Goal: Task Accomplishment & Management: Manage account settings

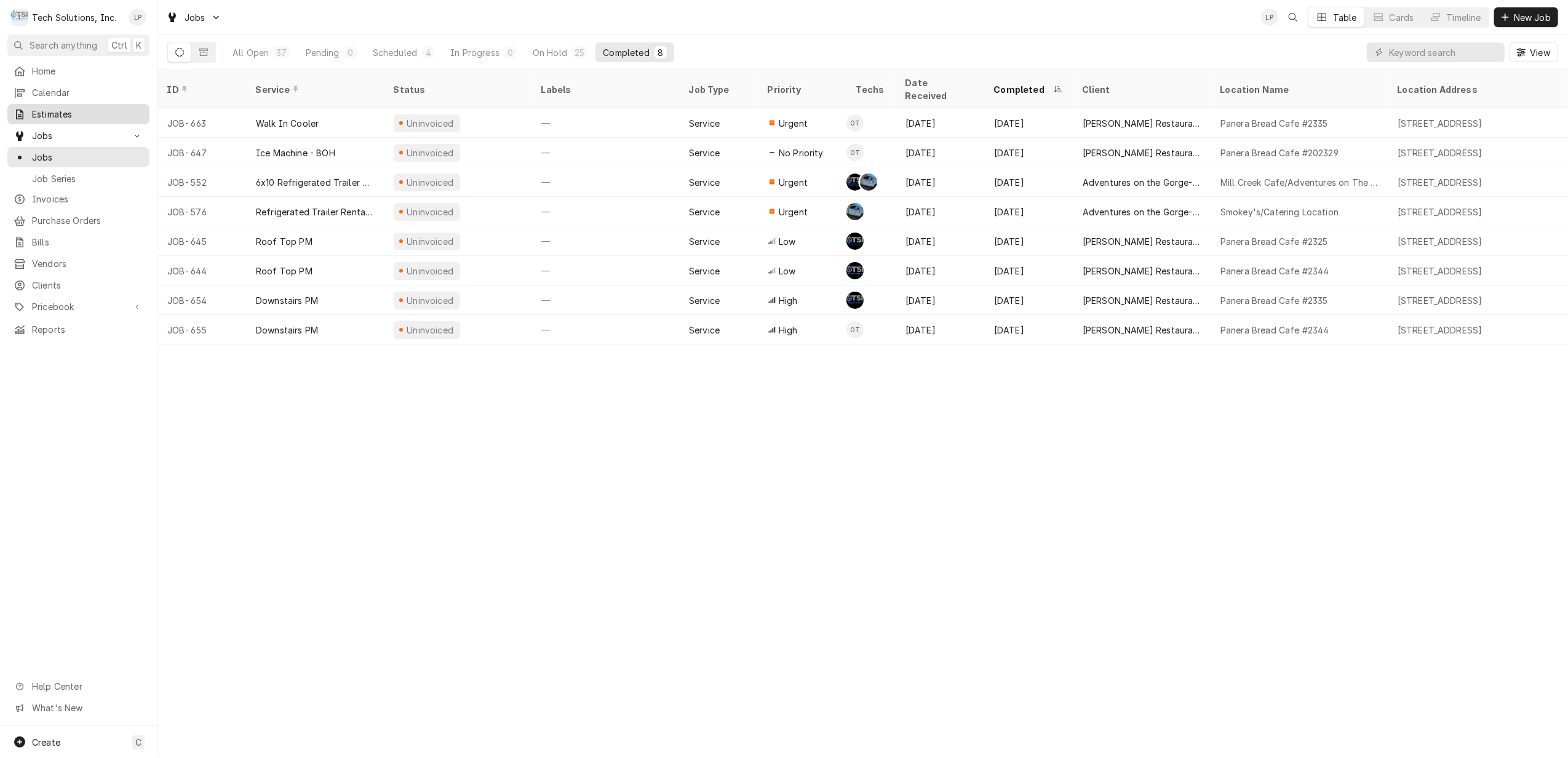
click at [53, 113] on span "Estimates" at bounding box center [87, 113] width 111 height 13
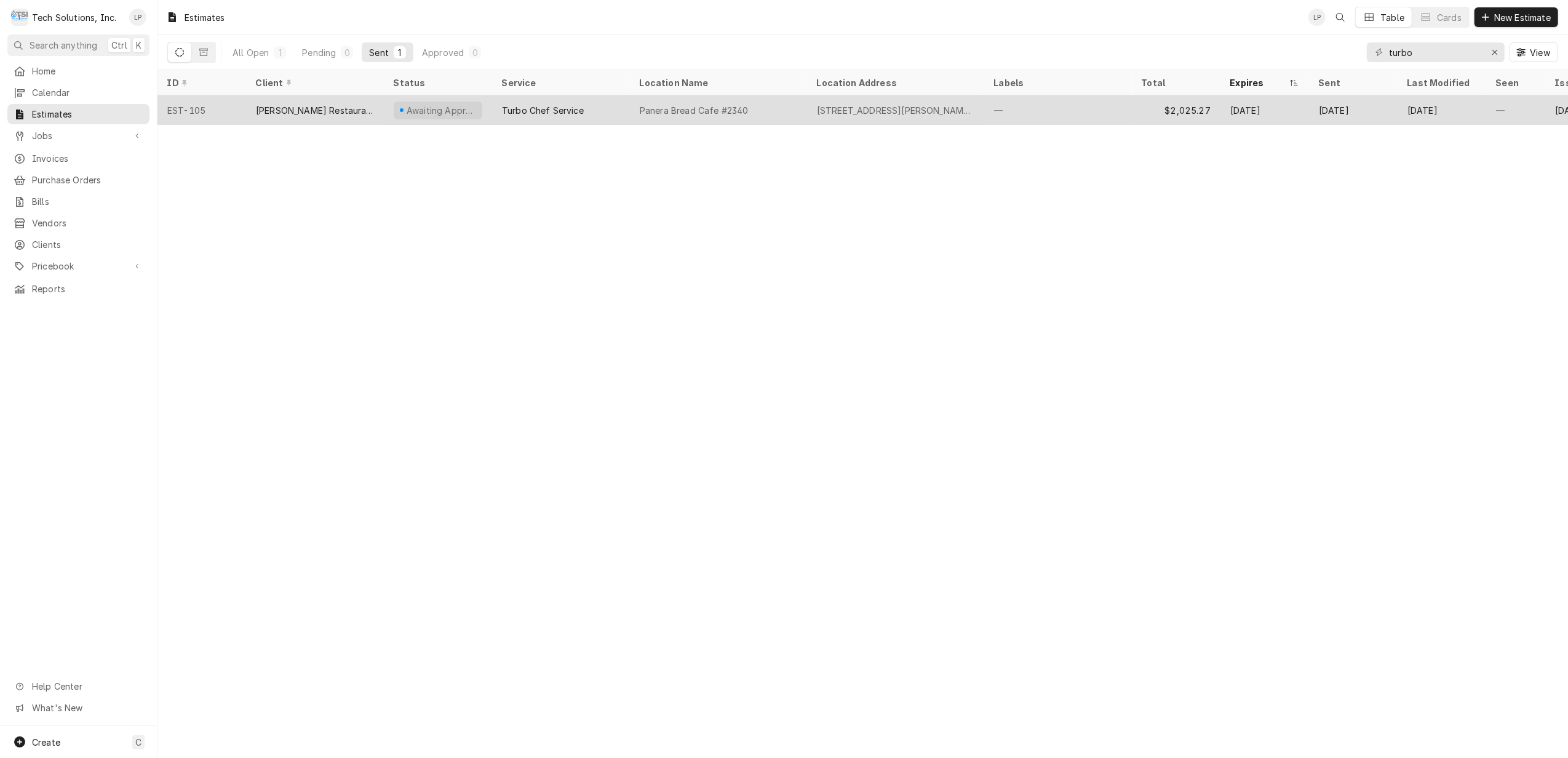
click at [657, 111] on div "Panera Bread Cafe #2340" at bounding box center [694, 110] width 109 height 13
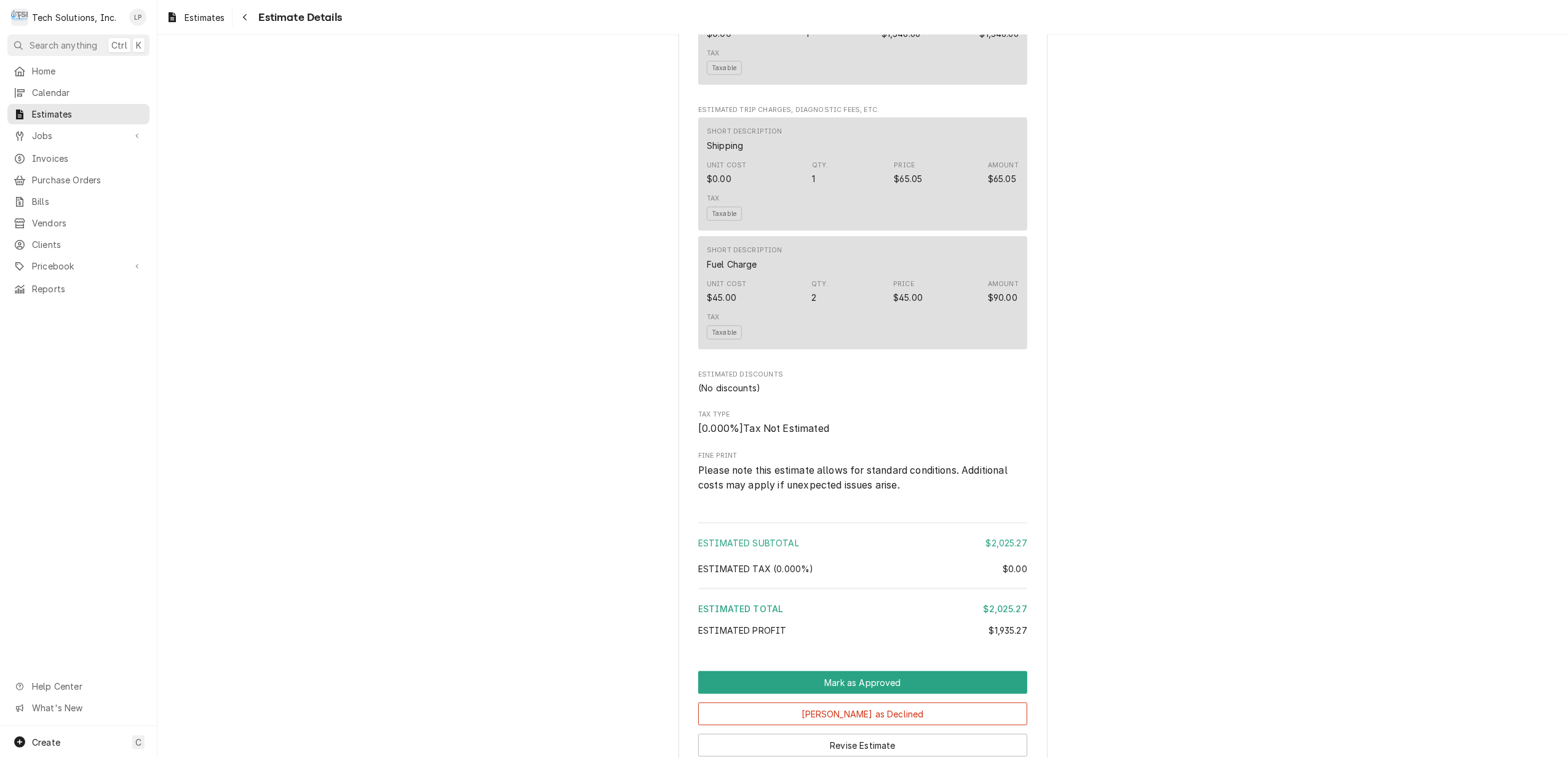
scroll to position [1441, 0]
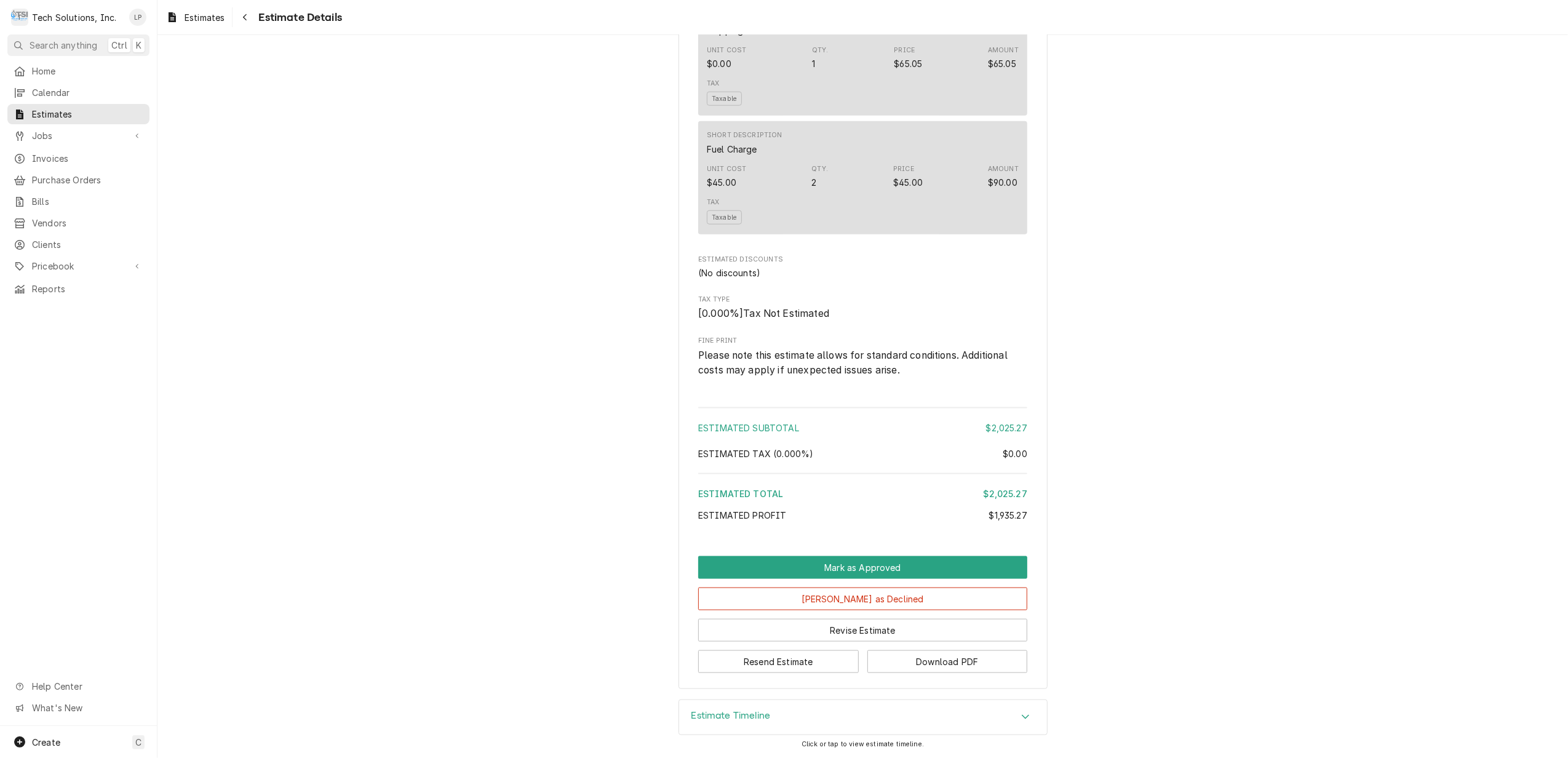
drag, startPoint x: 904, startPoint y: 735, endPoint x: 906, endPoint y: 725, distance: 10.2
click at [904, 734] on div "Estimate Timeline" at bounding box center [863, 718] width 368 height 35
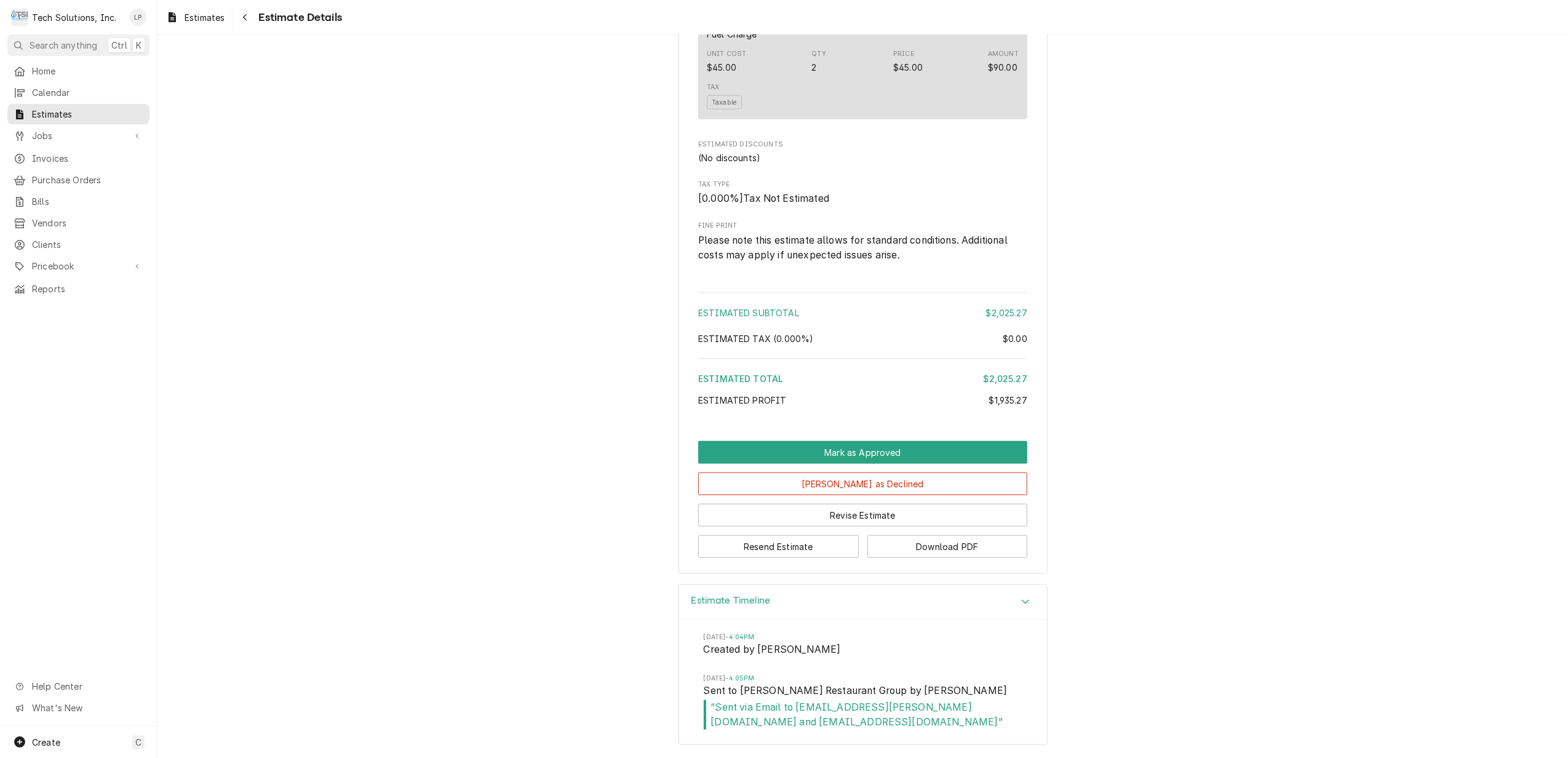
scroll to position [1557, 0]
click at [776, 544] on button "Resend Estimate" at bounding box center [778, 547] width 160 height 23
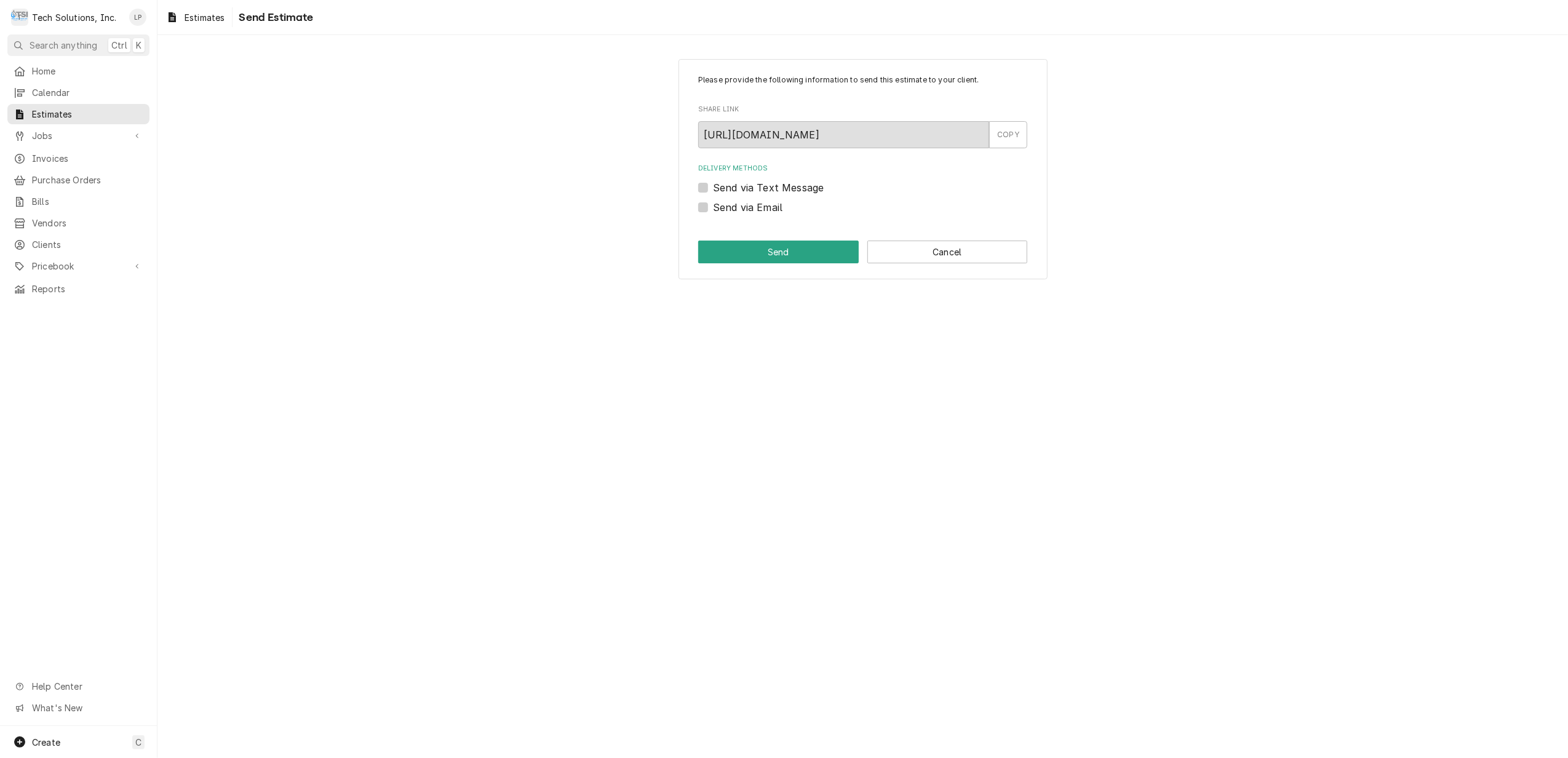
click at [713, 210] on label "Send via Email" at bounding box center [748, 207] width 70 height 15
click at [713, 210] on input "Send via Email" at bounding box center [877, 213] width 329 height 27
checkbox input "true"
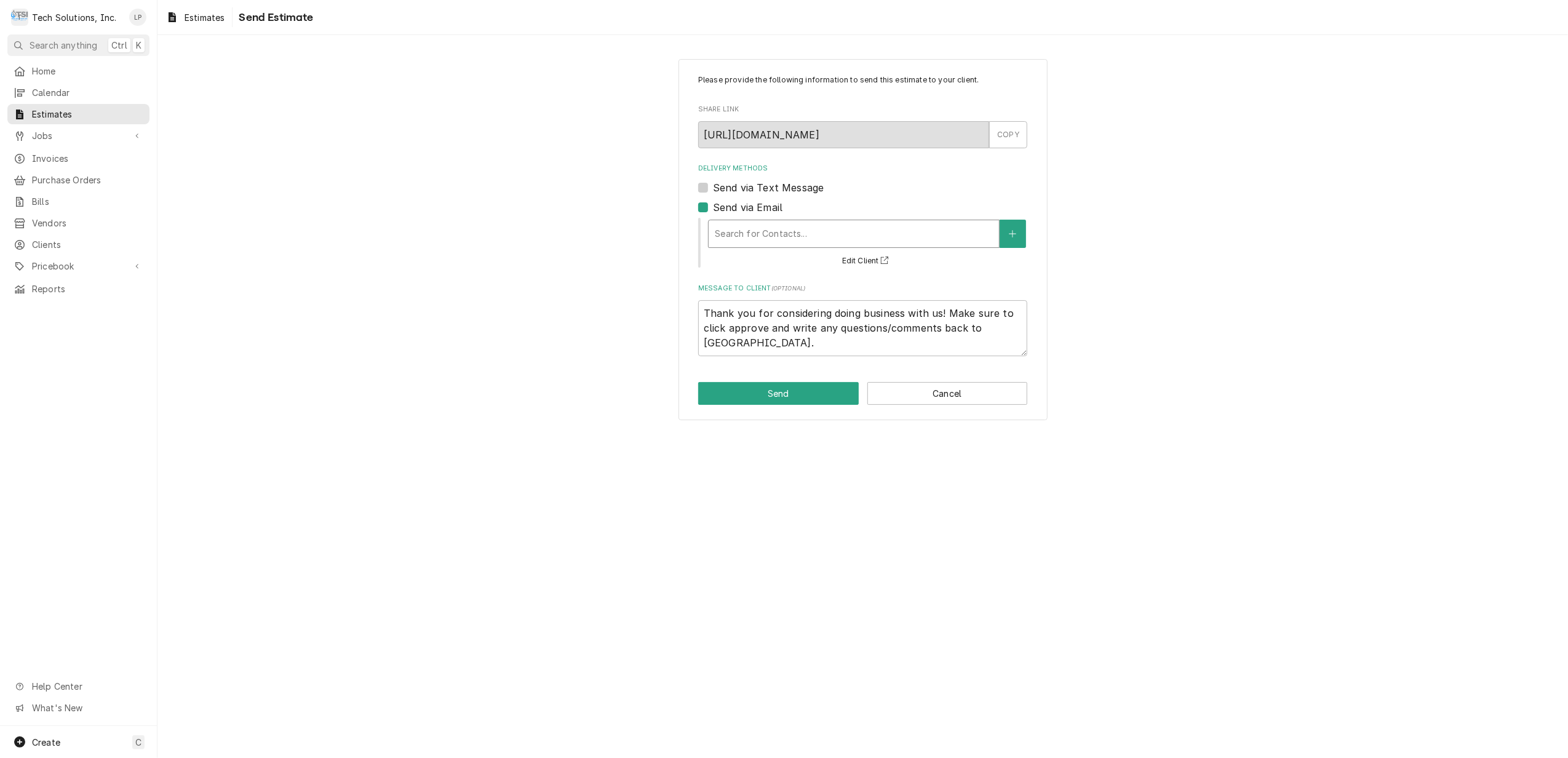
click at [761, 230] on div "Delivery Methods" at bounding box center [854, 234] width 278 height 22
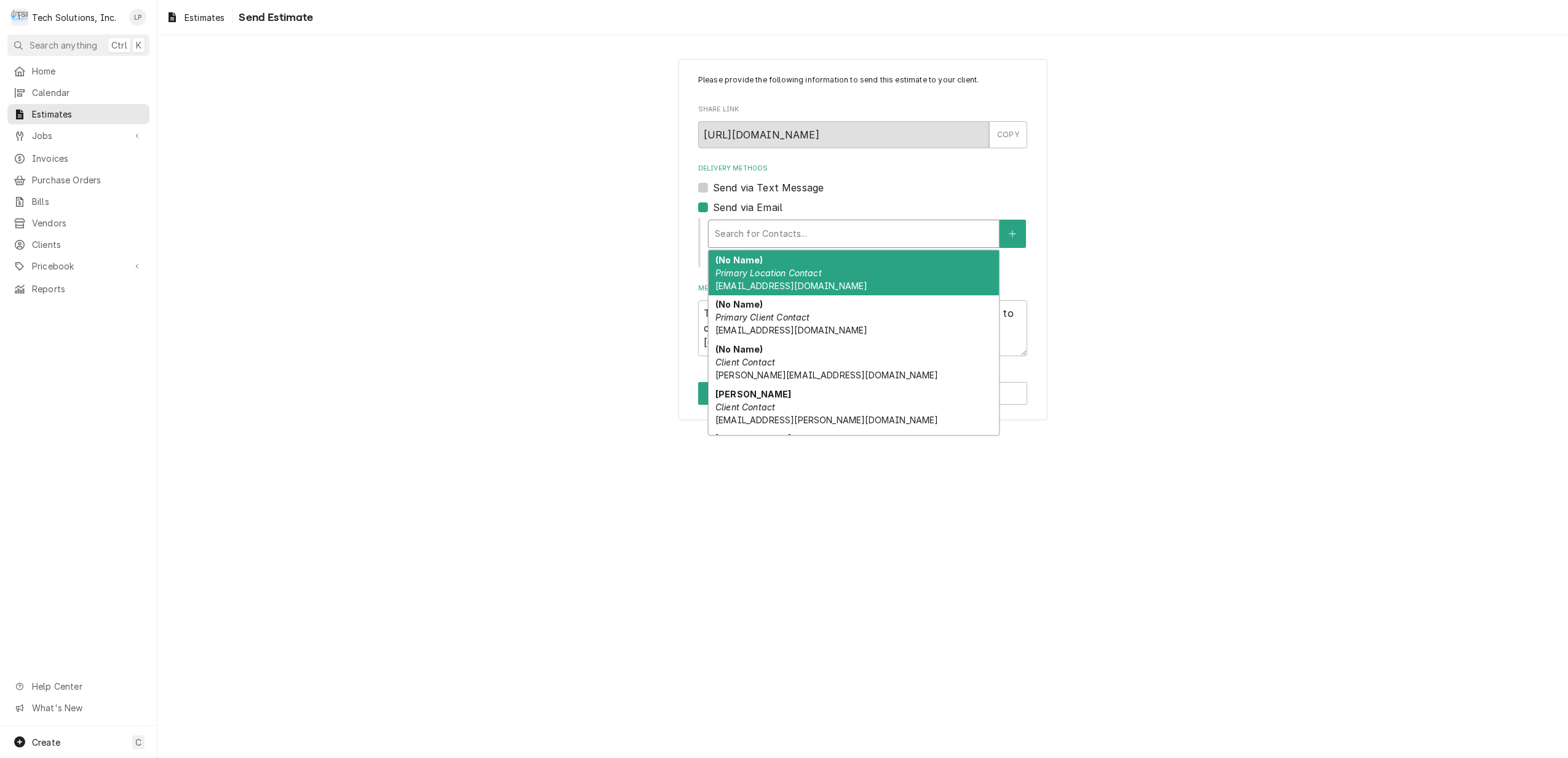
type textarea "x"
type input "s"
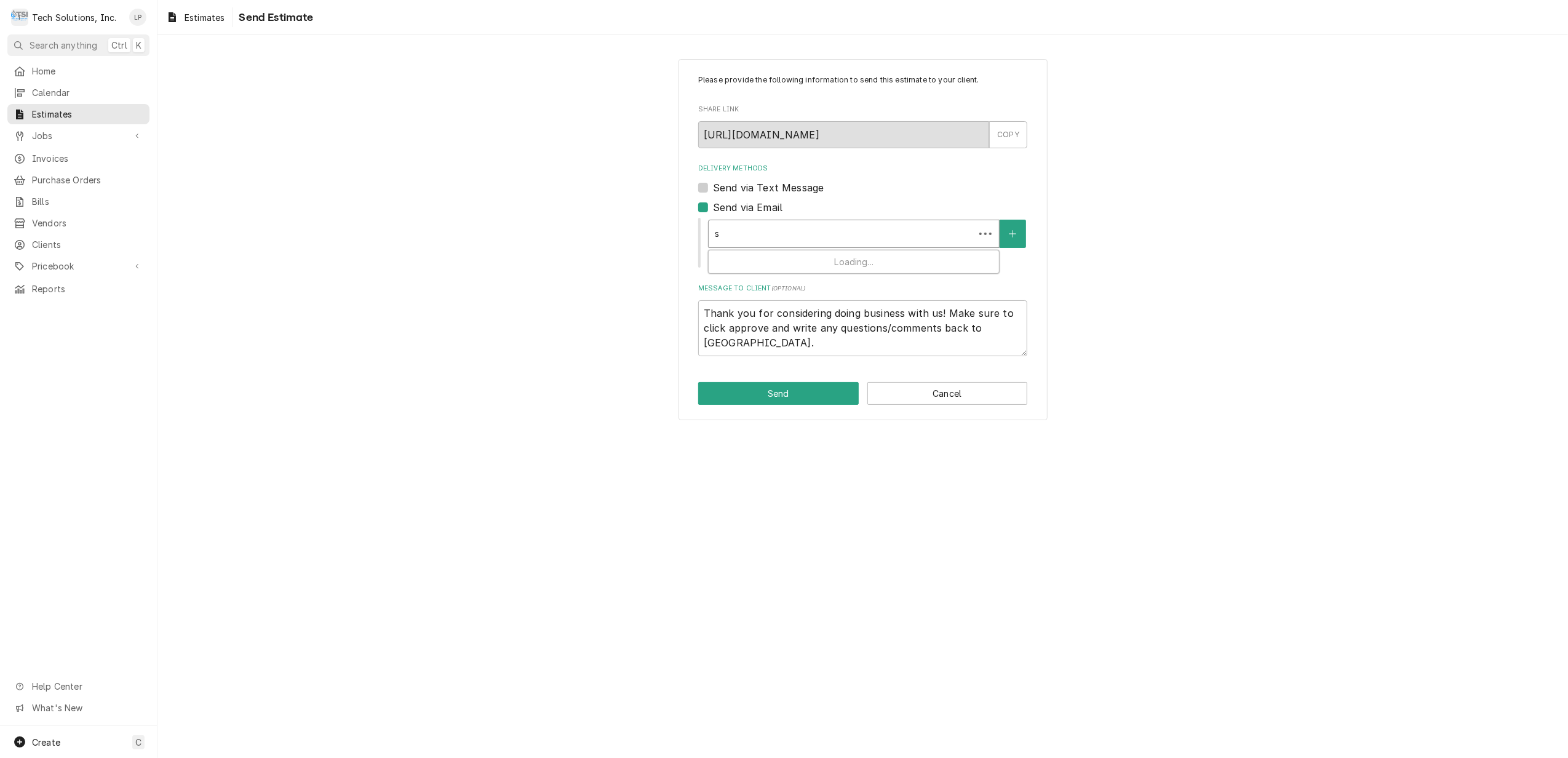
type textarea "x"
type input "st"
type textarea "x"
type input "sta"
type textarea "x"
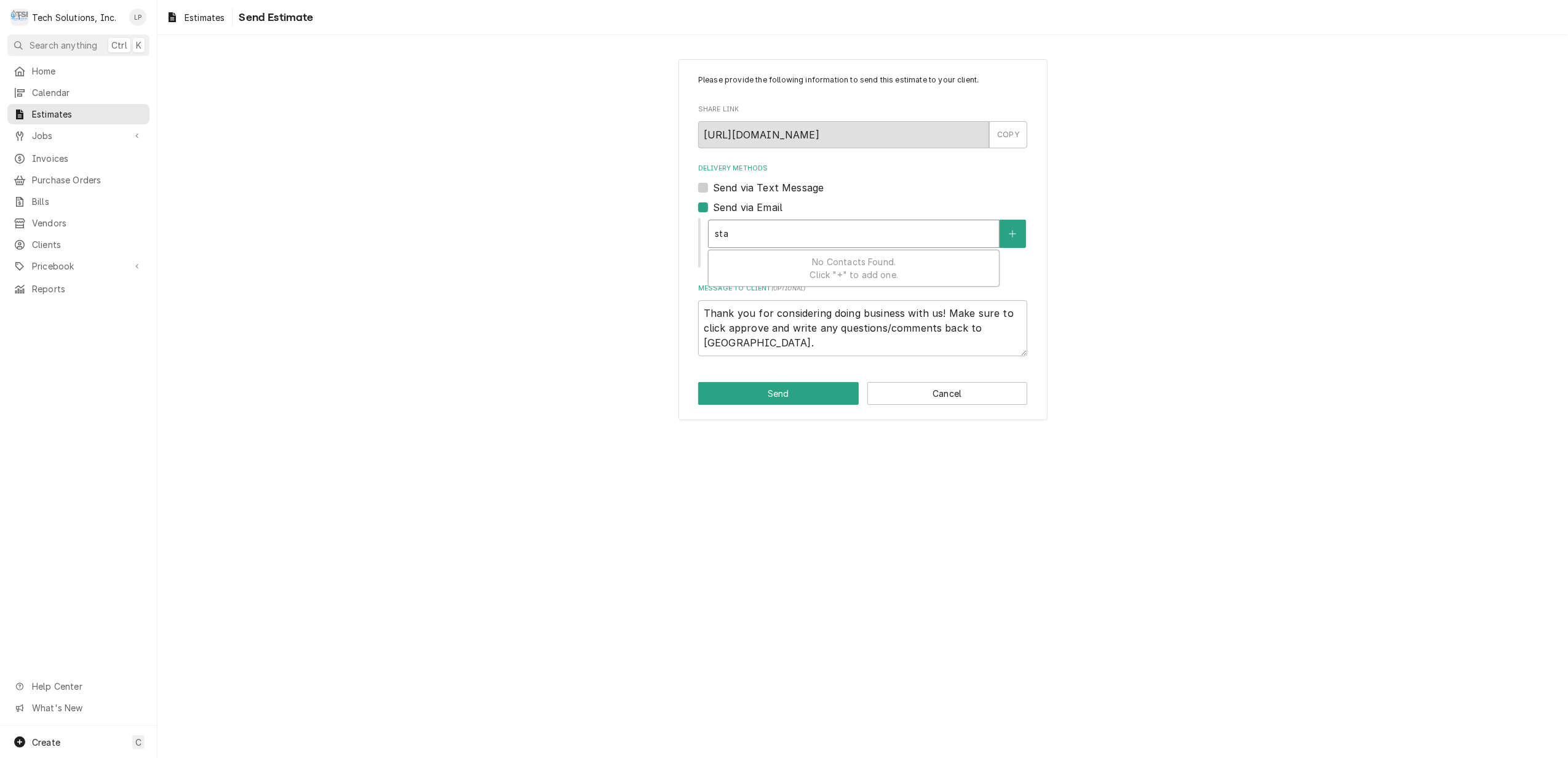
type input "st"
type textarea "x"
type input "s"
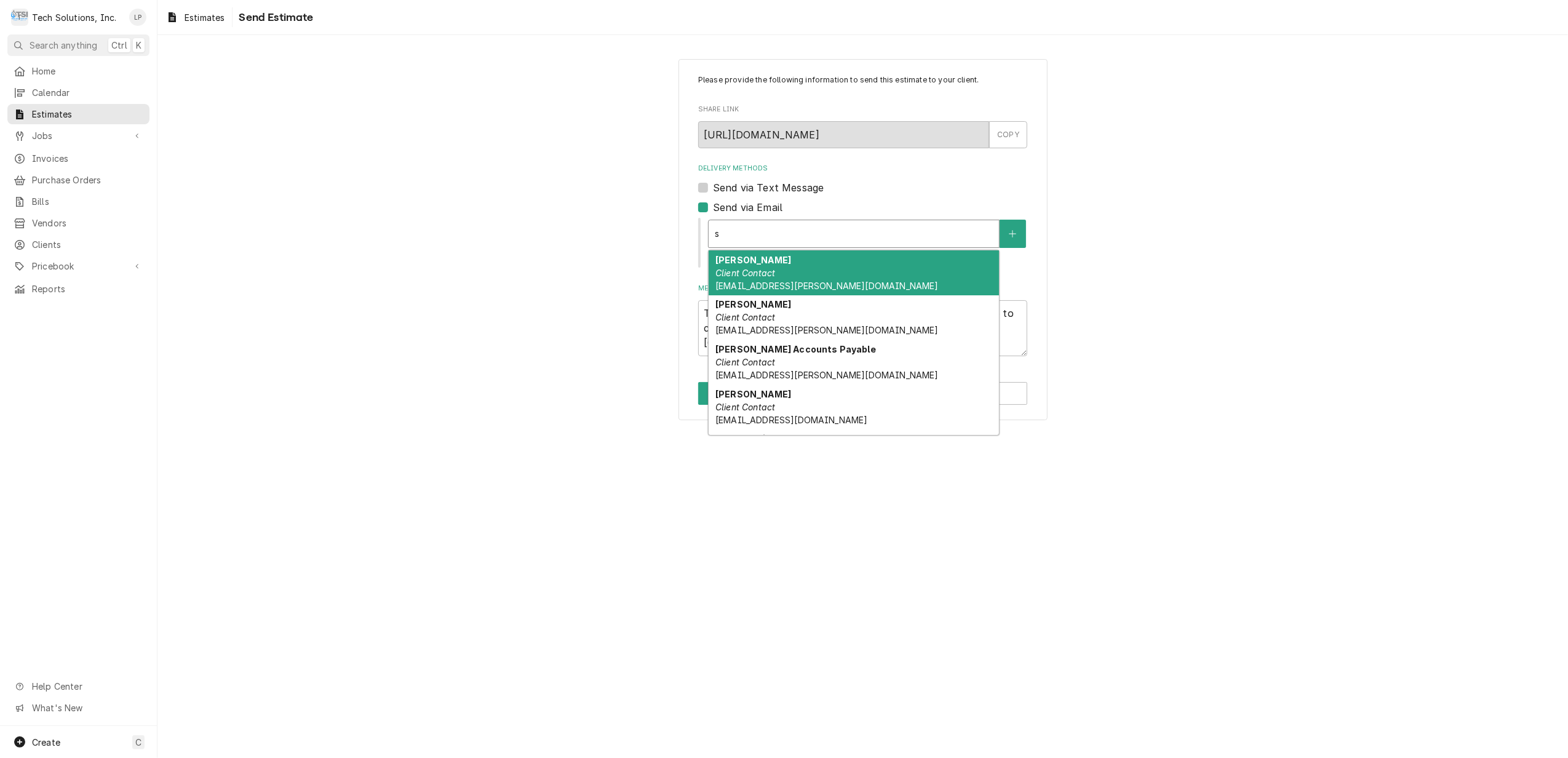
type textarea "x"
type input "g"
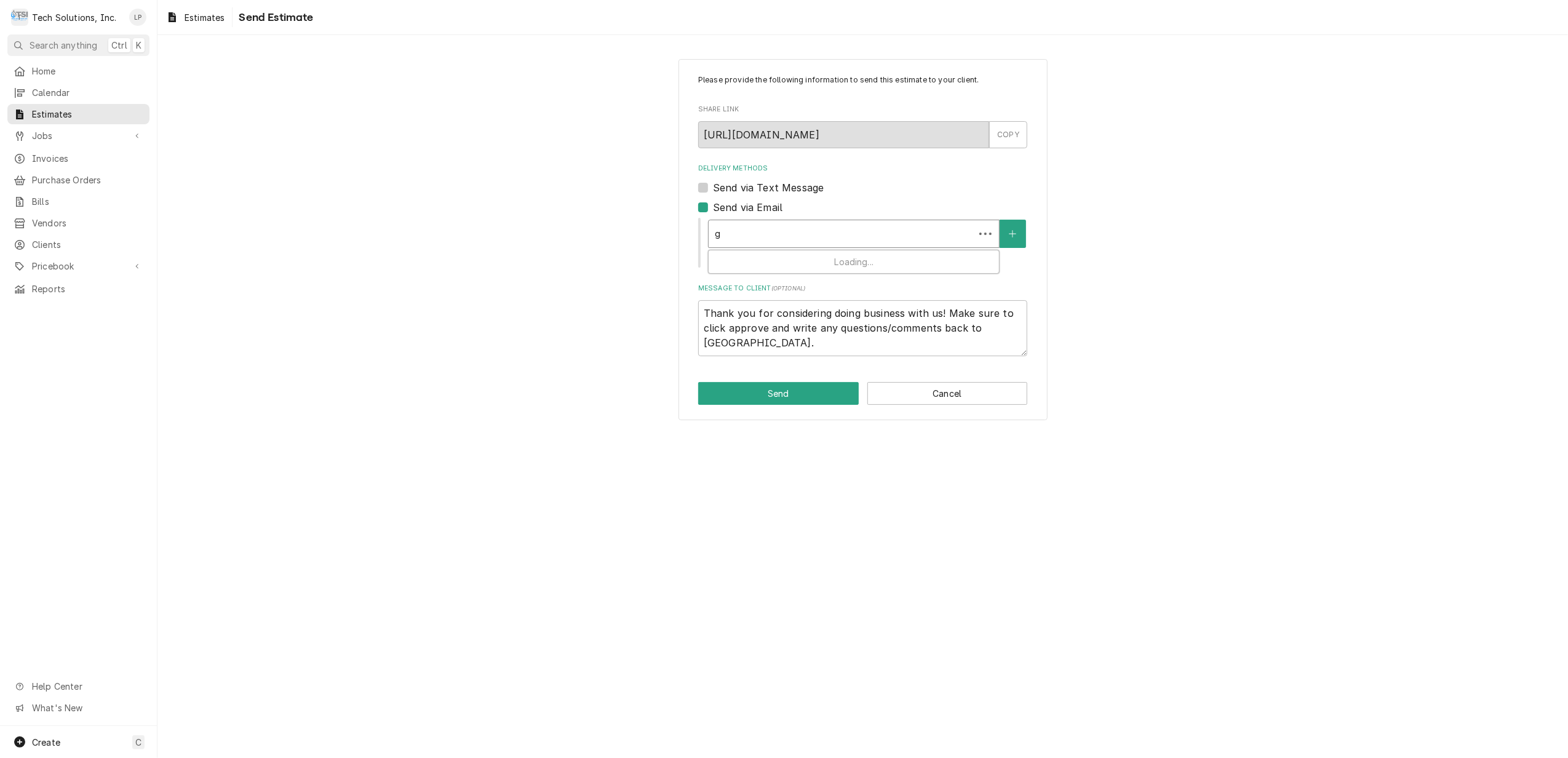
type textarea "x"
type input "ga"
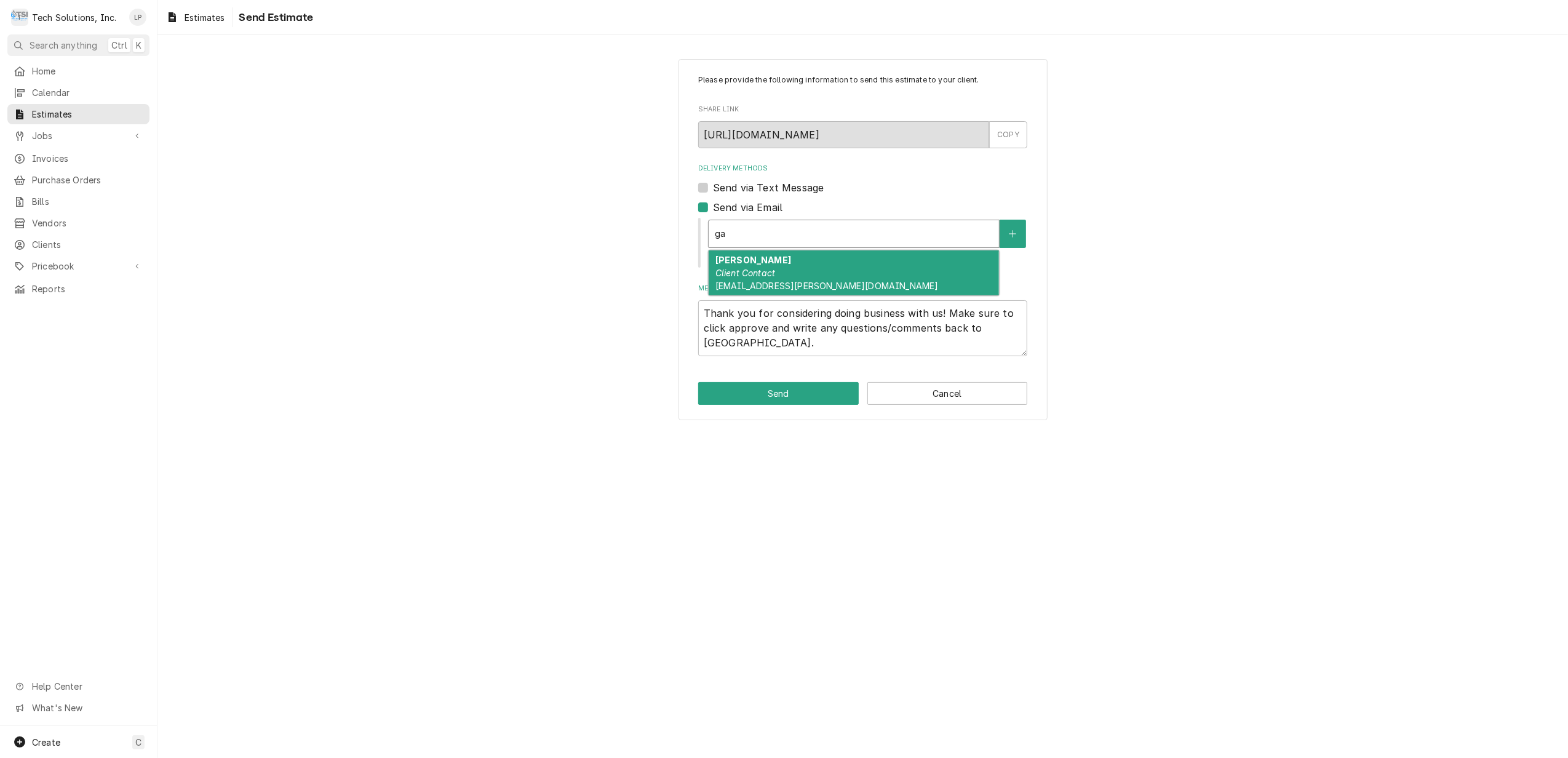
click at [810, 272] on div "Gabby Cipollone Client Contact gcipollone@flynn.com" at bounding box center [854, 272] width 290 height 45
type textarea "x"
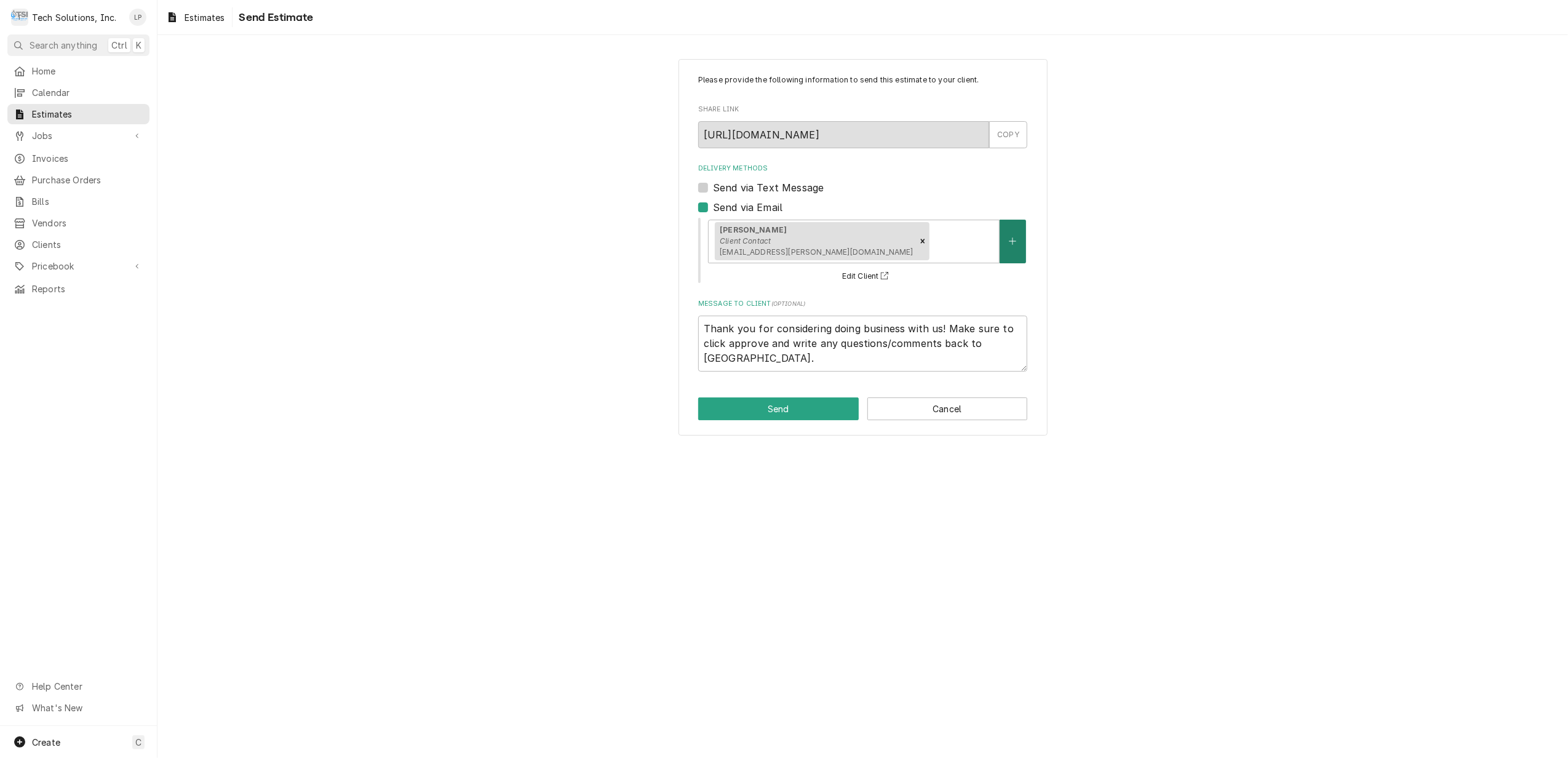
click at [1009, 238] on icon "Create New Contact" at bounding box center [1012, 241] width 8 height 8
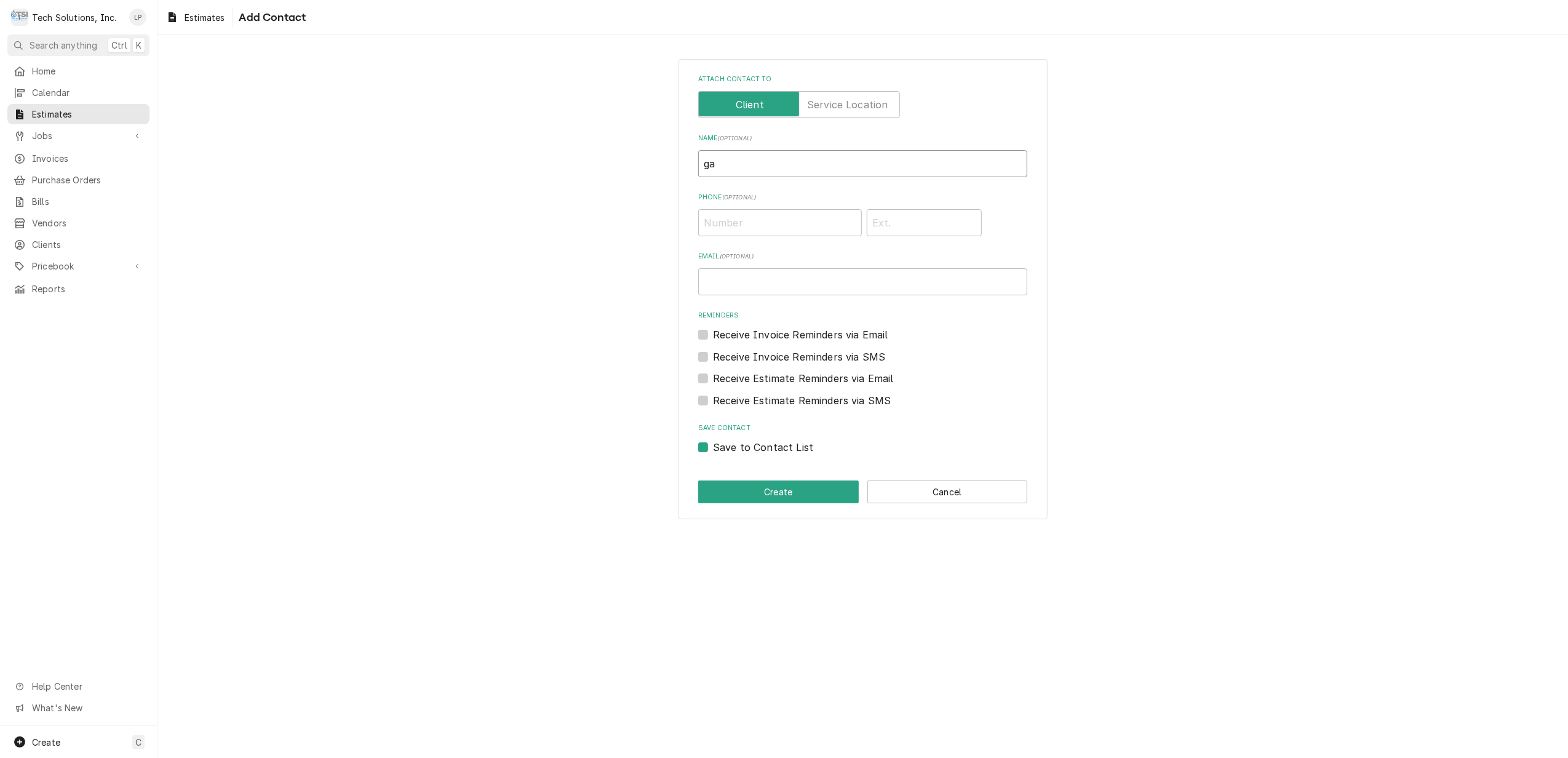
click at [747, 170] on input "ga" at bounding box center [862, 164] width 329 height 27
type input "g"
click at [788, 284] on input "Email ( optional )" at bounding box center [862, 282] width 329 height 27
paste input "stacey.morrison@panerabread.com"
type input "stacey.morrison@panerabread.com"
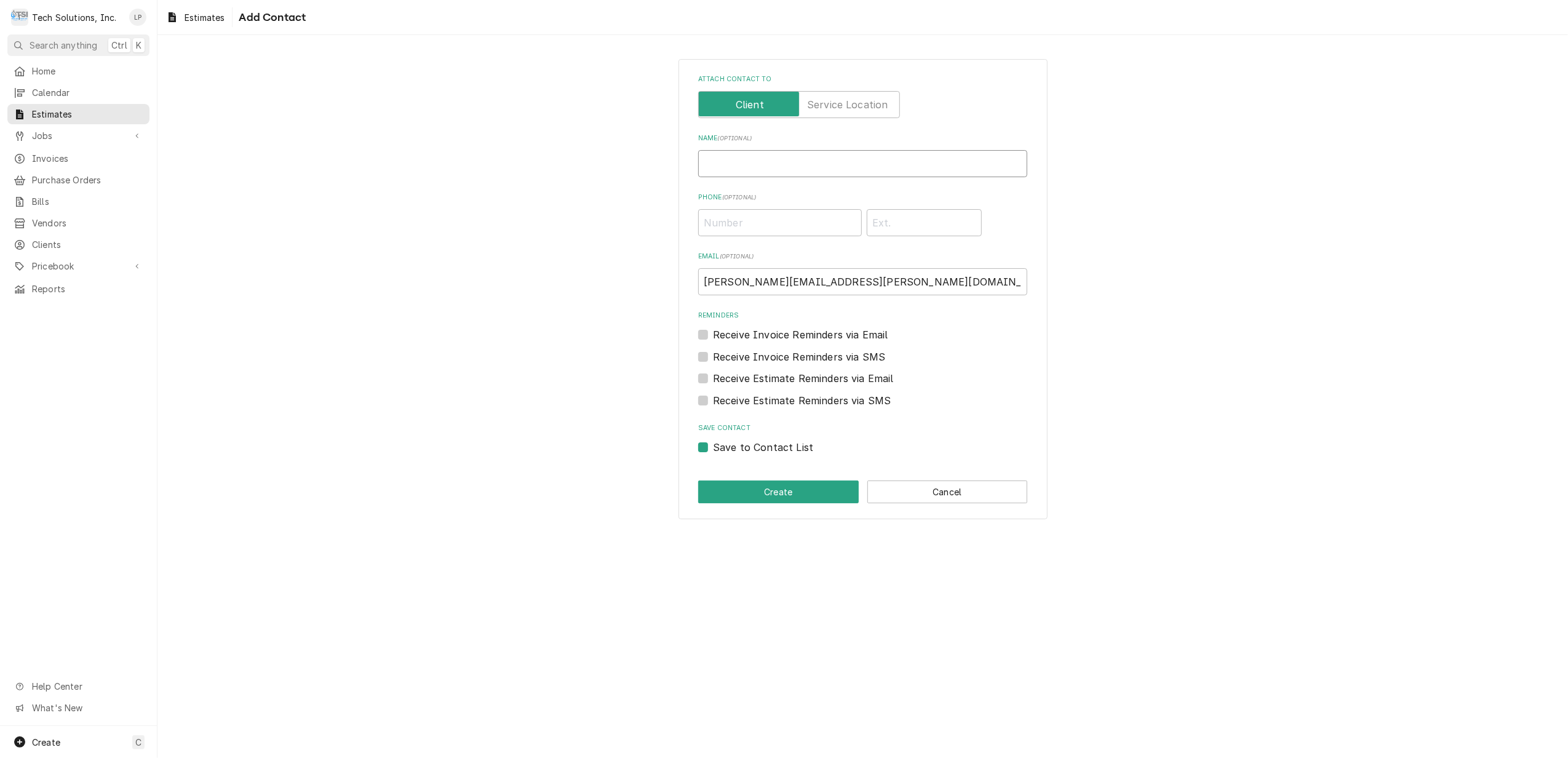
click at [768, 158] on input "Name ( optional )" at bounding box center [862, 164] width 329 height 27
type input "[PERSON_NAME]"
click at [792, 486] on button "Create" at bounding box center [778, 492] width 160 height 23
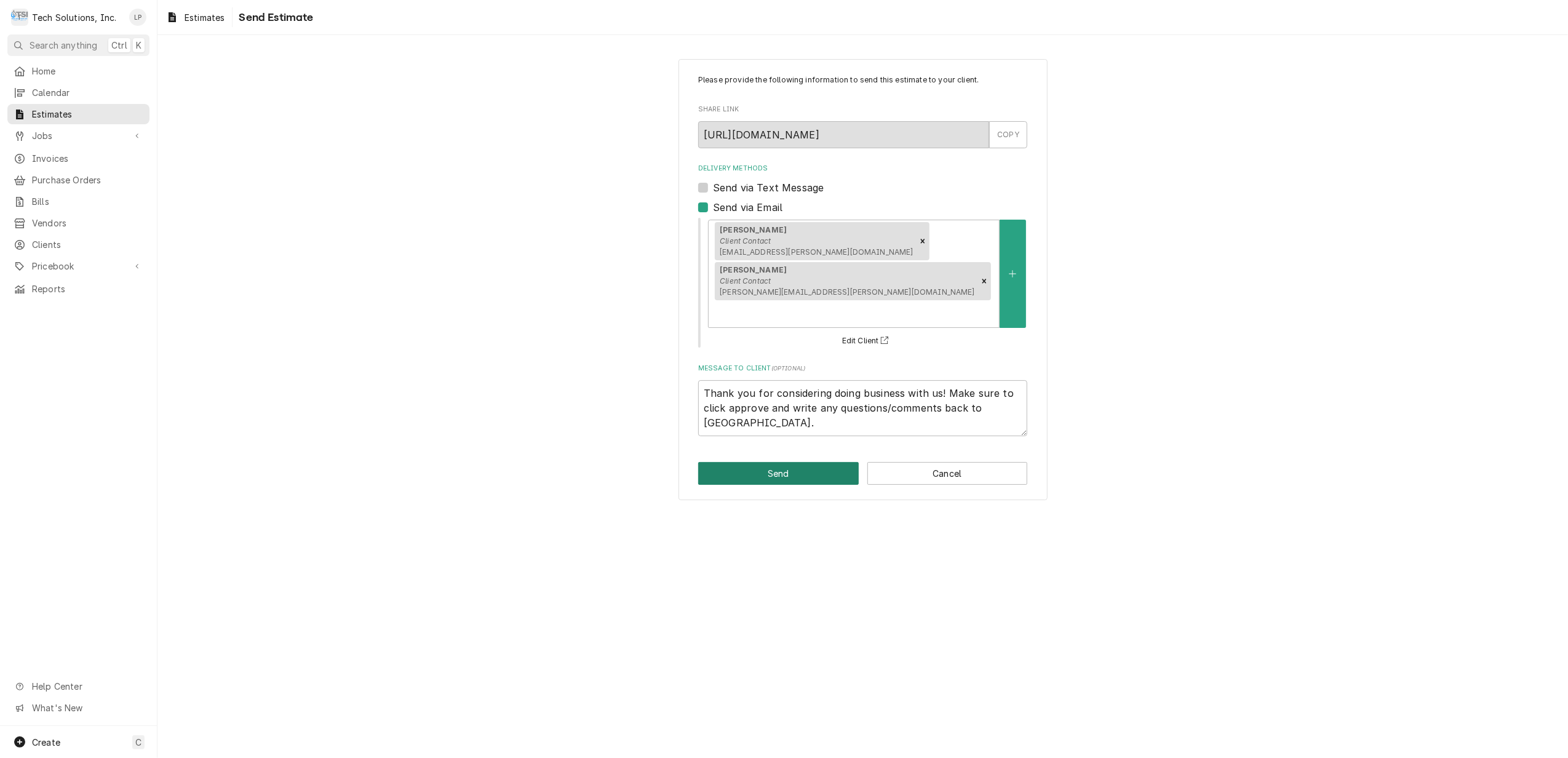
click at [769, 462] on button "Send" at bounding box center [778, 474] width 160 height 23
type textarea "x"
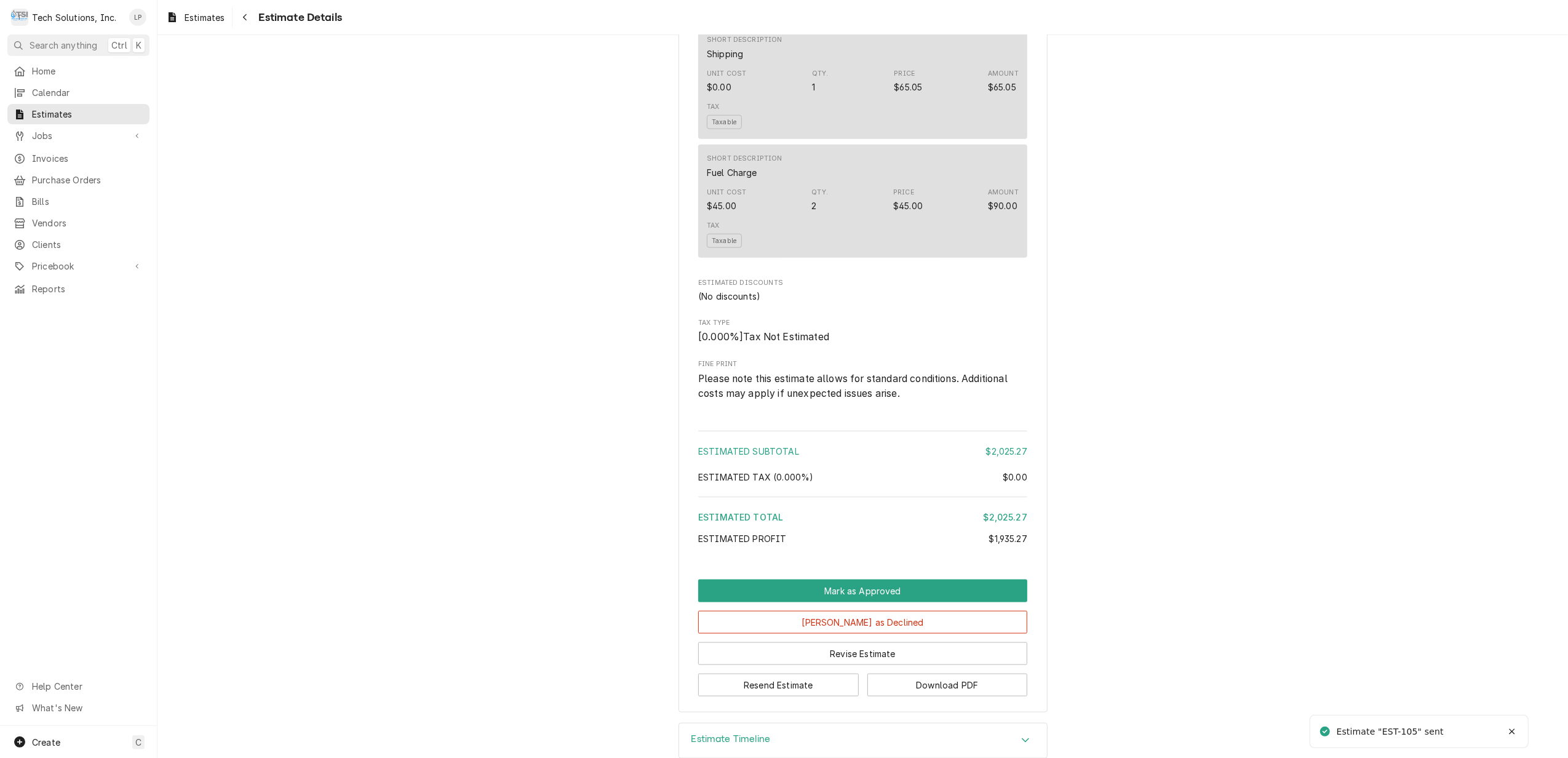
scroll to position [1441, 0]
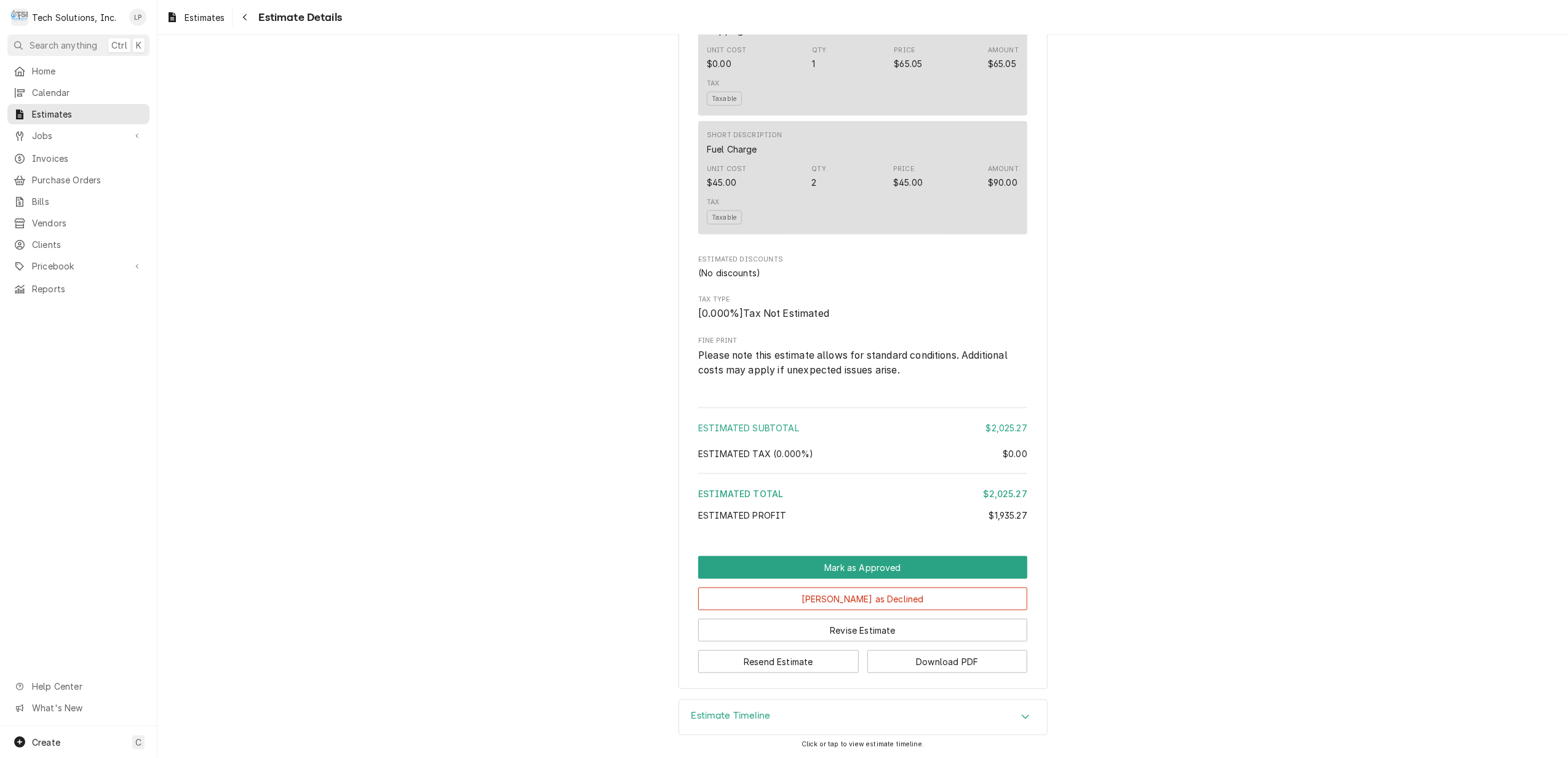
click at [996, 716] on div "Estimate Timeline" at bounding box center [863, 718] width 368 height 35
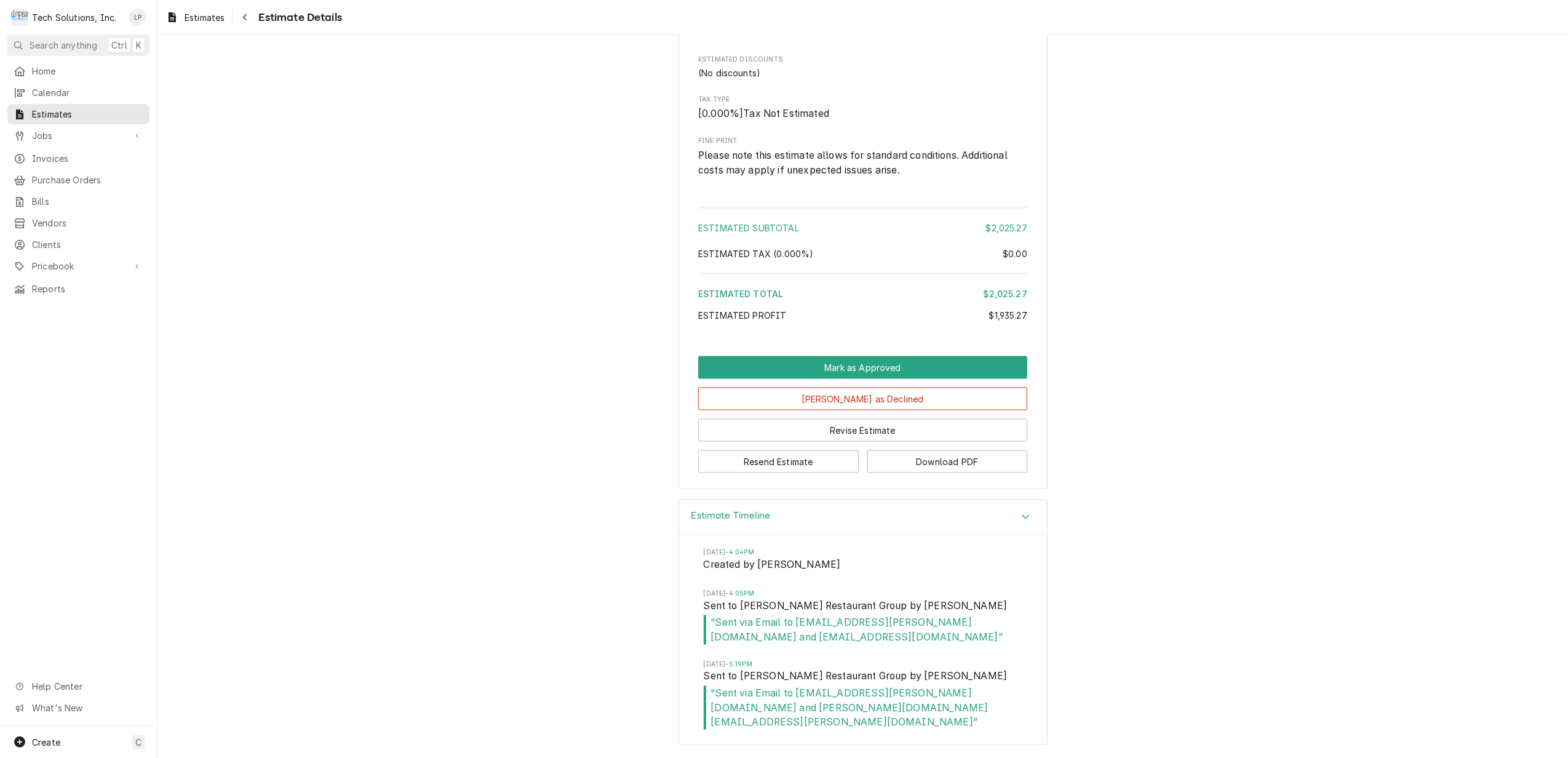
scroll to position [1627, 0]
drag, startPoint x: 710, startPoint y: 638, endPoint x: 843, endPoint y: 652, distance: 133.7
click at [843, 645] on span "“ Sent via Email to gcipollone@flynn.com and Cafe2340@panerabread.com ”" at bounding box center [863, 630] width 318 height 29
drag, startPoint x: 843, startPoint y: 652, endPoint x: 814, endPoint y: 644, distance: 30.1
copy span "Sent via Email to gcipollone@flynn.com and Cafe2340@panerabread.com"
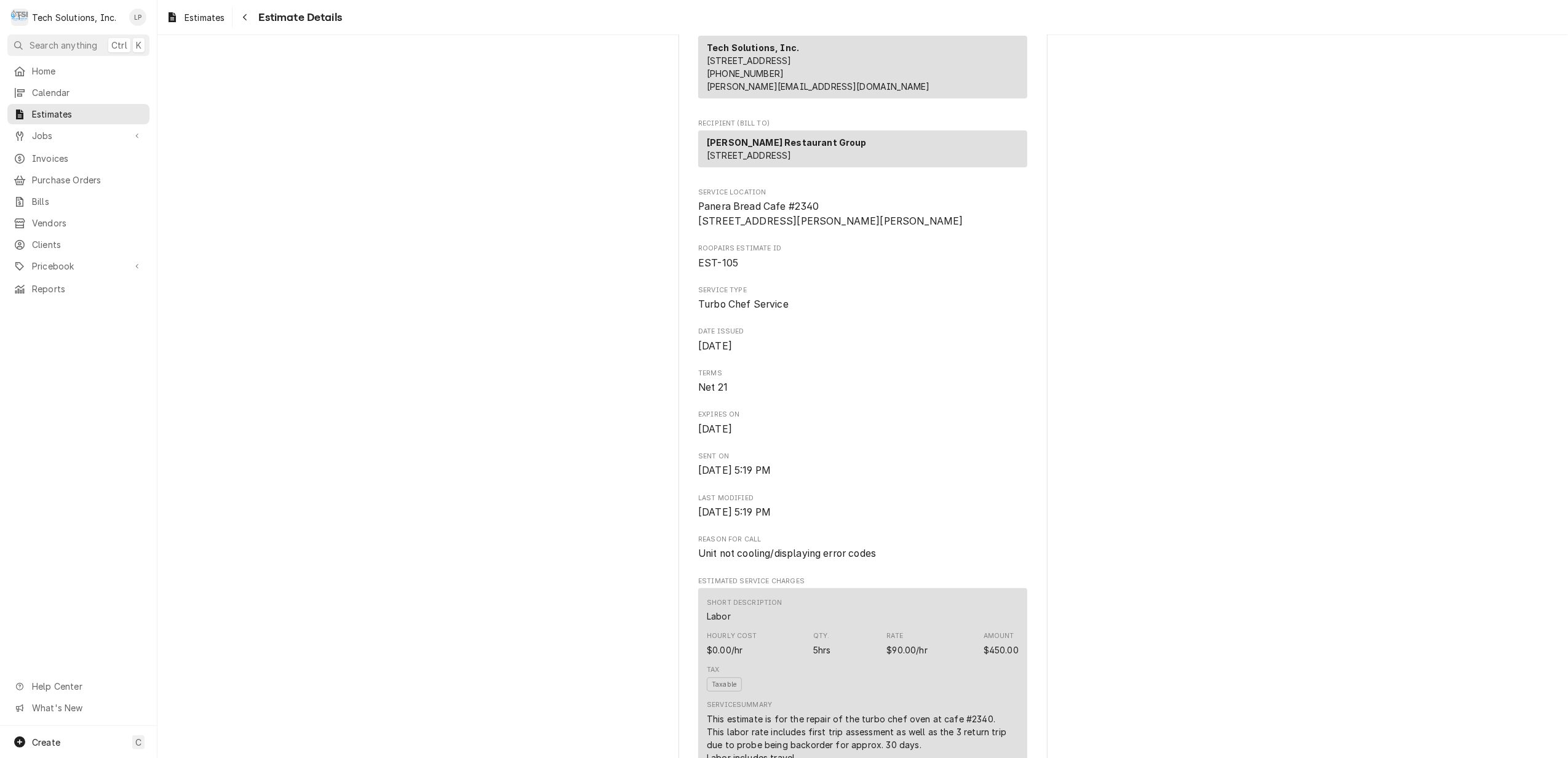
scroll to position [0, 0]
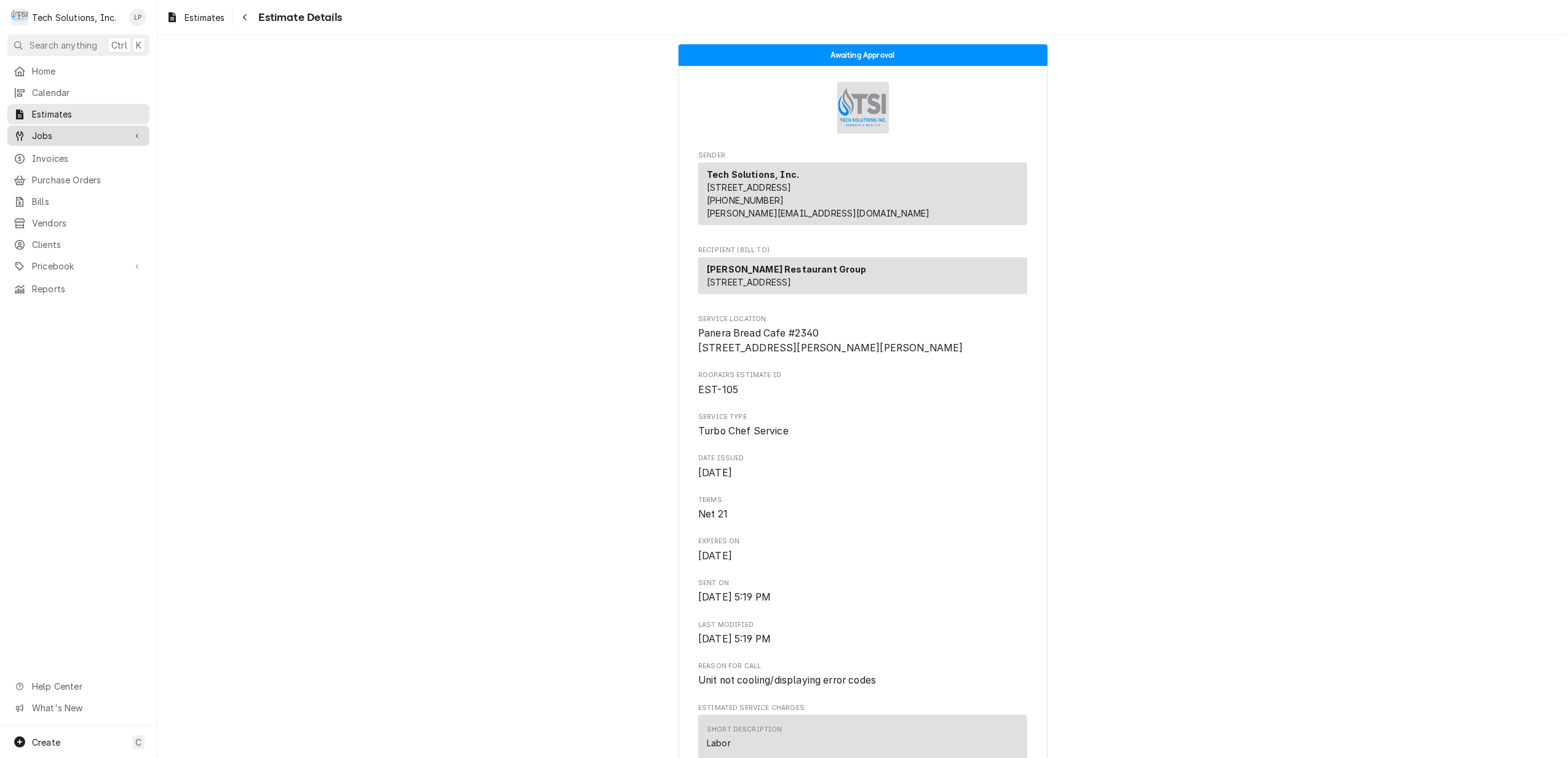
click at [51, 132] on span "Jobs" at bounding box center [78, 135] width 93 height 13
click at [50, 155] on span "Jobs" at bounding box center [87, 157] width 111 height 13
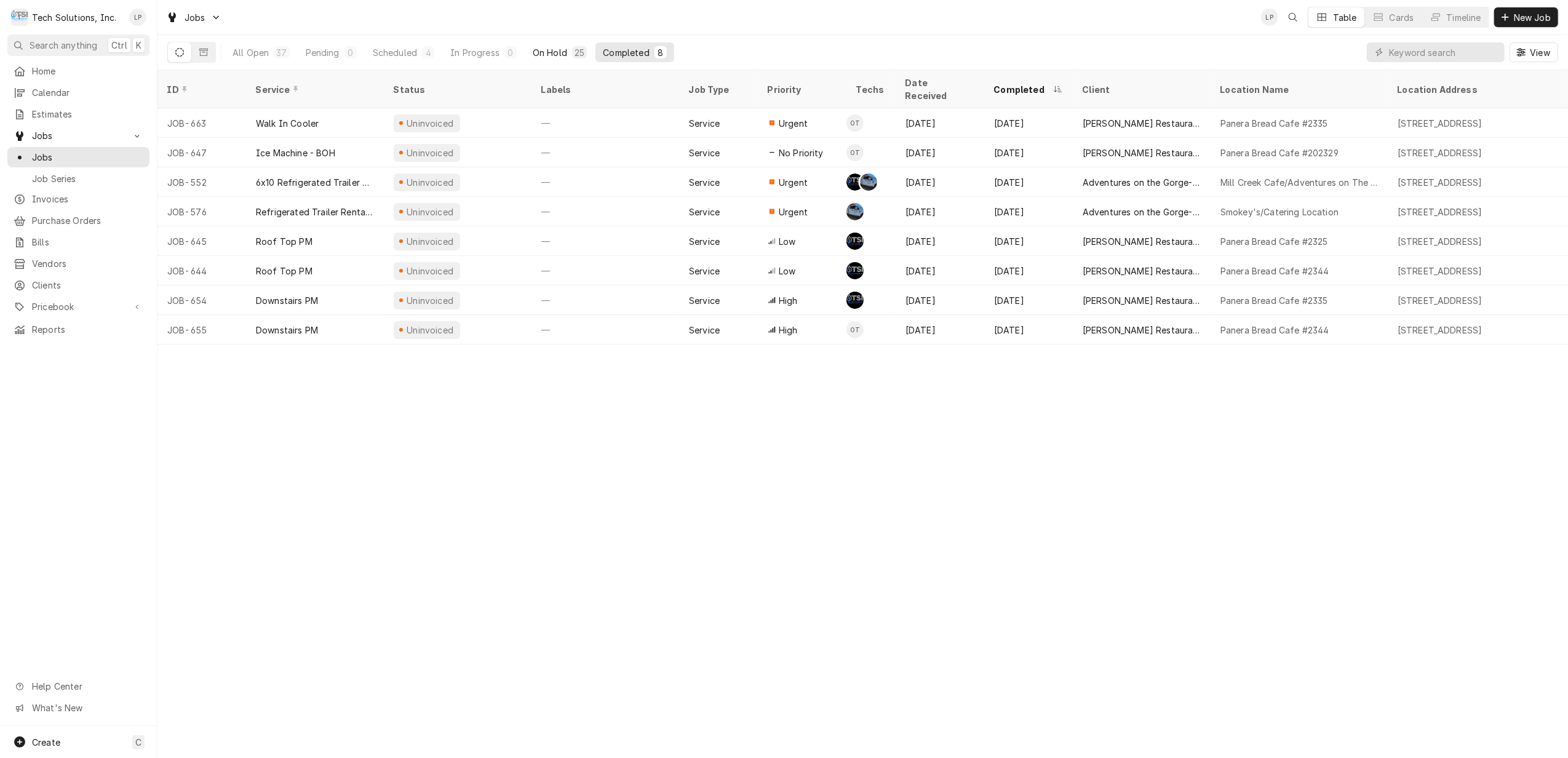
click at [552, 51] on div "On Hold" at bounding box center [550, 52] width 35 height 13
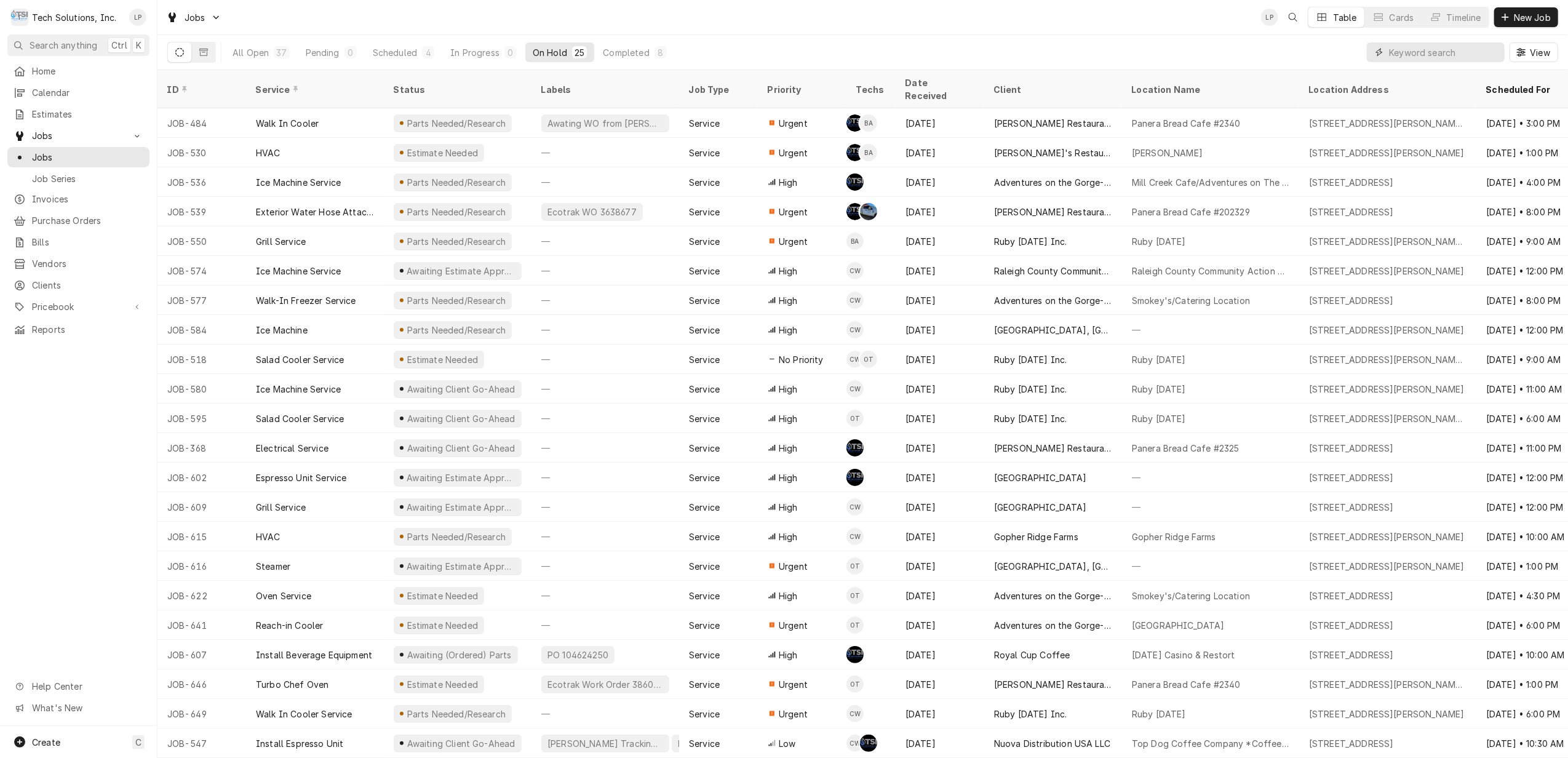
click at [1460, 55] on input "Dynamic Content Wrapper" at bounding box center [1443, 52] width 110 height 20
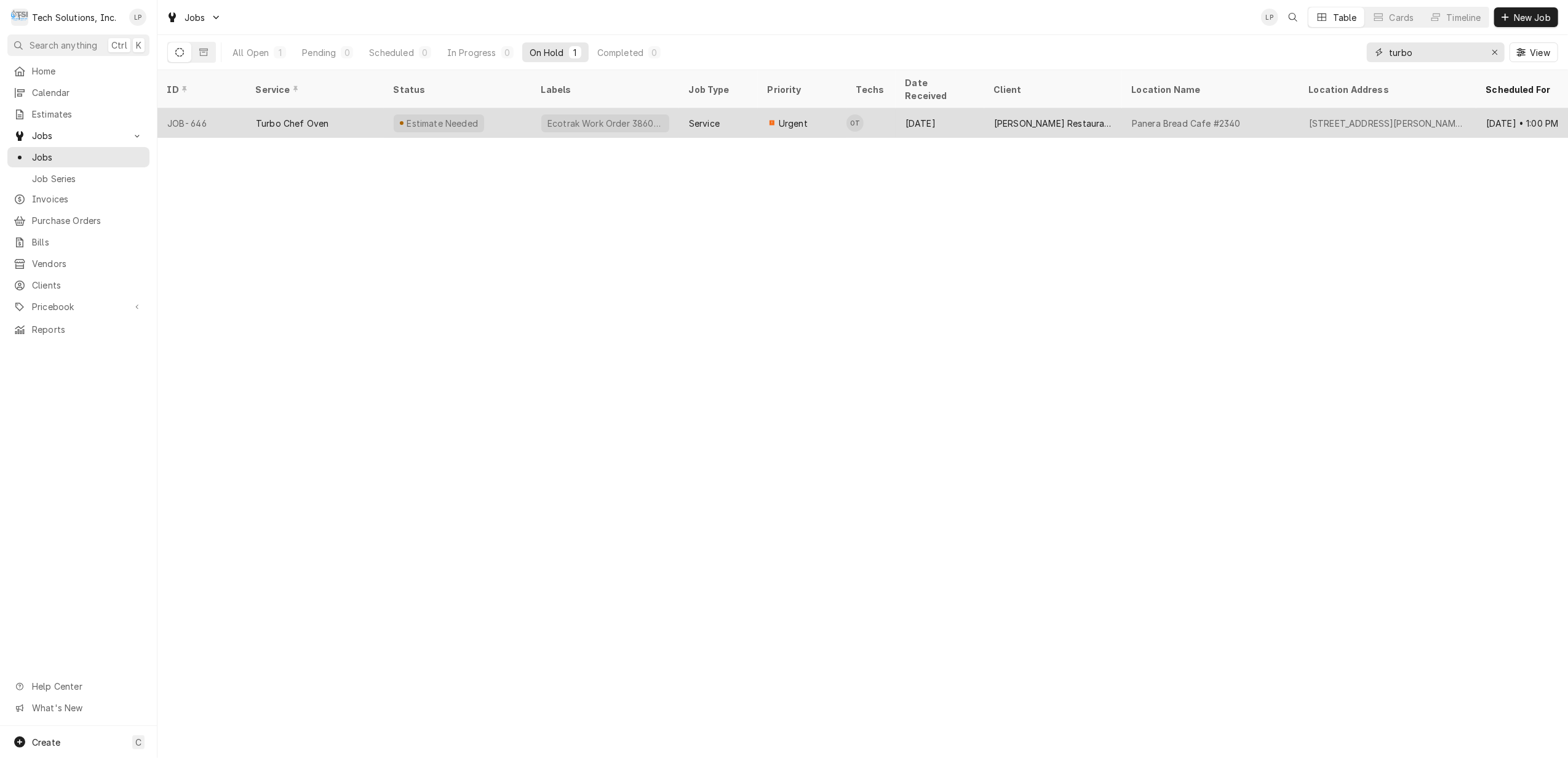
type input "turbo"
click at [945, 111] on div "Aug 29" at bounding box center [940, 123] width 88 height 30
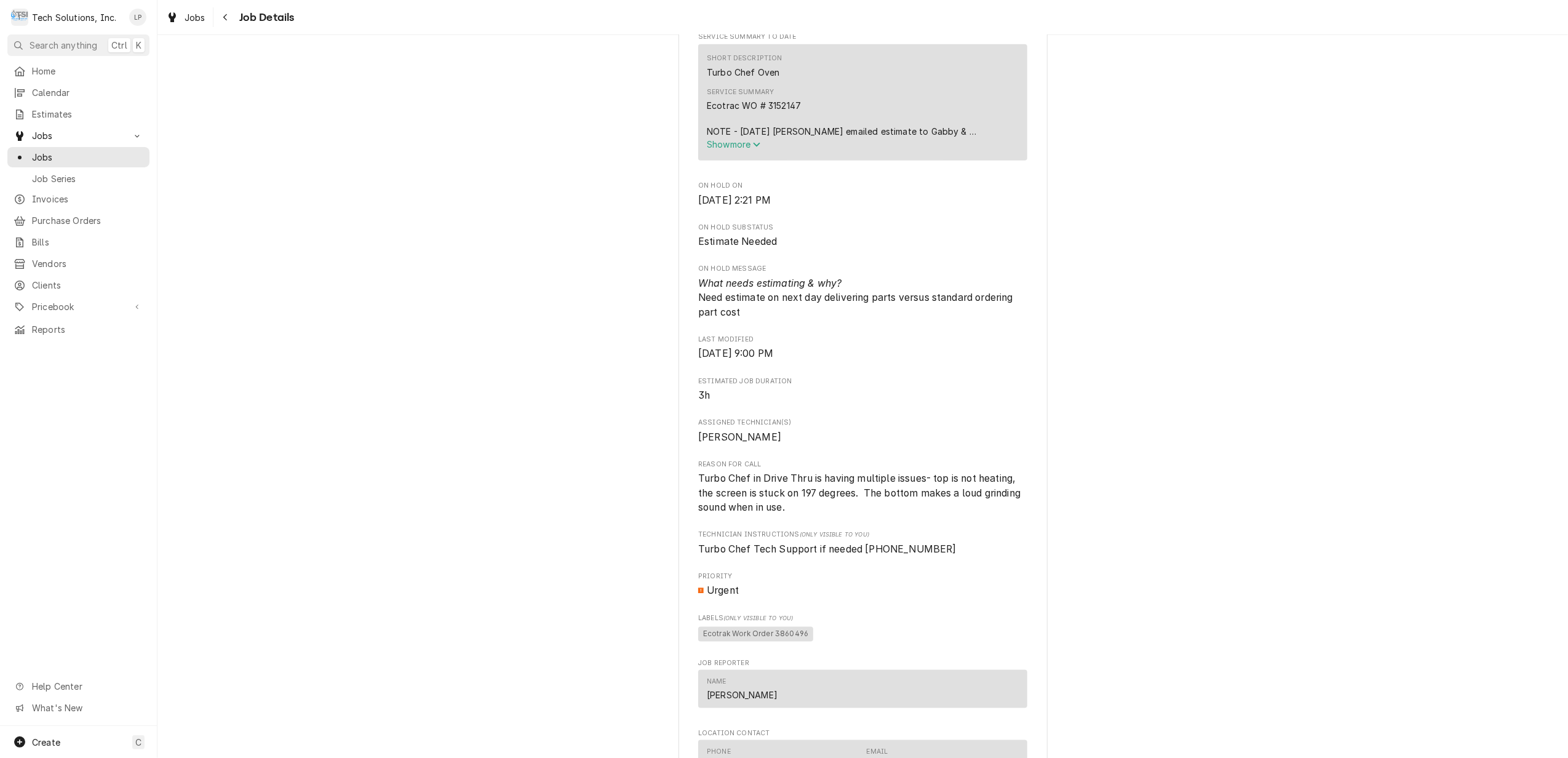
scroll to position [1559, 0]
click at [734, 143] on span "Show more" at bounding box center [734, 140] width 54 height 11
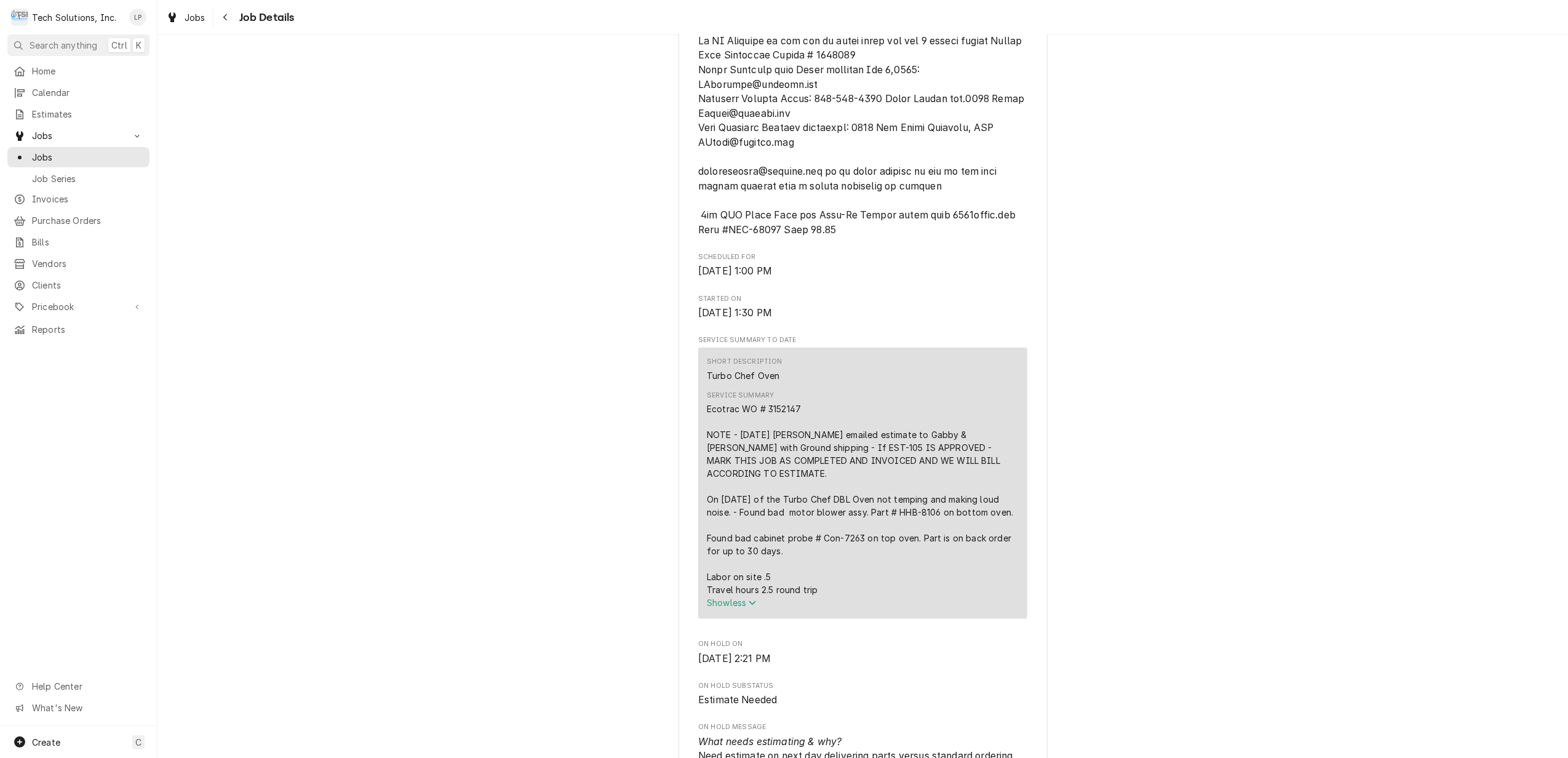
scroll to position [1231, 0]
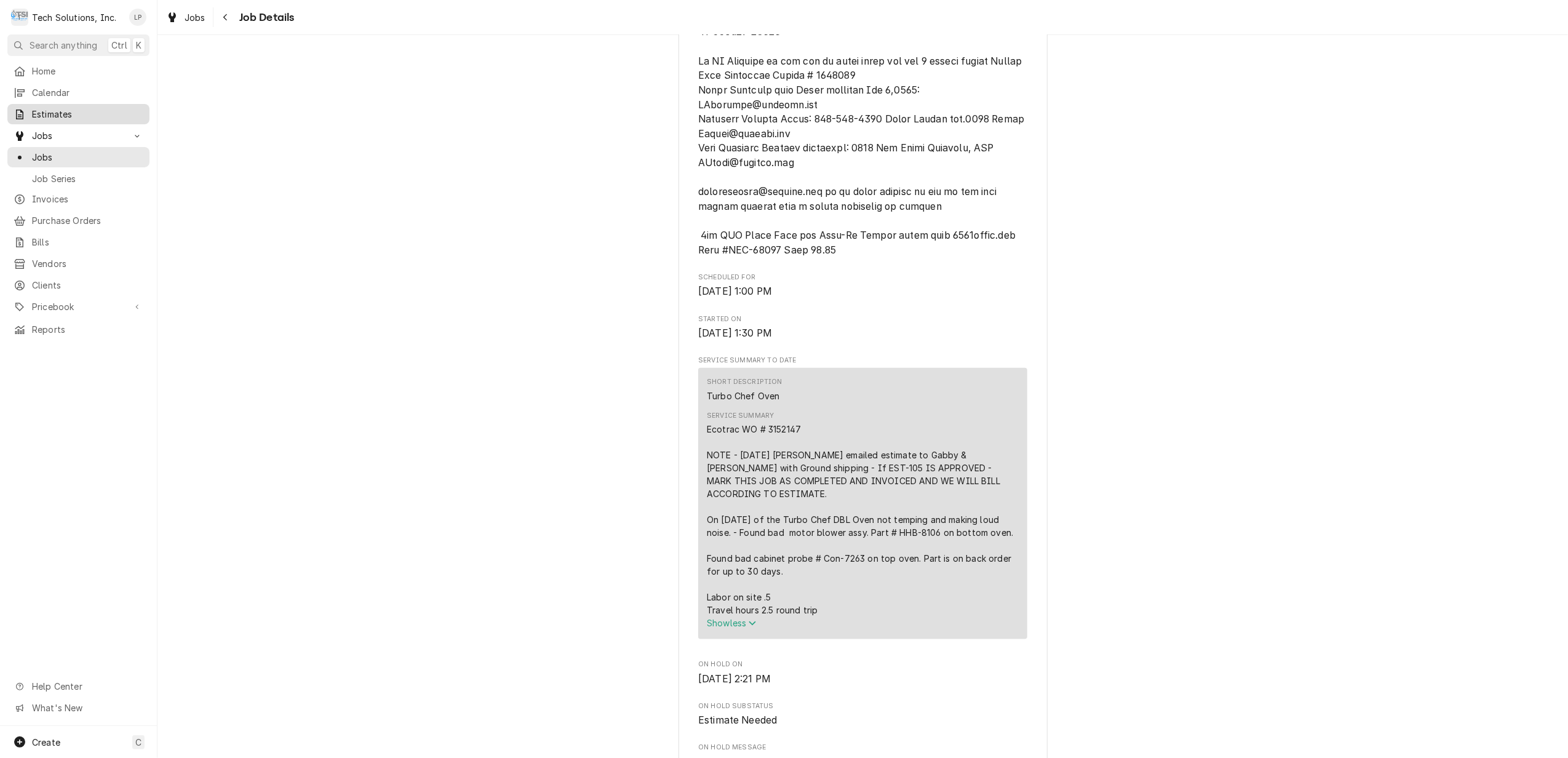
click at [57, 107] on span "Estimates" at bounding box center [87, 113] width 111 height 13
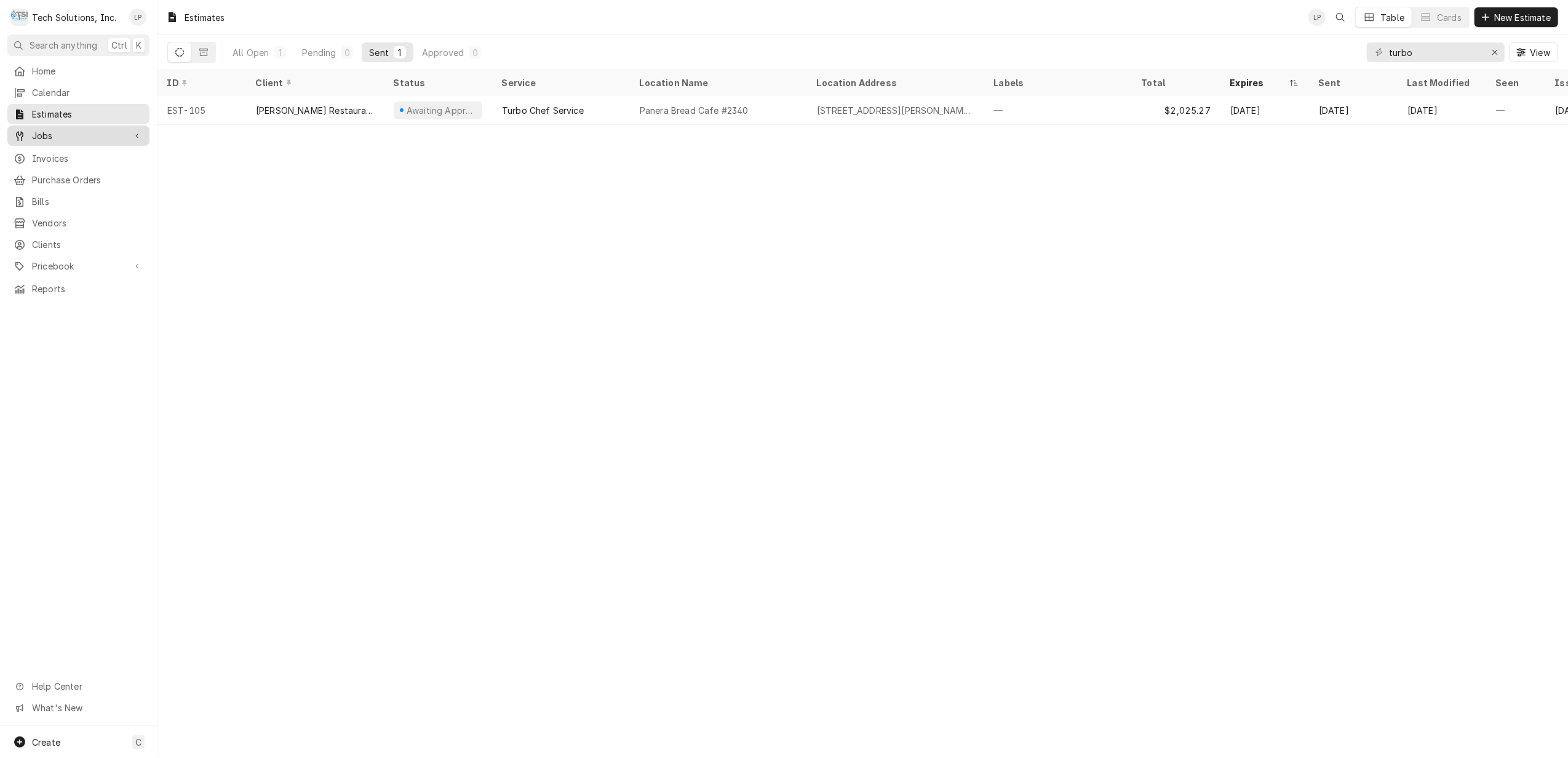
click at [45, 130] on span "Jobs" at bounding box center [78, 135] width 93 height 13
click at [51, 151] on span "Jobs" at bounding box center [87, 157] width 111 height 13
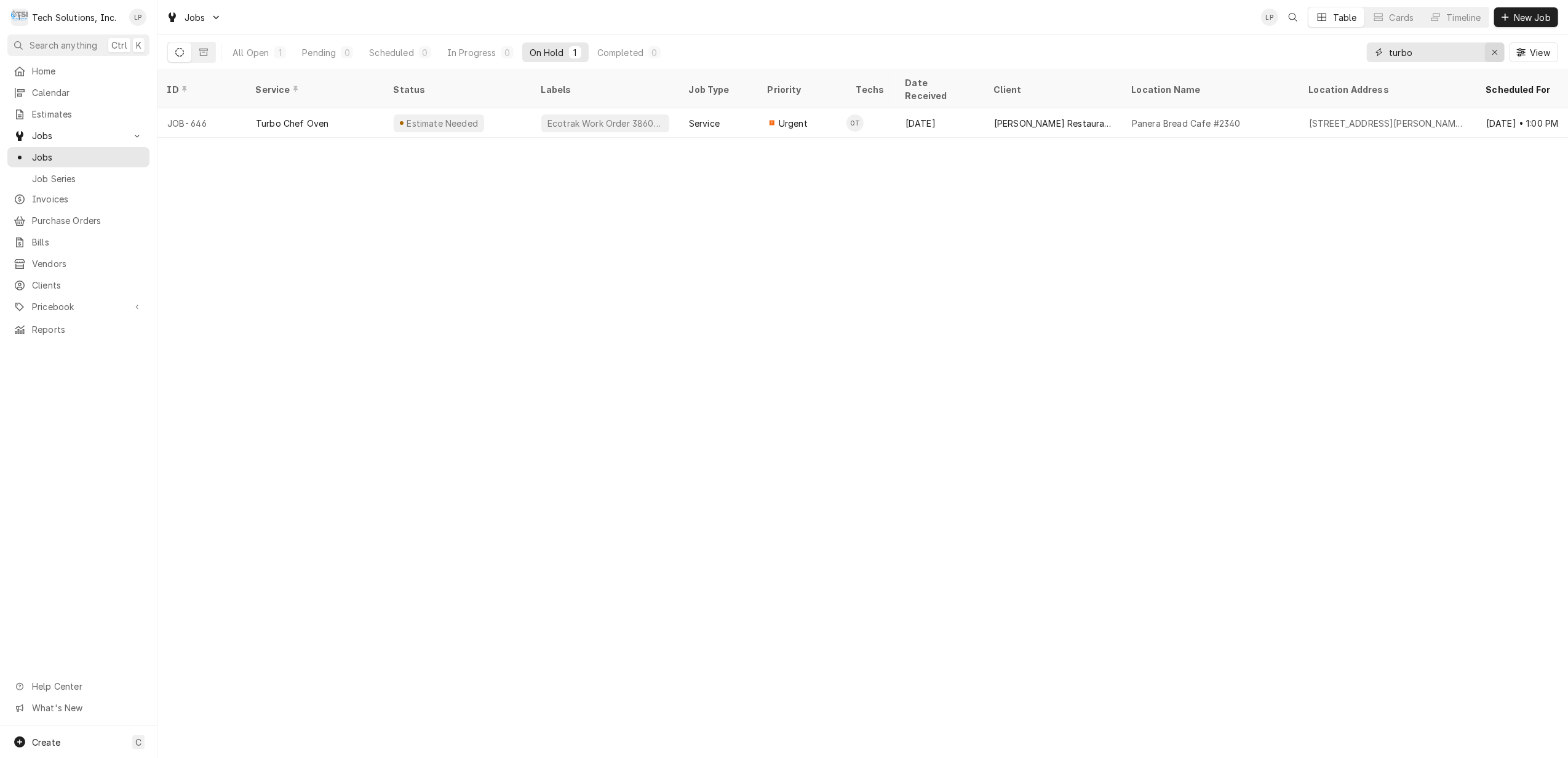
click at [1500, 55] on div "Erase input" at bounding box center [1495, 52] width 12 height 12
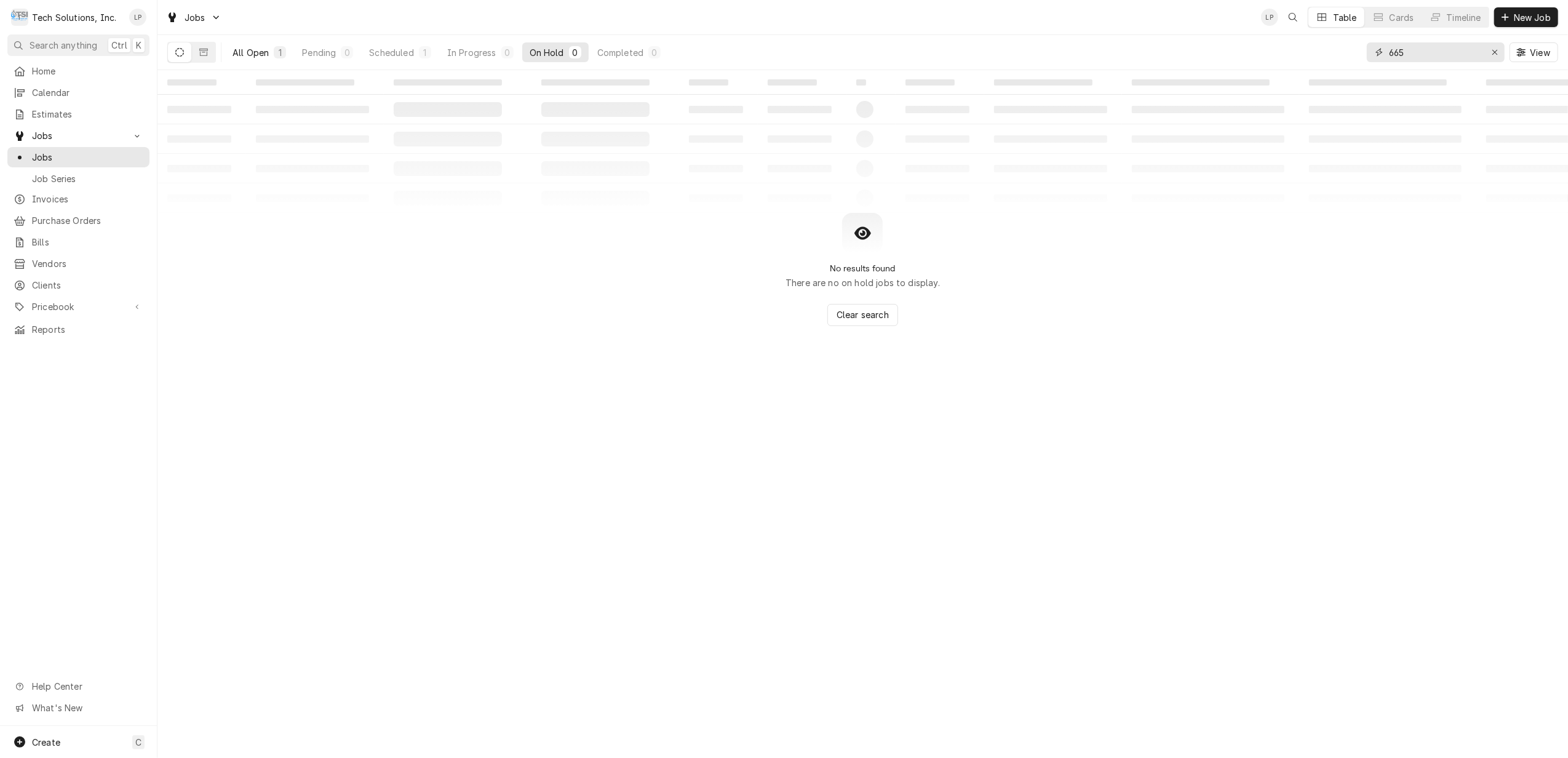
type input "665"
click at [259, 50] on div "All Open" at bounding box center [251, 52] width 36 height 13
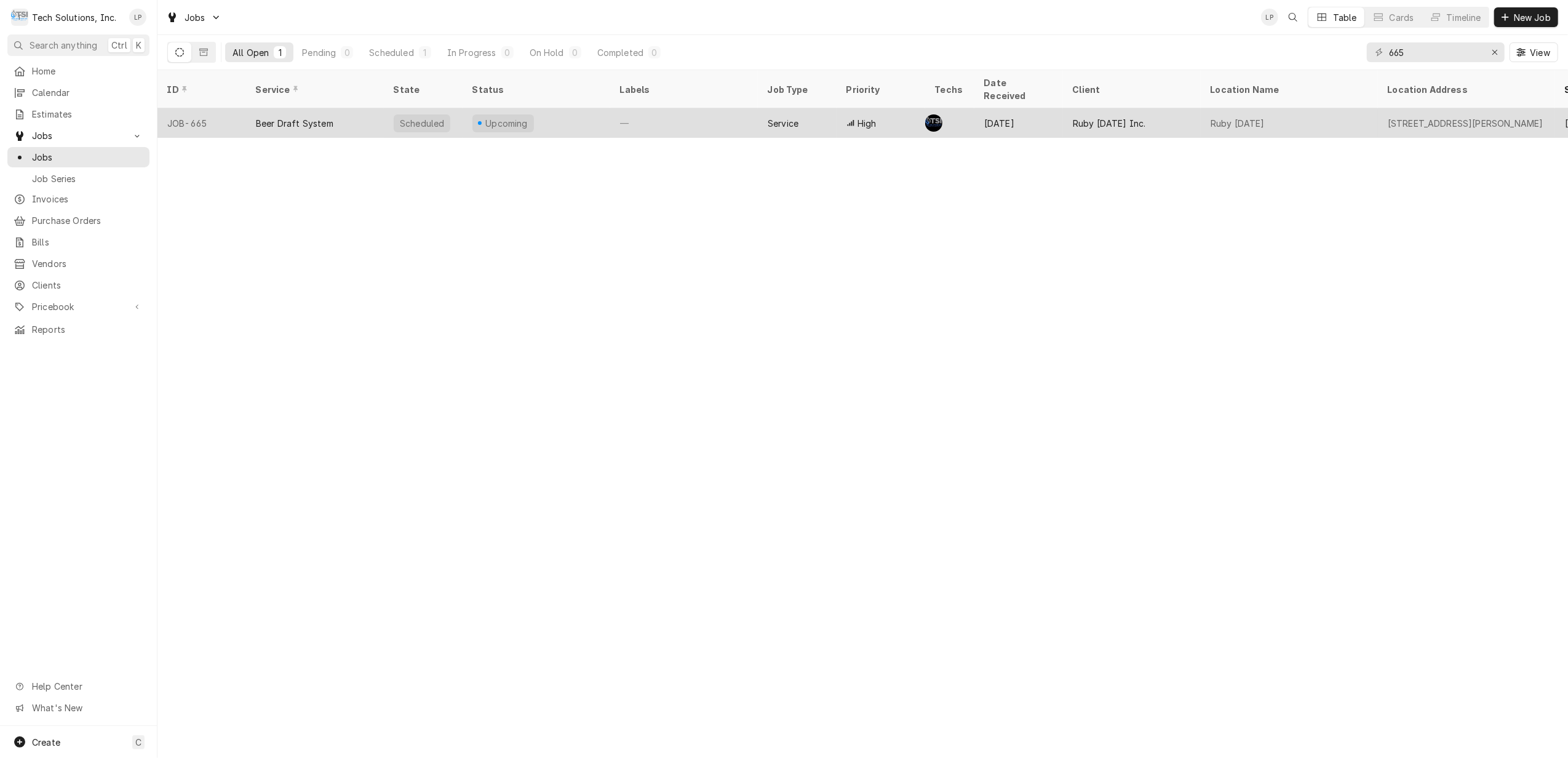
click at [579, 110] on div "Upcoming" at bounding box center [536, 123] width 147 height 30
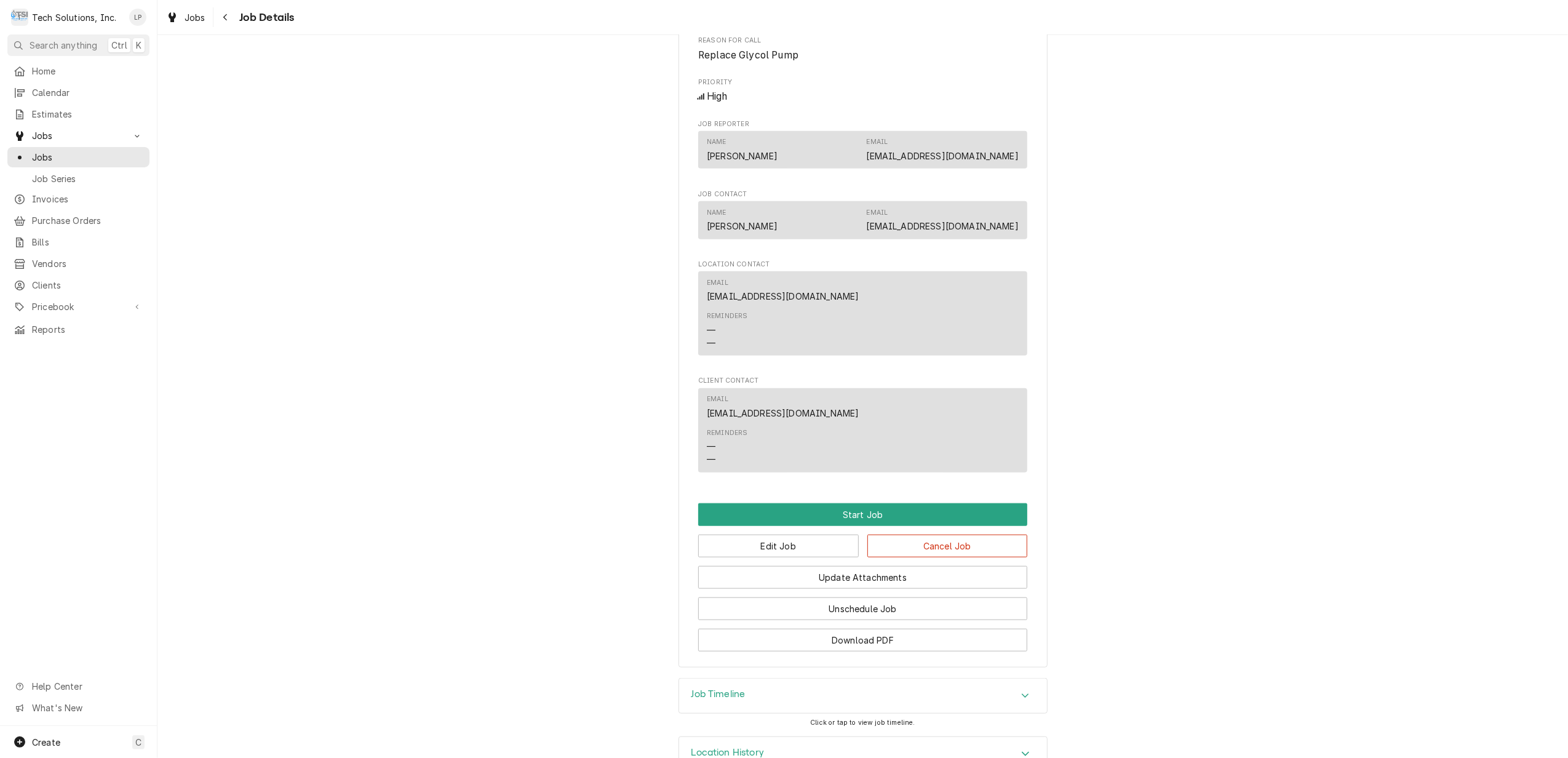
scroll to position [959, 0]
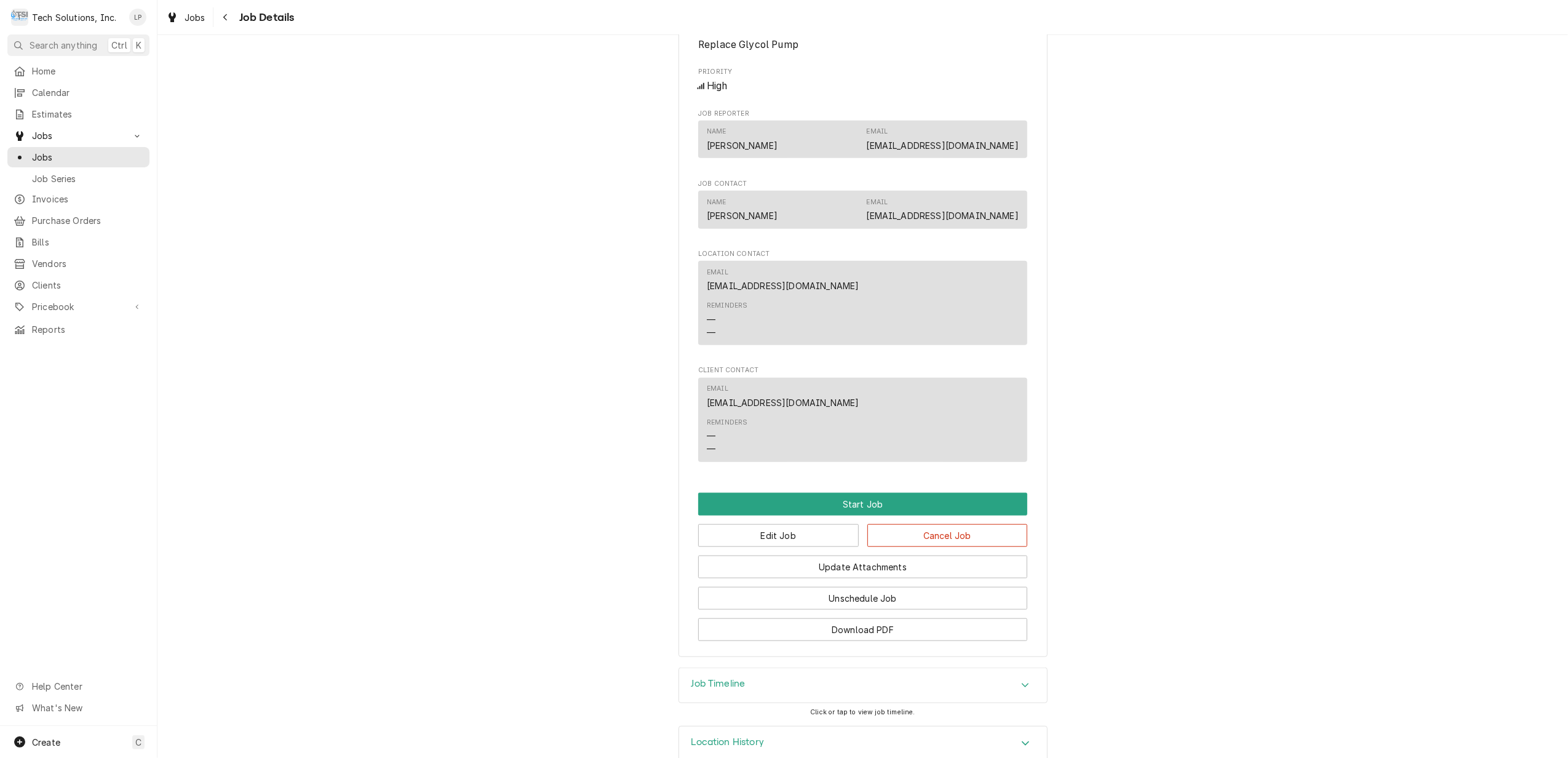
click at [1021, 681] on icon "Accordion Header" at bounding box center [1025, 685] width 8 height 10
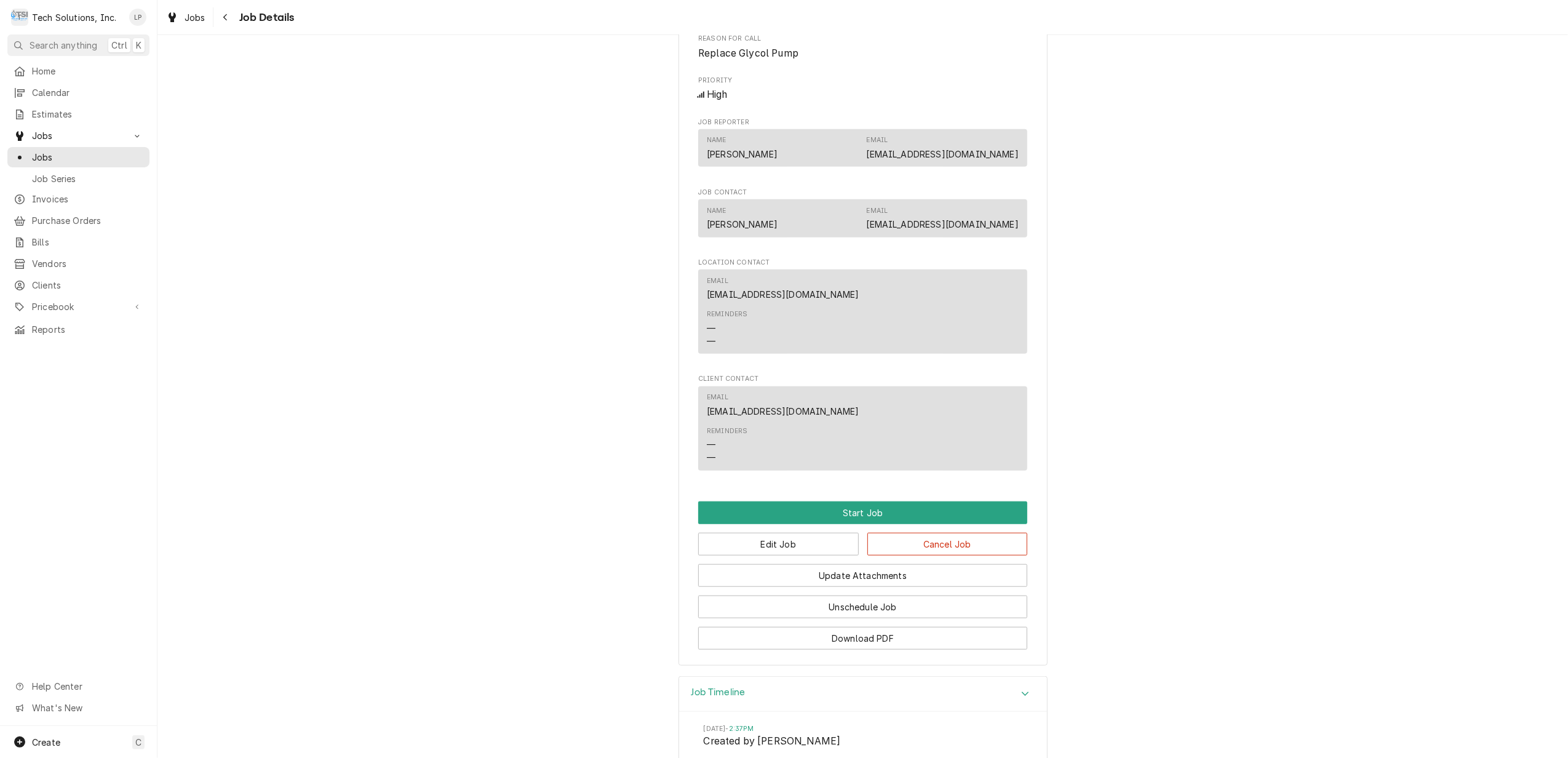
scroll to position [924, 0]
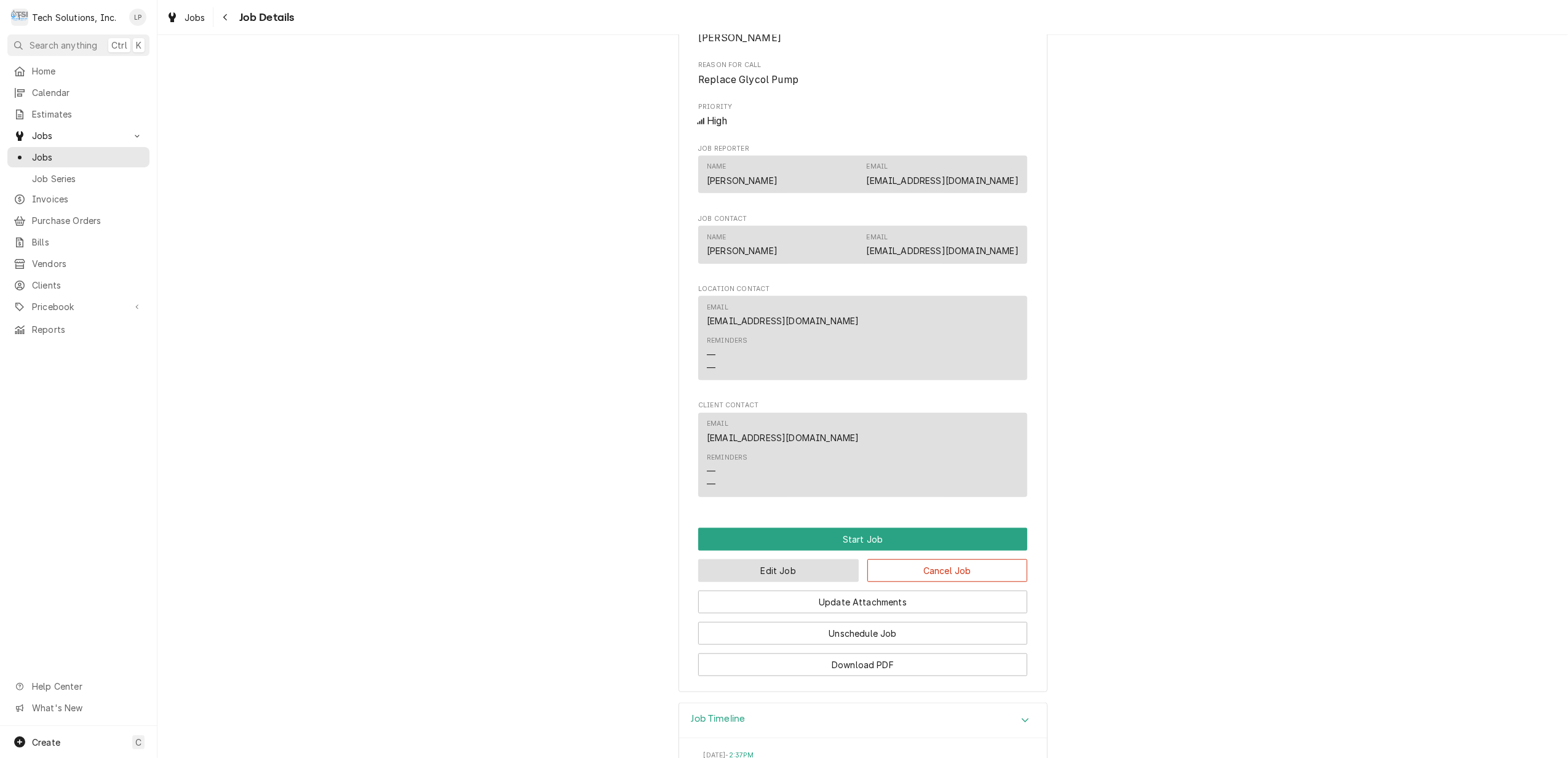
click at [795, 560] on button "Edit Job" at bounding box center [778, 571] width 160 height 23
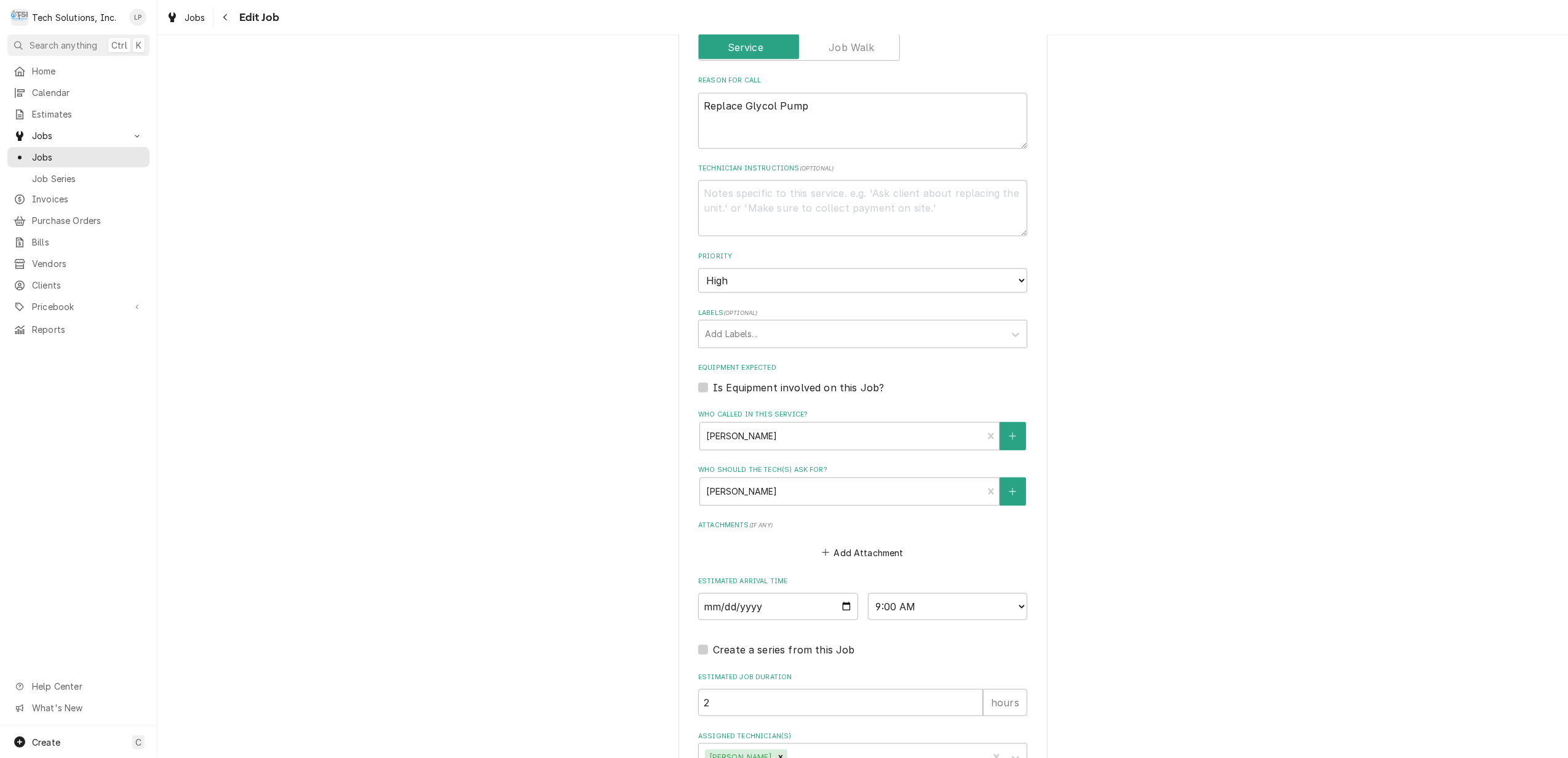
scroll to position [936, 0]
type textarea "x"
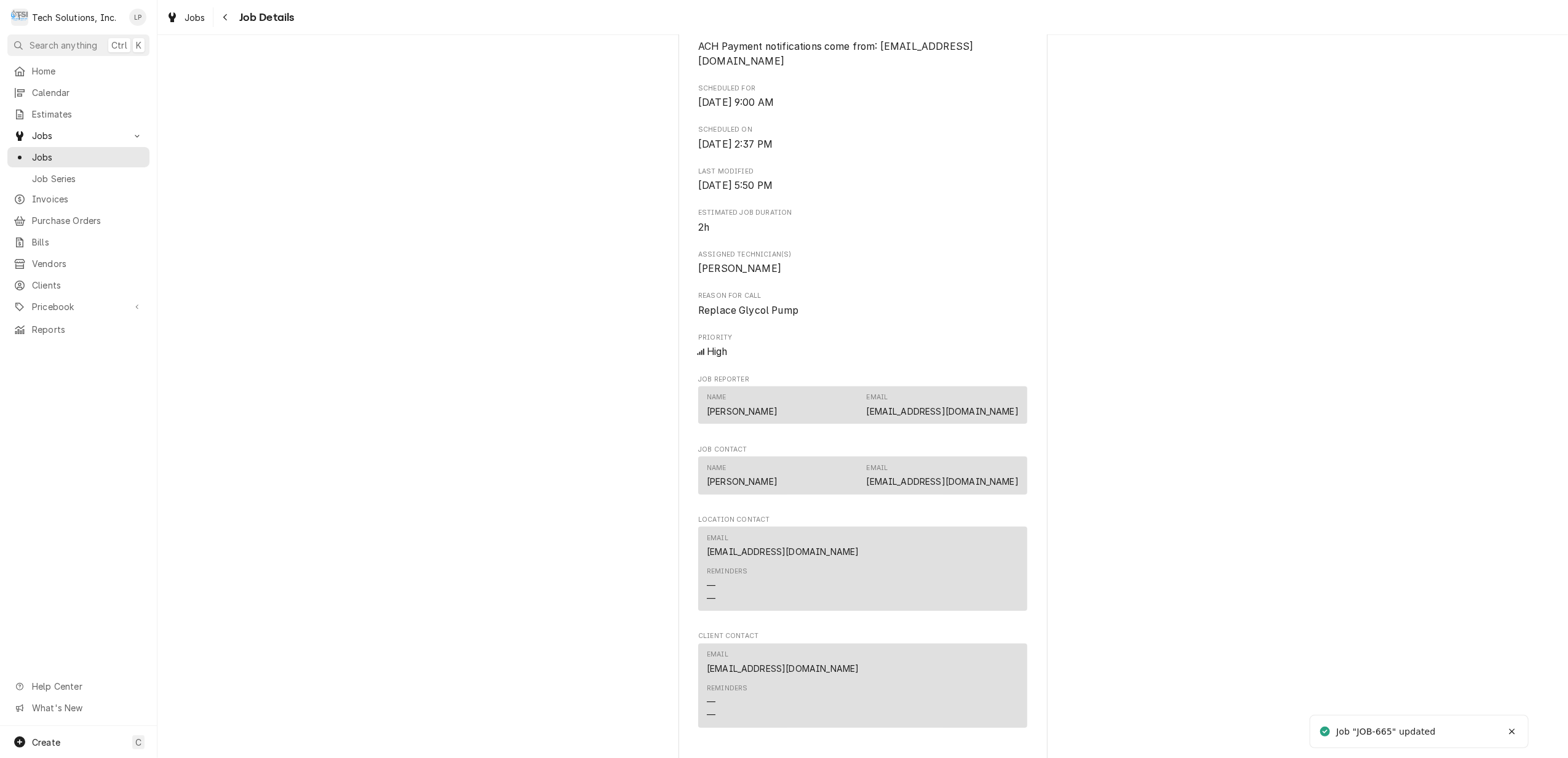
scroll to position [959, 0]
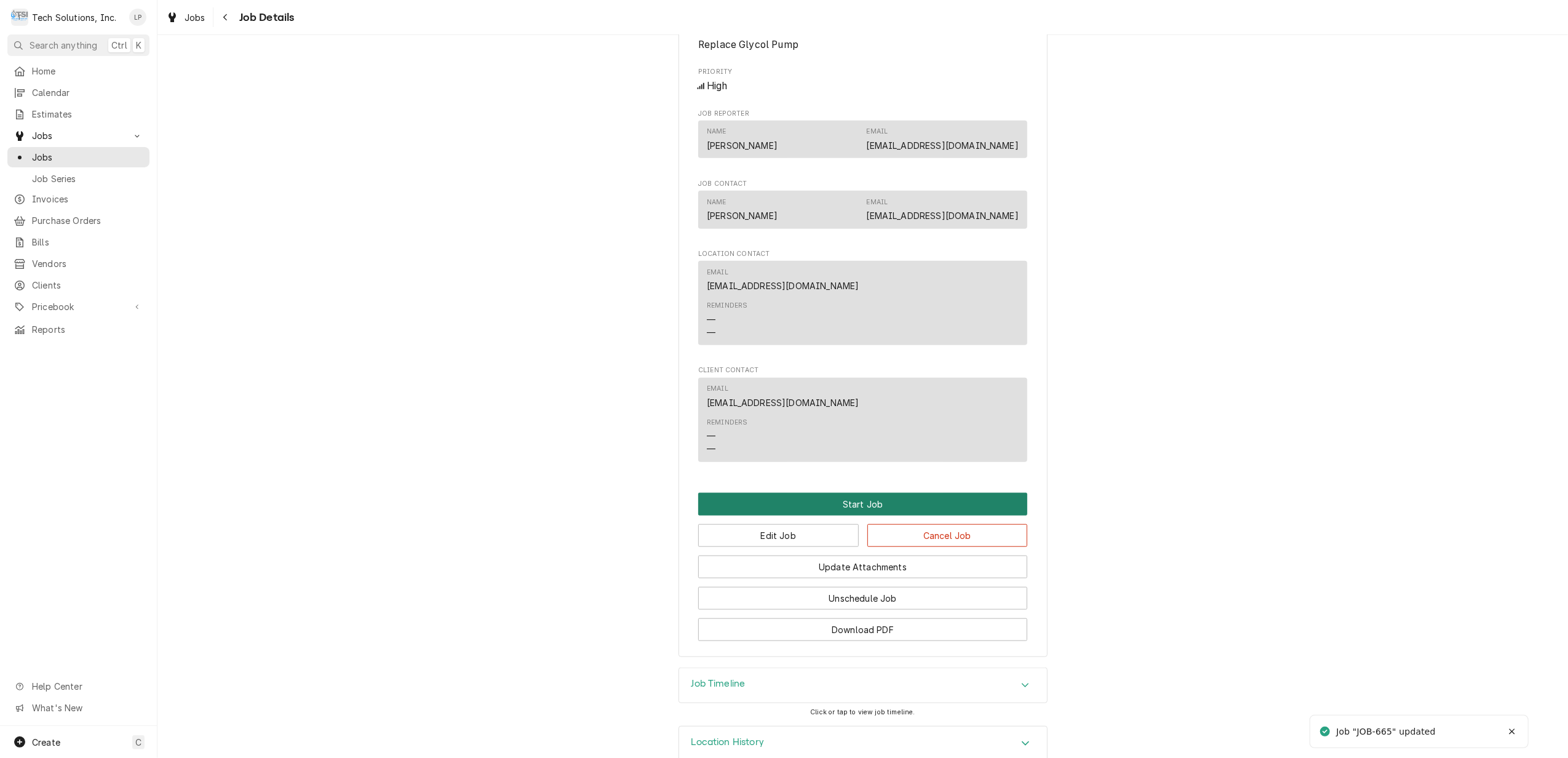
click at [854, 493] on button "Start Job" at bounding box center [862, 505] width 329 height 23
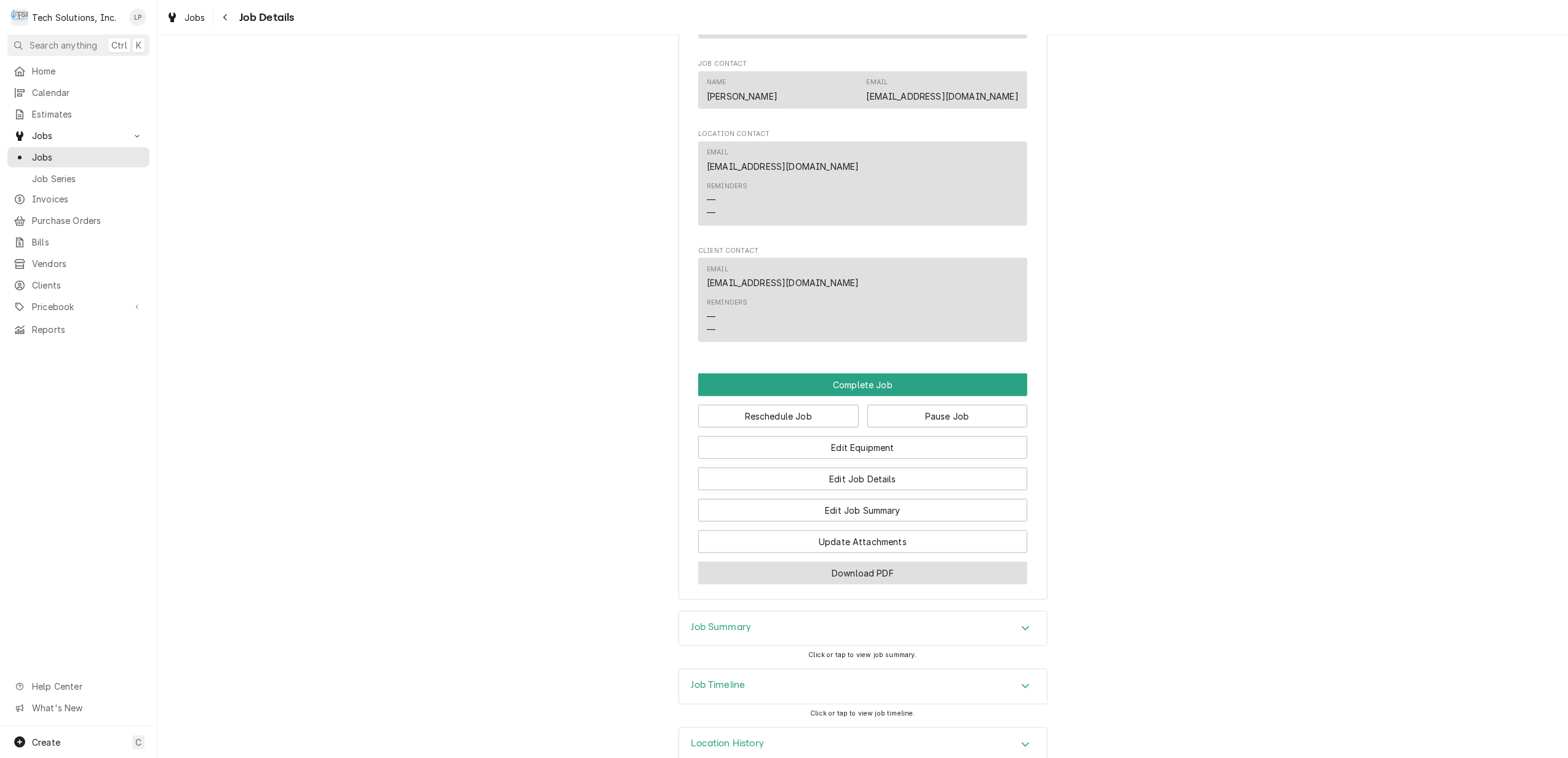
scroll to position [1123, 0]
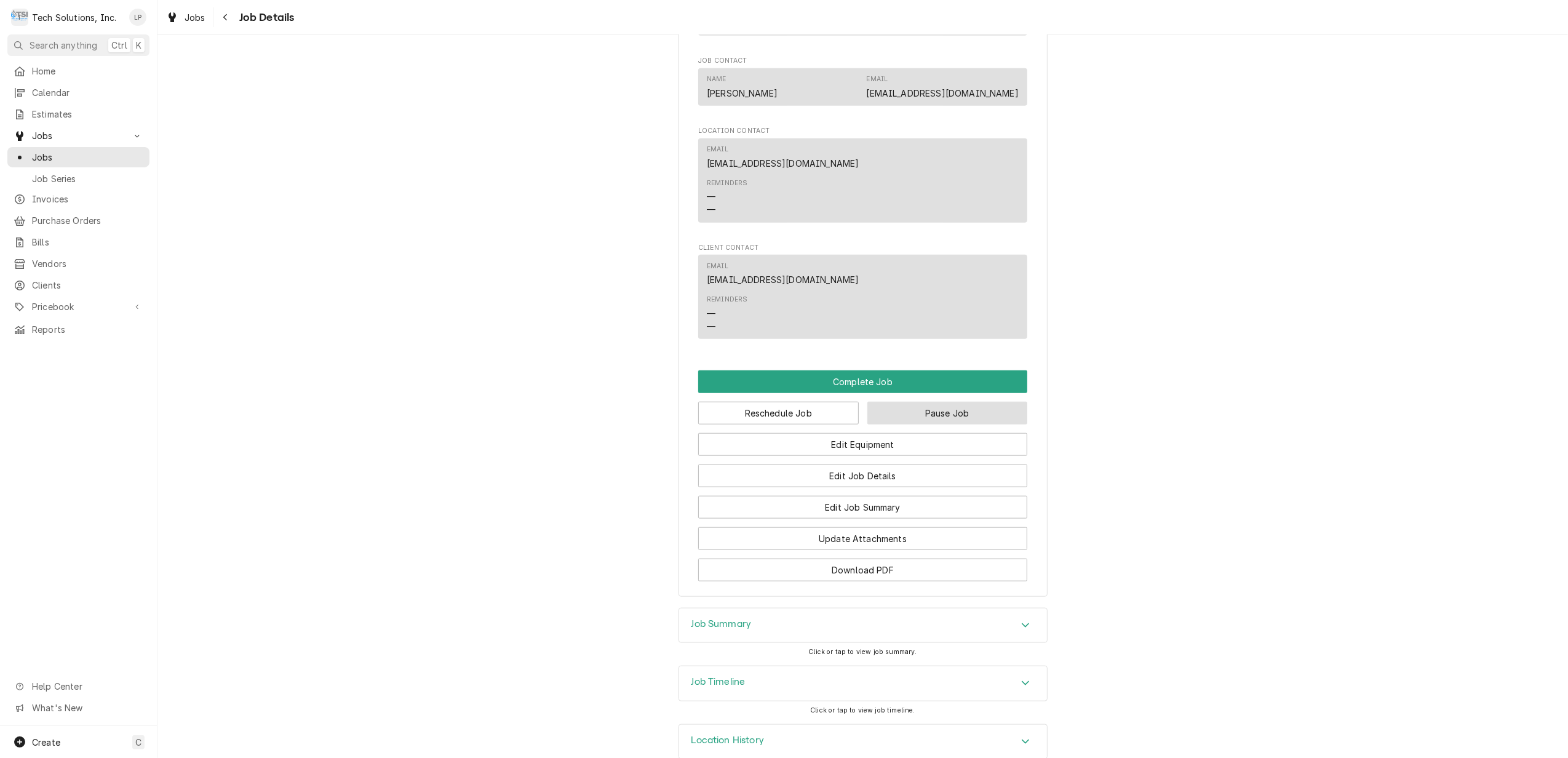
click at [932, 402] on button "Pause Job" at bounding box center [947, 413] width 160 height 23
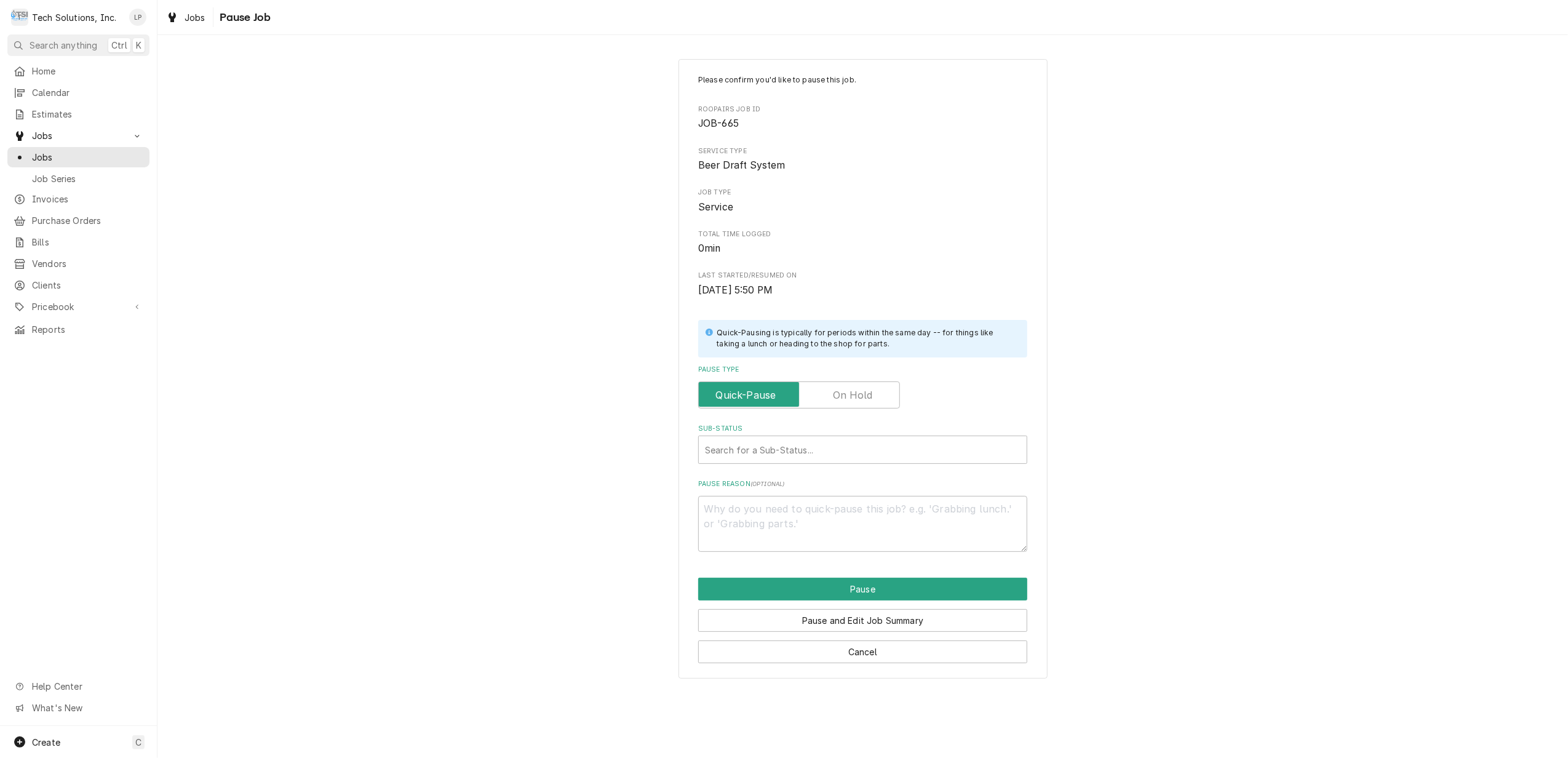
click at [854, 397] on label "Pause Type" at bounding box center [798, 395] width 202 height 27
click at [854, 397] on input "Pause Type" at bounding box center [799, 395] width 191 height 27
checkbox input "true"
click at [796, 446] on div "Sub-Status" at bounding box center [862, 449] width 315 height 22
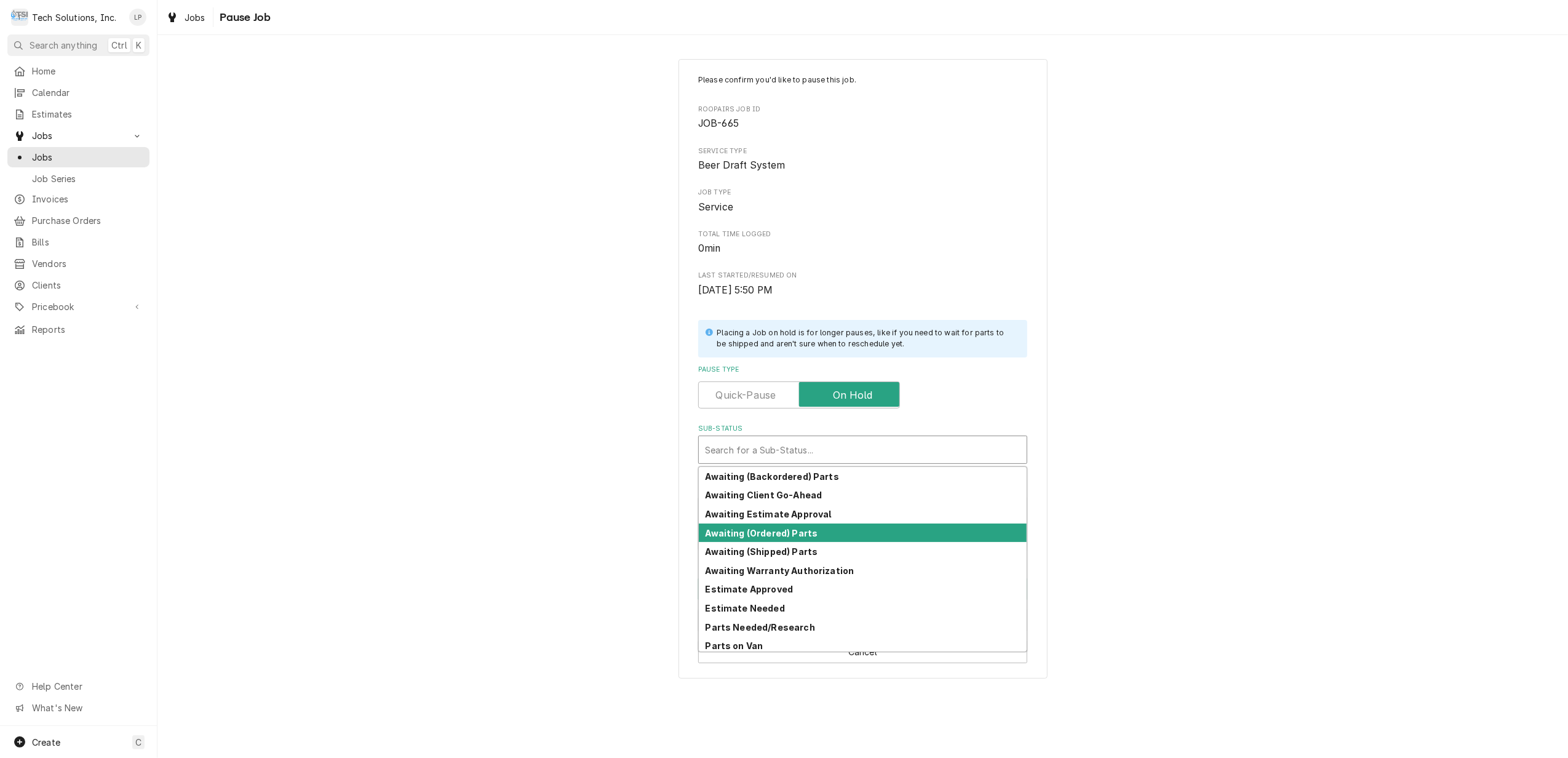
click at [801, 533] on strong "Awaiting (Ordered) Parts" at bounding box center [761, 533] width 113 height 11
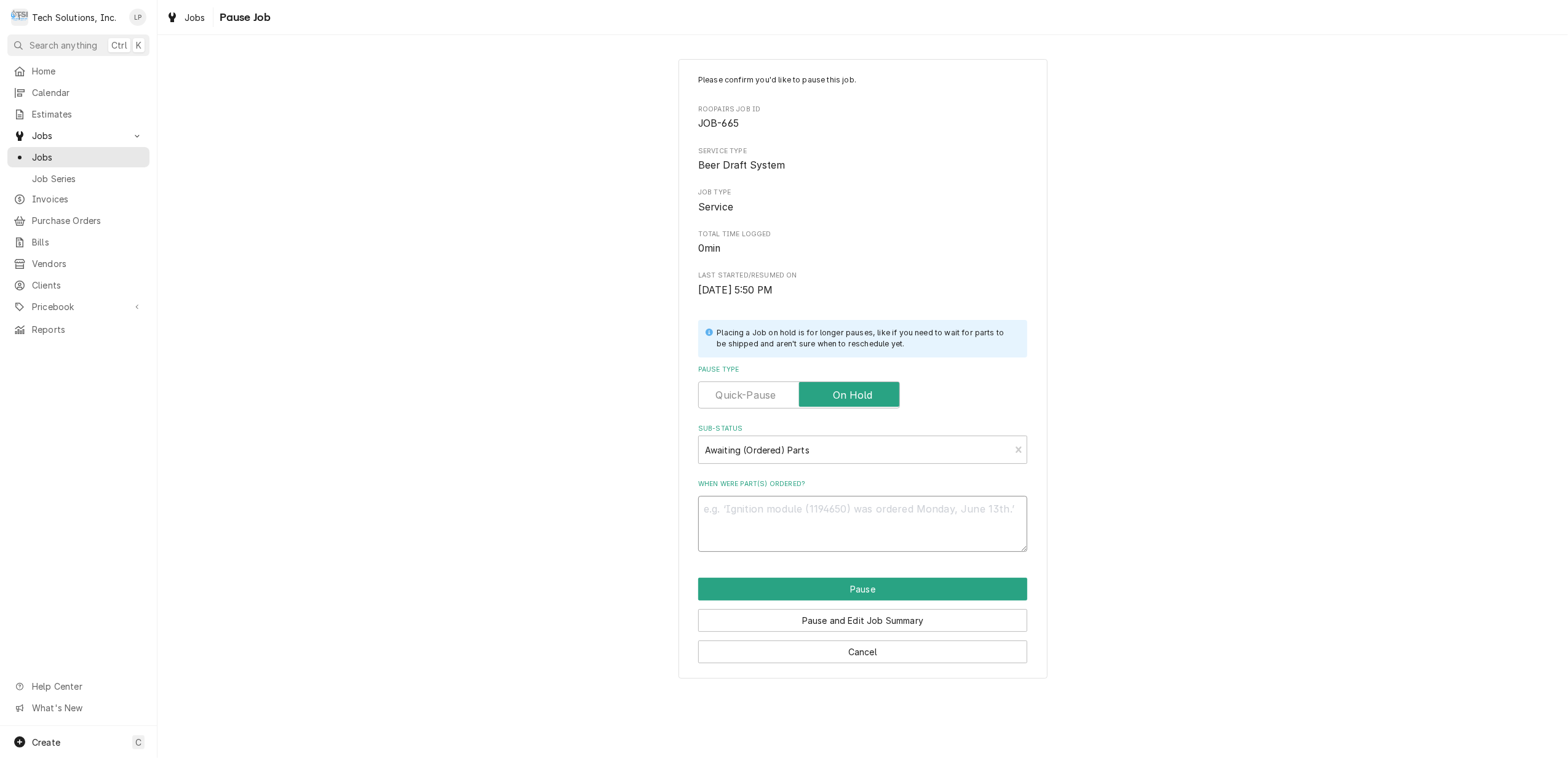
drag, startPoint x: 916, startPoint y: 511, endPoint x: 929, endPoint y: 514, distance: 13.3
click at [920, 512] on textarea "When were part(s) ordered?" at bounding box center [862, 524] width 329 height 56
type textarea "x"
type textarea "j"
type textarea "x"
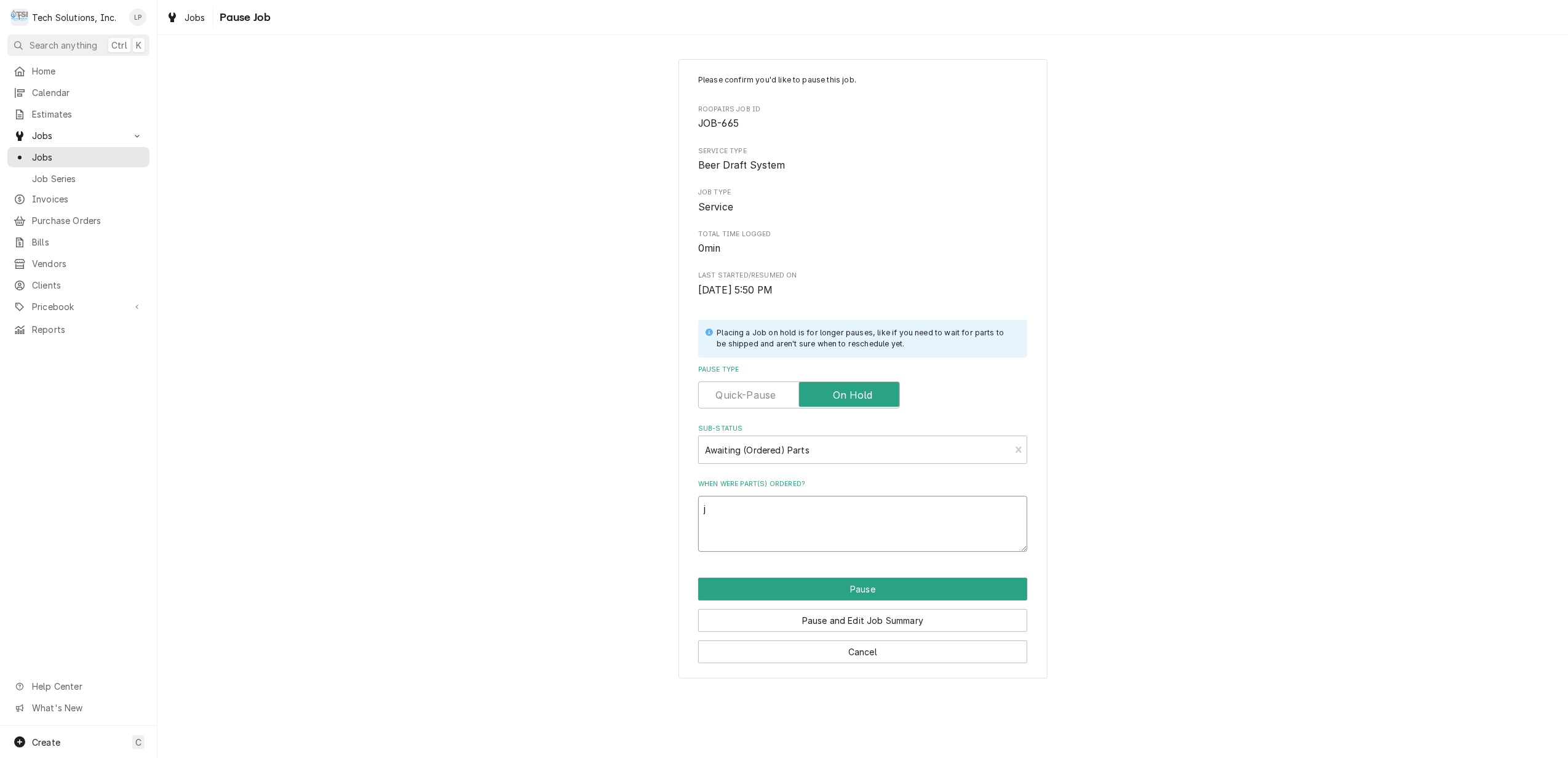
type textarea "jo"
type textarea "x"
type textarea "joe"
type textarea "x"
type textarea "joe"
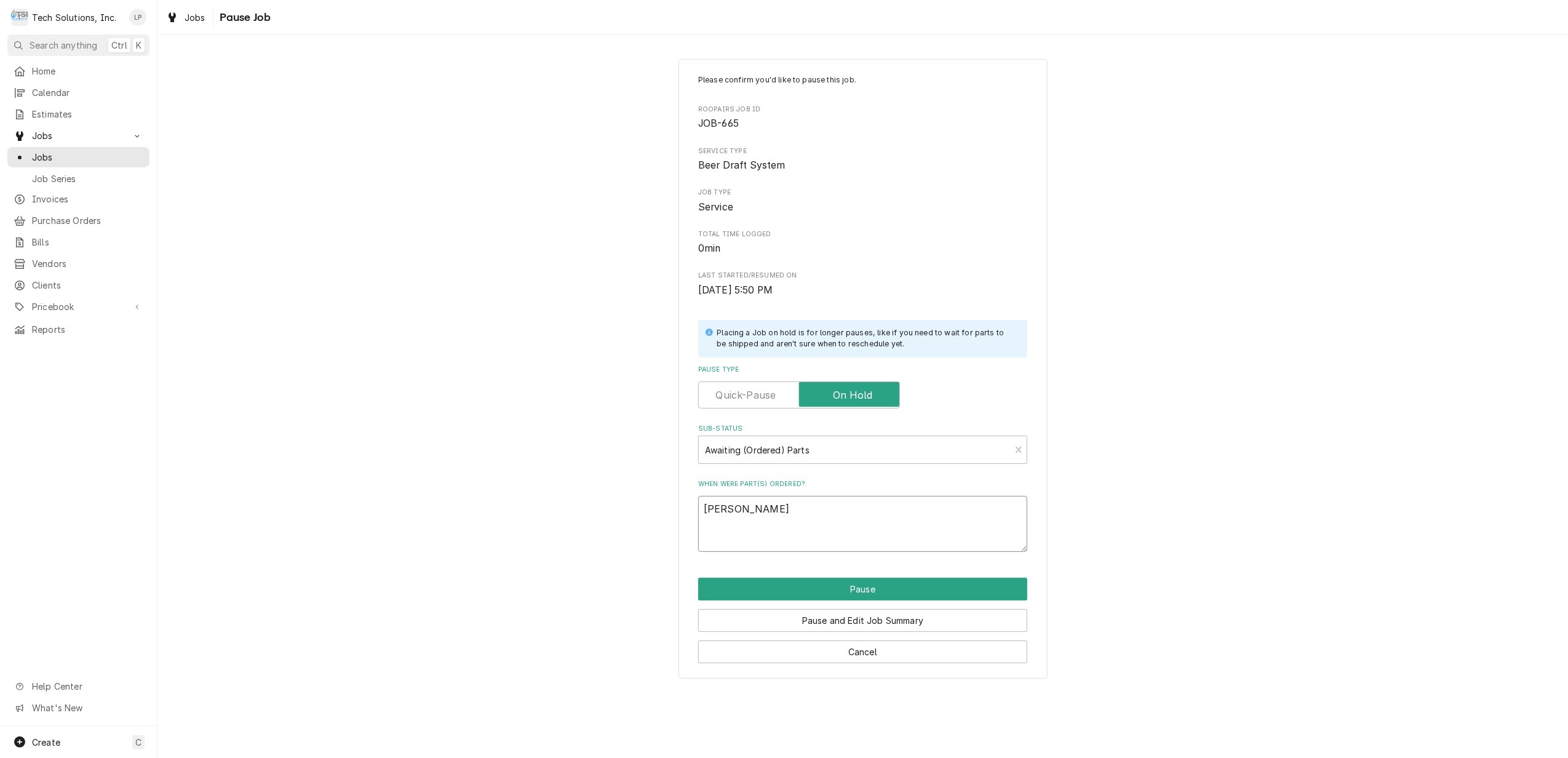
type textarea "x"
type textarea "joe"
type textarea "x"
type textarea "jo"
type textarea "x"
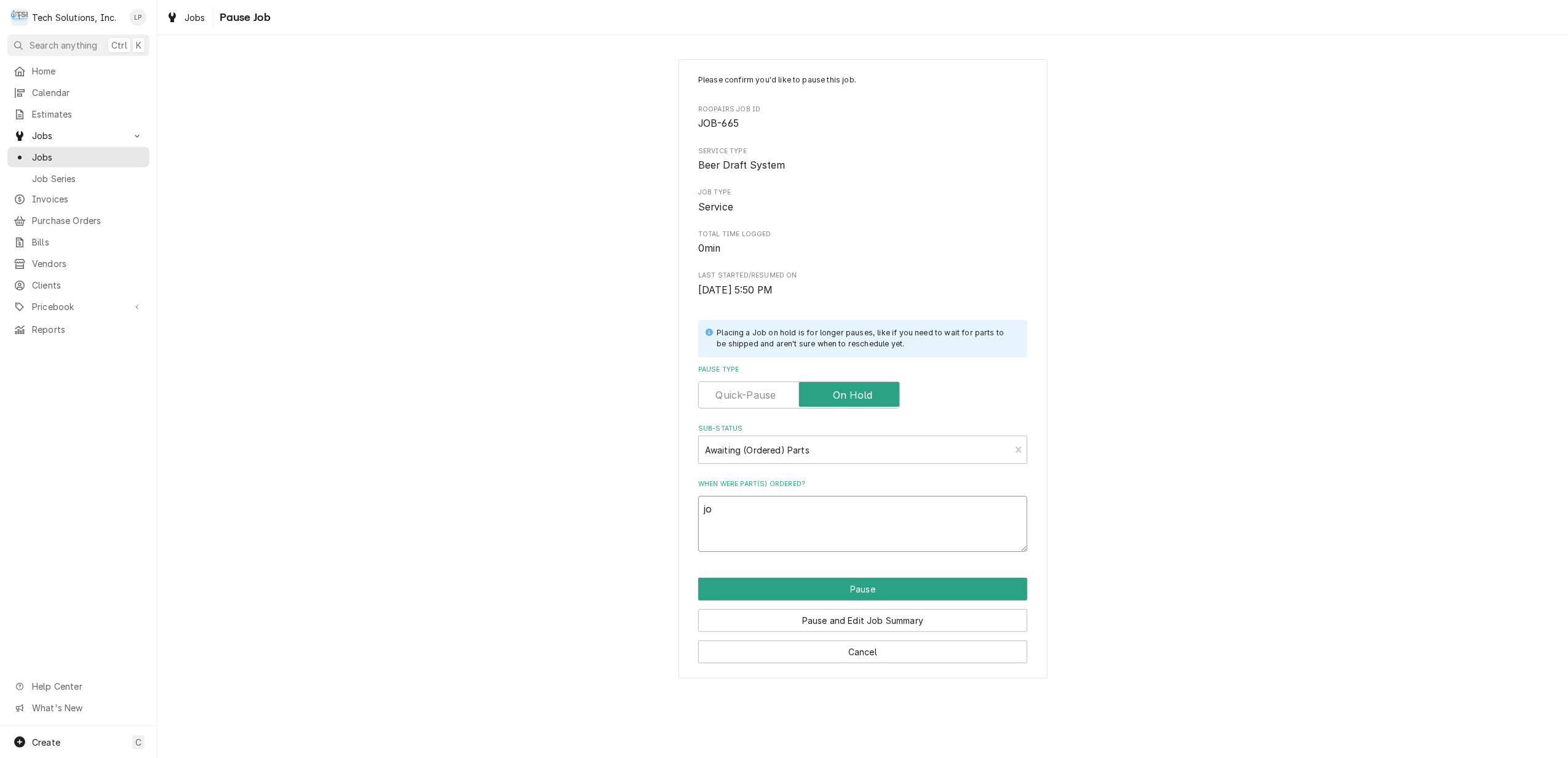
type textarea "j"
type textarea "x"
type textarea "J"
type textarea "x"
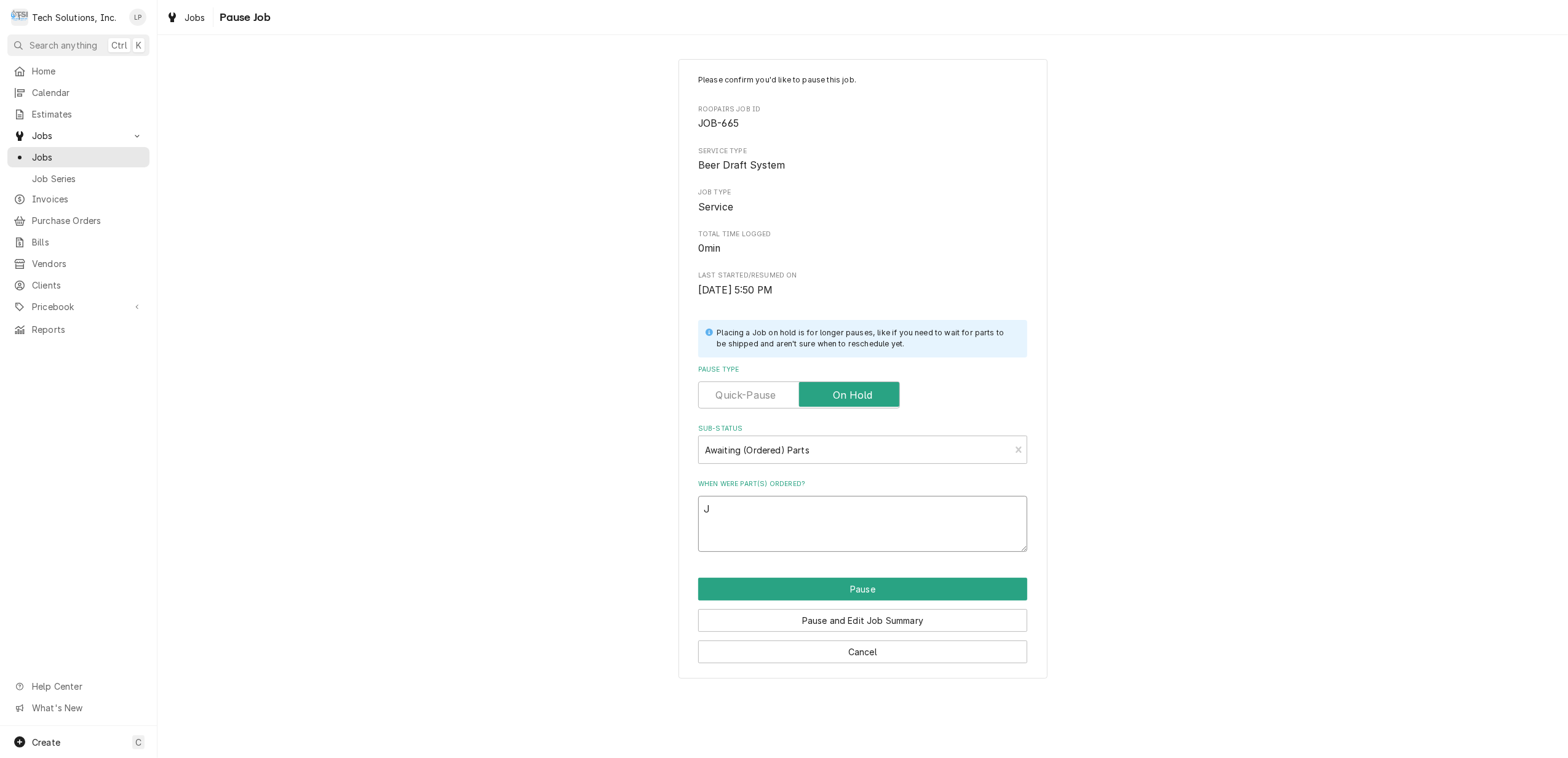
type textarea "Jo"
type textarea "x"
type textarea "Joe"
type textarea "x"
type textarea "Joe"
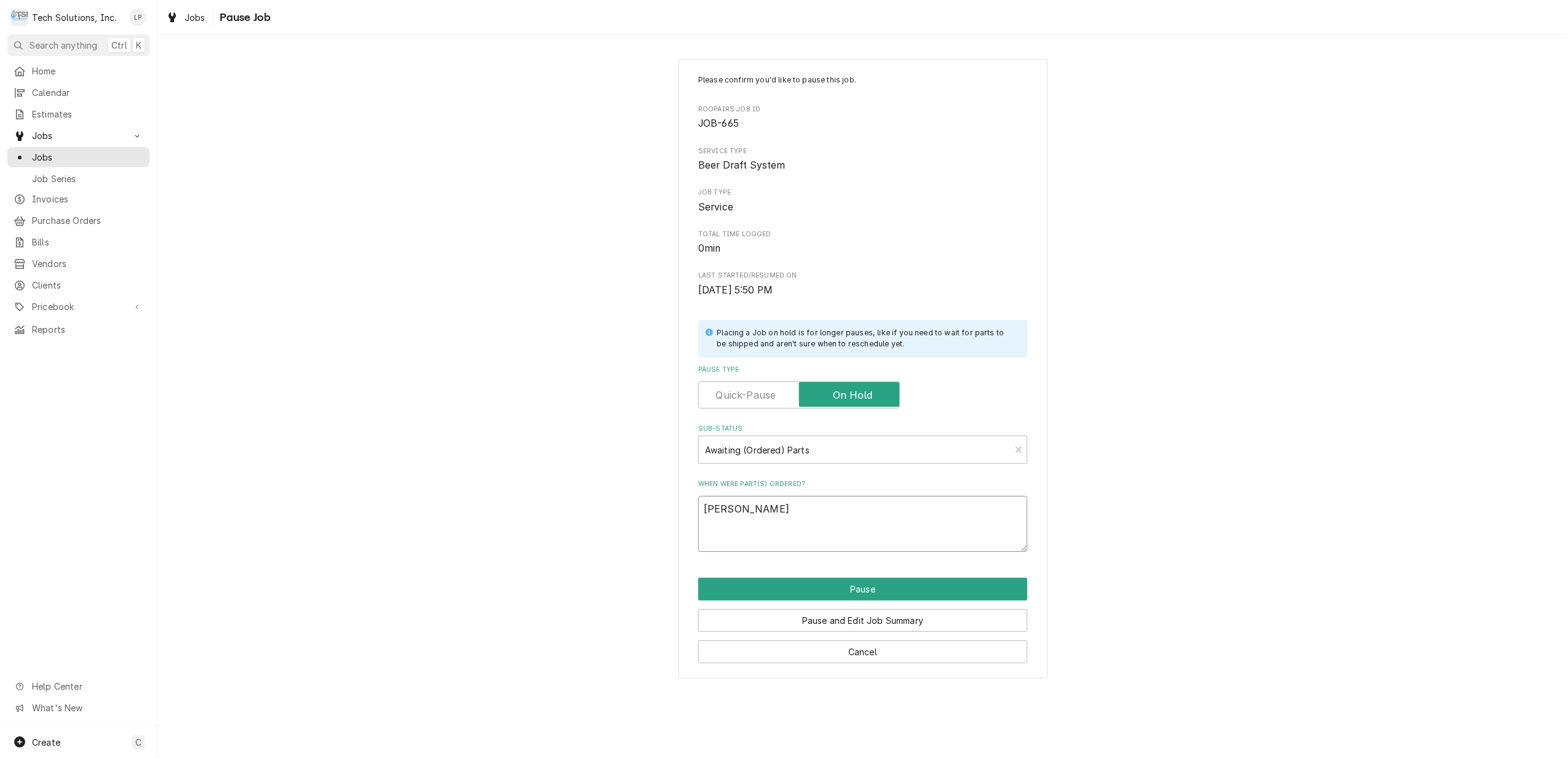
type textarea "x"
type textarea "Joe o"
type textarea "x"
type textarea "Joe or"
type textarea "x"
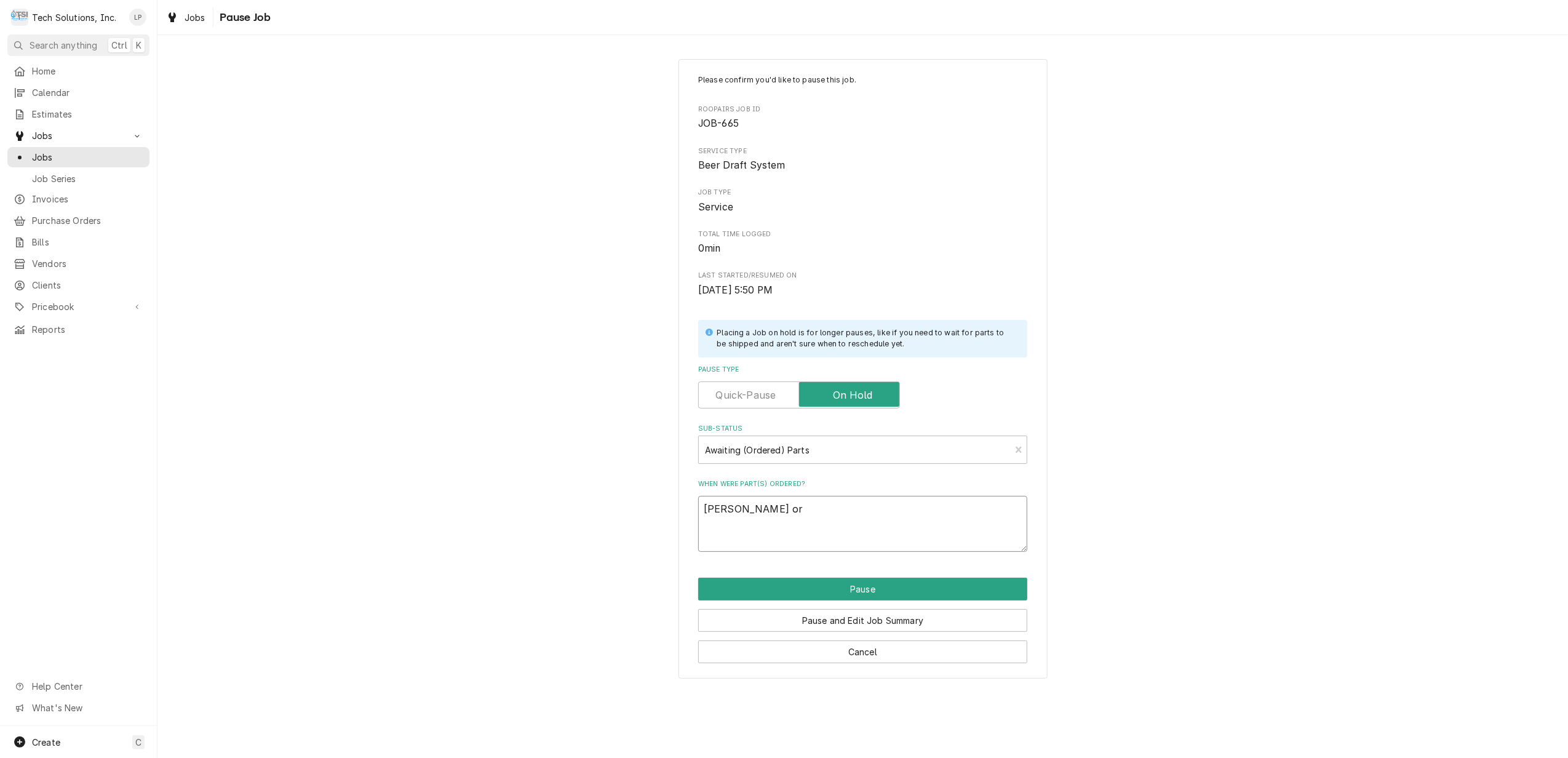
type textarea "Joe ord"
type textarea "x"
type textarea "Joe orde"
type textarea "x"
type textarea "Joe order"
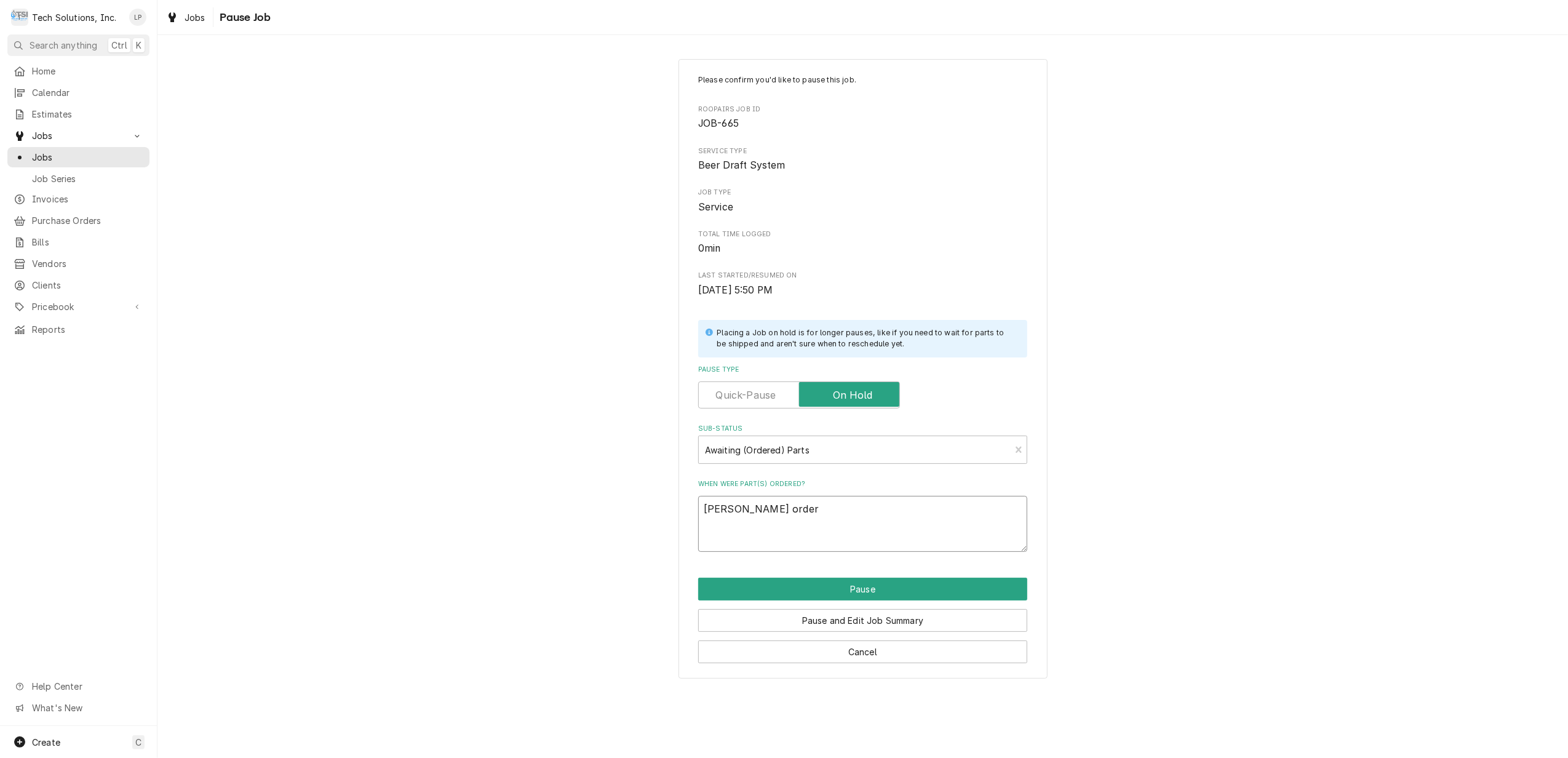
type textarea "x"
type textarea "Joe ordere"
type textarea "x"
type textarea "Joe ordered"
type textarea "x"
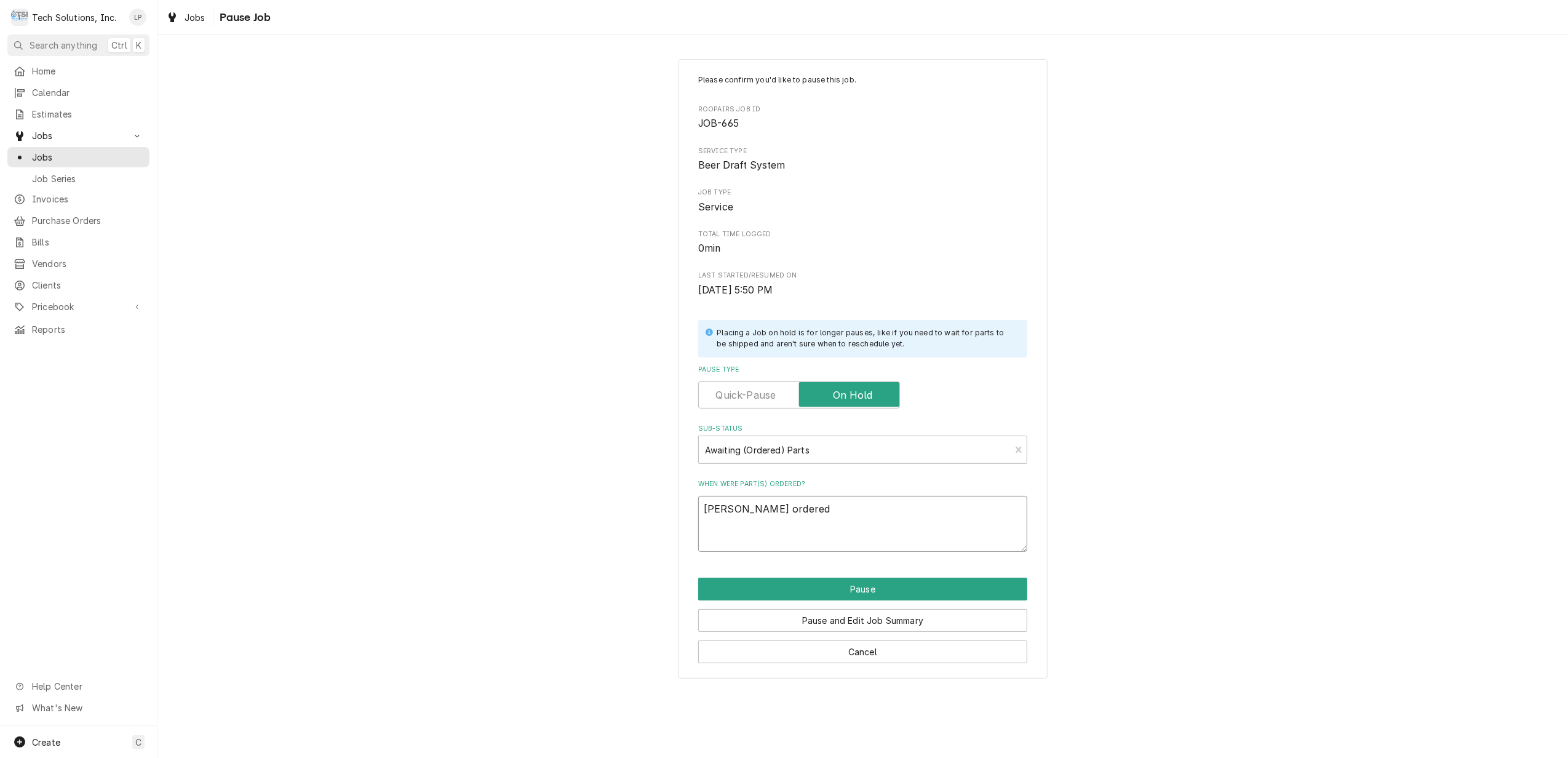
type textarea "Joe ordered"
type textarea "x"
type textarea "Joe ordered w"
type textarea "x"
type textarea "Joe ordered wi"
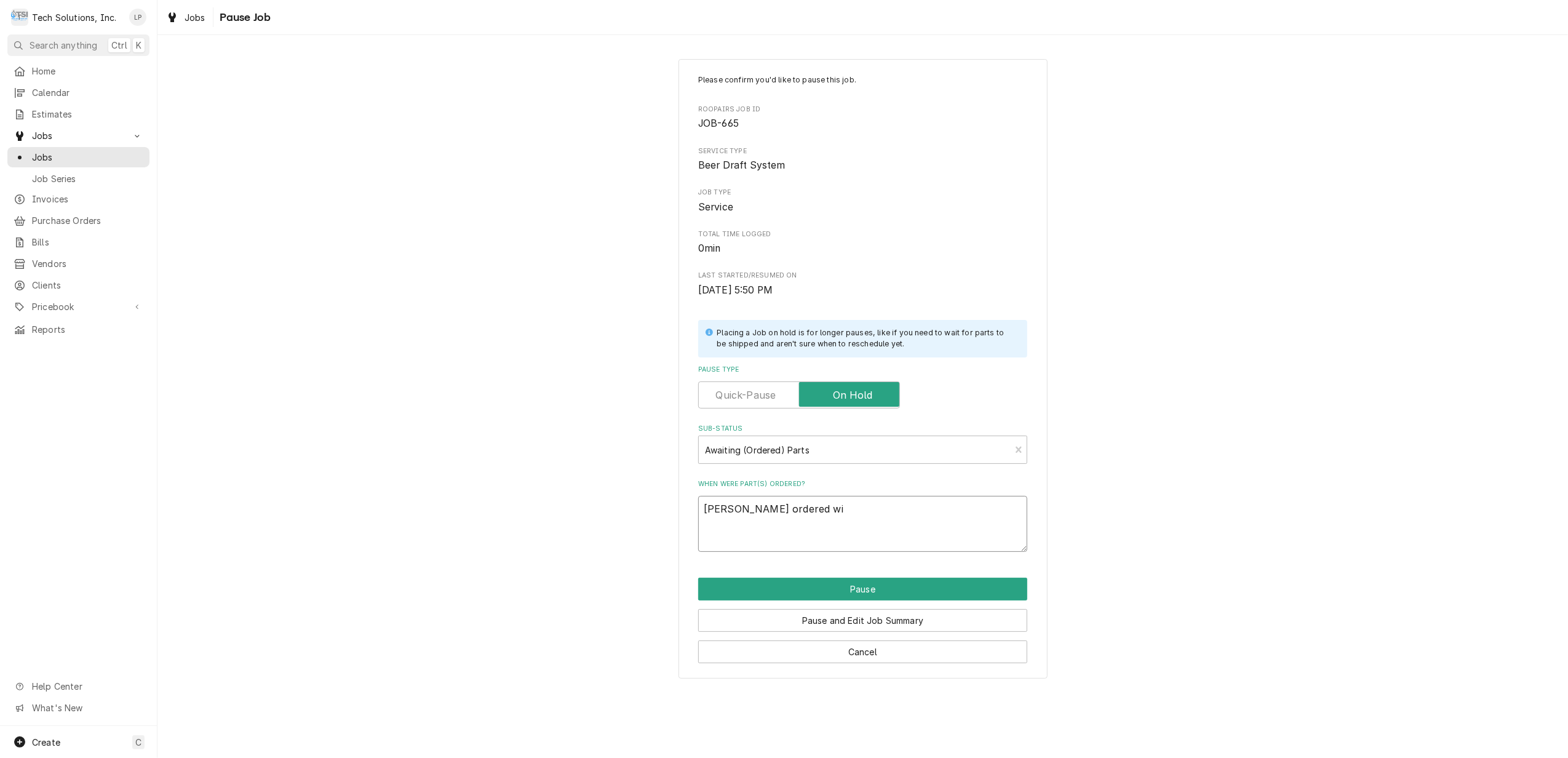
type textarea "x"
type textarea "Joe ordered wit"
type textarea "x"
type textarea "Joe ordered with"
type textarea "x"
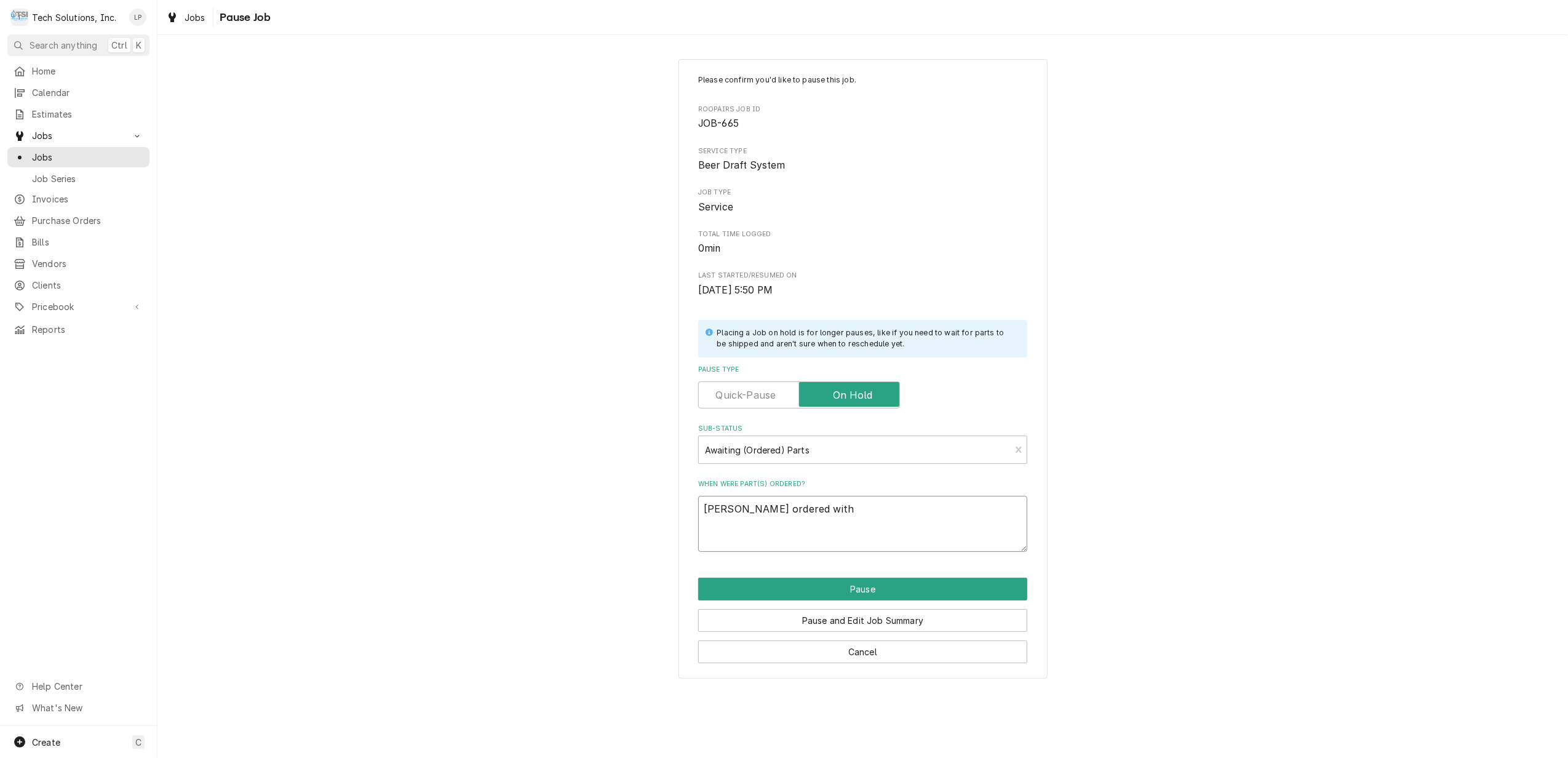
type textarea "Joe ordered with"
type textarea "x"
type textarea "Joe ordered with P"
type textarea "x"
type textarea "Joe ordered with Pa"
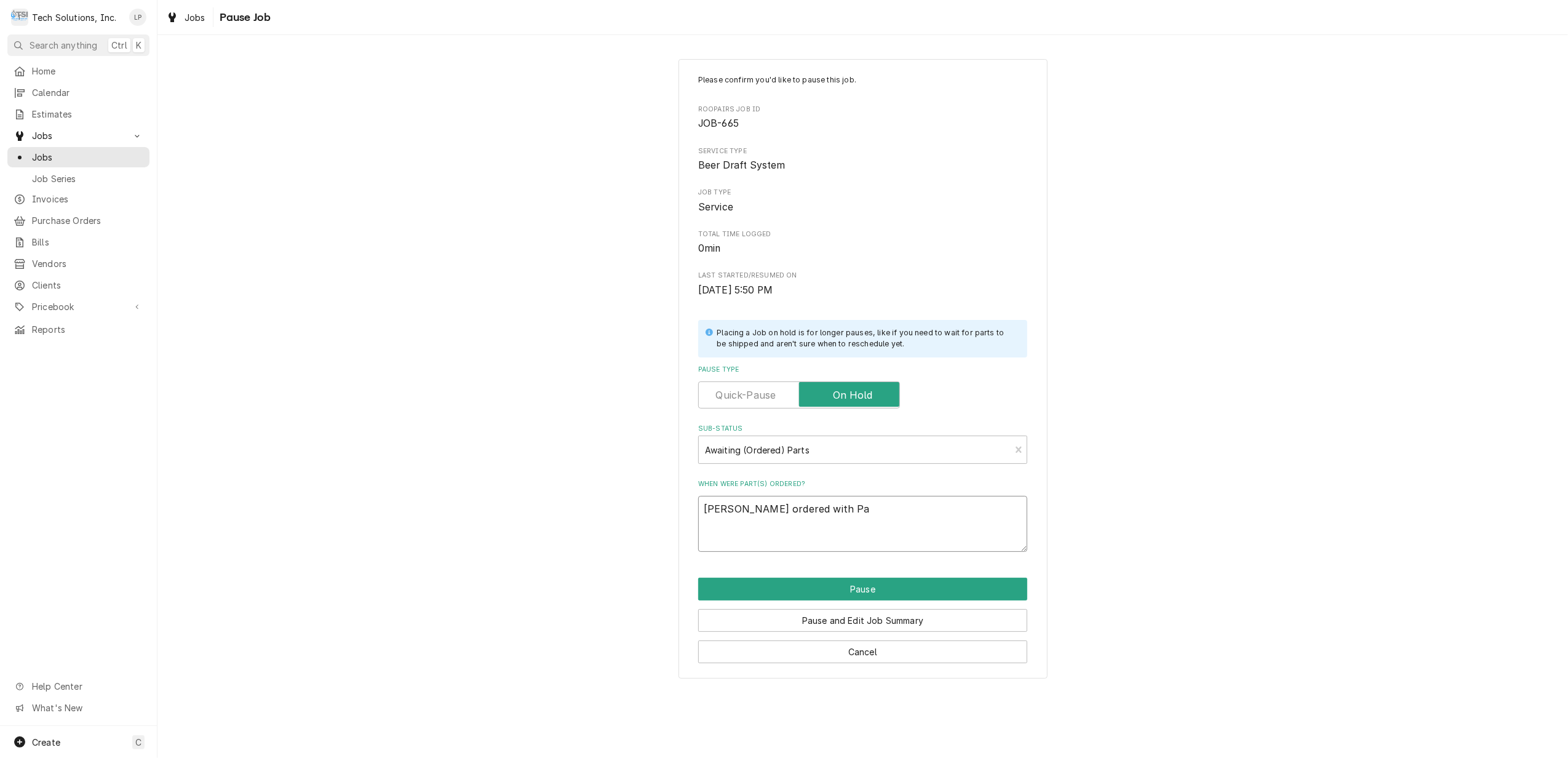
type textarea "x"
type textarea "Joe ordered with Par"
type textarea "x"
type textarea "Joe ordered with Part"
type textarea "x"
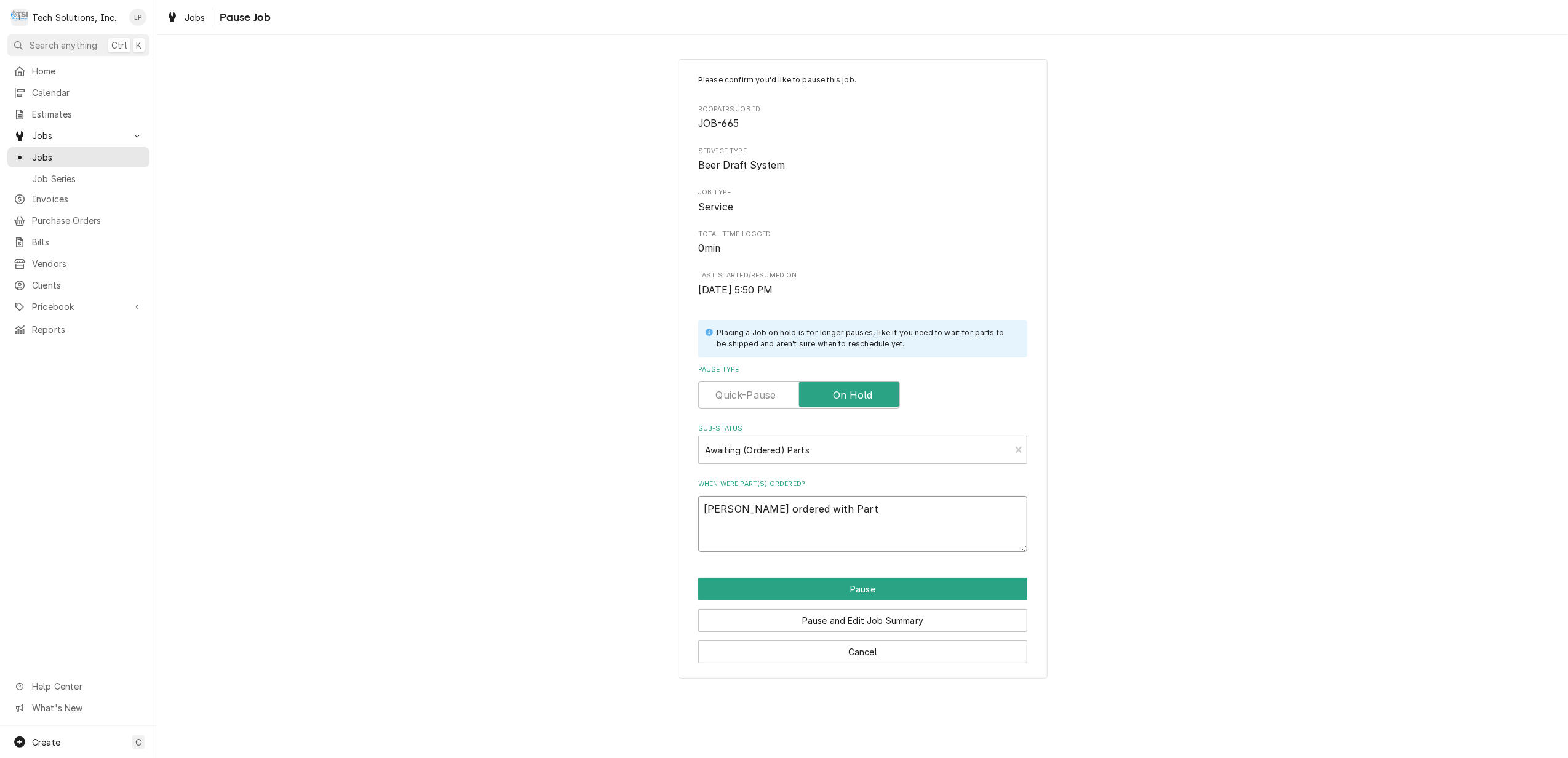
type textarea "Joe ordered with Parts"
type textarea "x"
type textarea "Joe ordered with Partst"
type textarea "x"
type textarea "Joe ordered with Partsto"
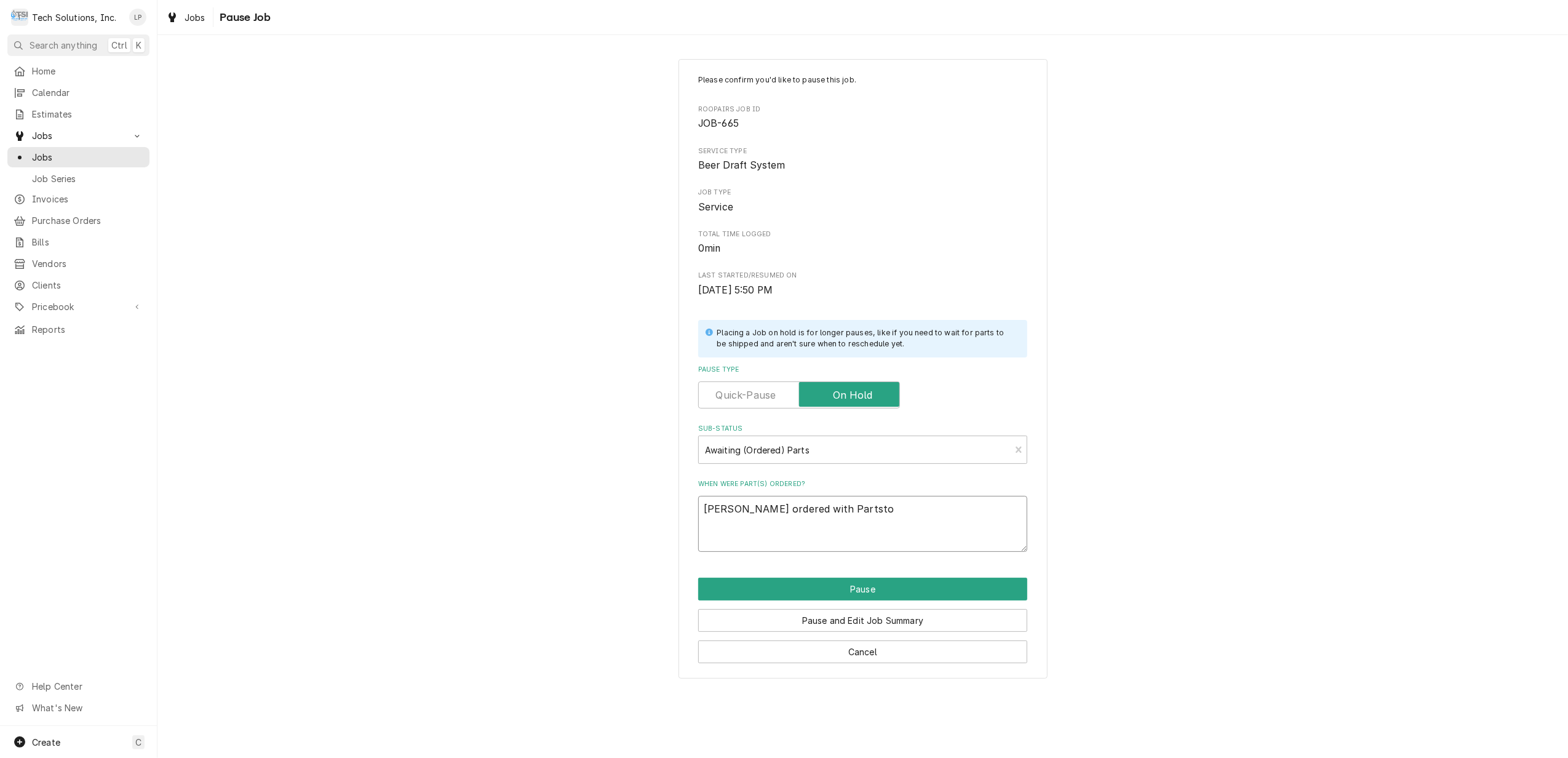
type textarea "x"
type textarea "Joe ordered with Partstow"
type textarea "x"
type textarea "Joe ordered with Partstown"
type textarea "x"
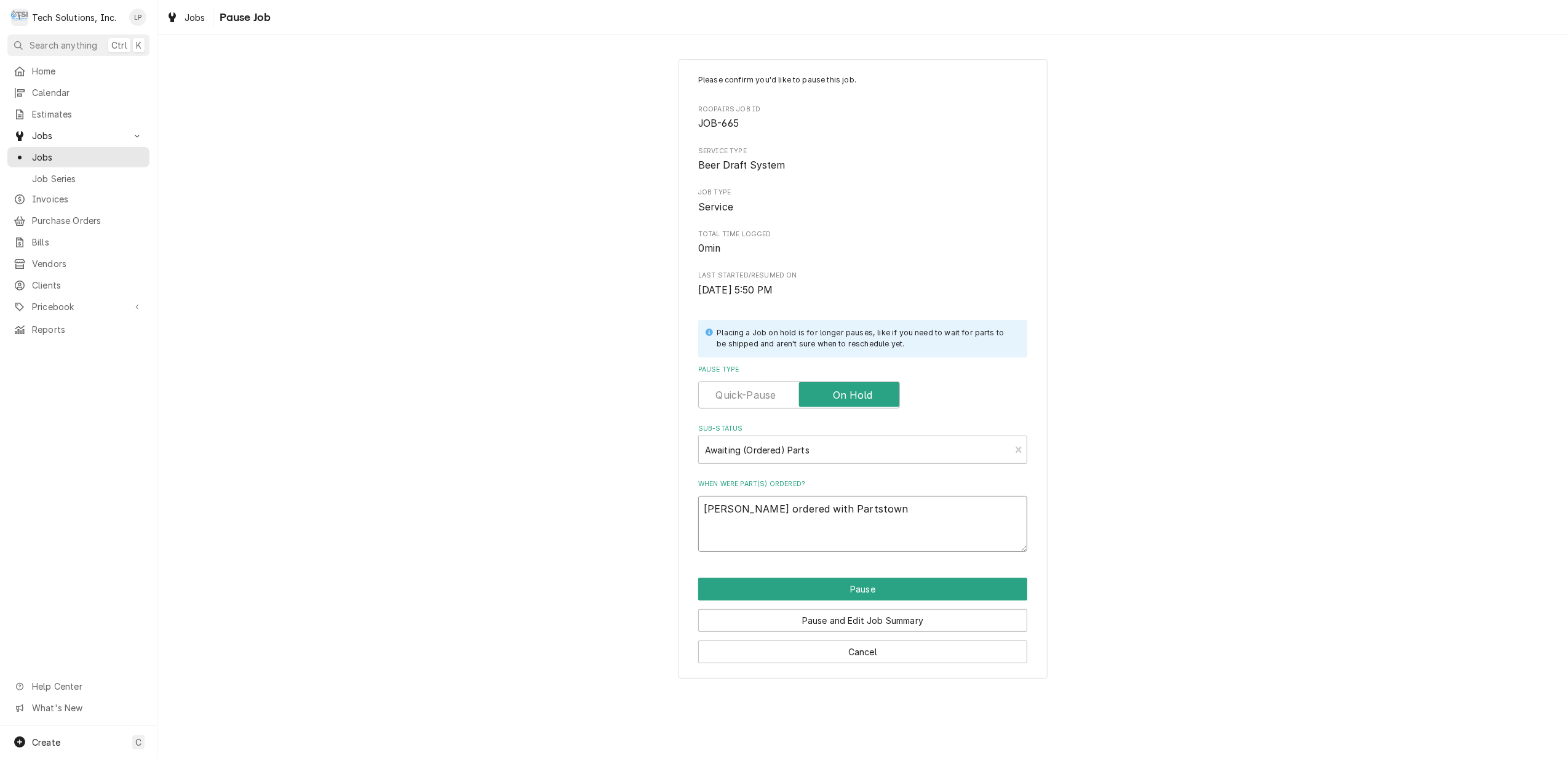
type textarea "Joe ordered with Partstown"
type textarea "x"
type textarea "Joe ordered with Partstown 9"
type textarea "x"
type textarea "Joe ordered with Partstown 9/"
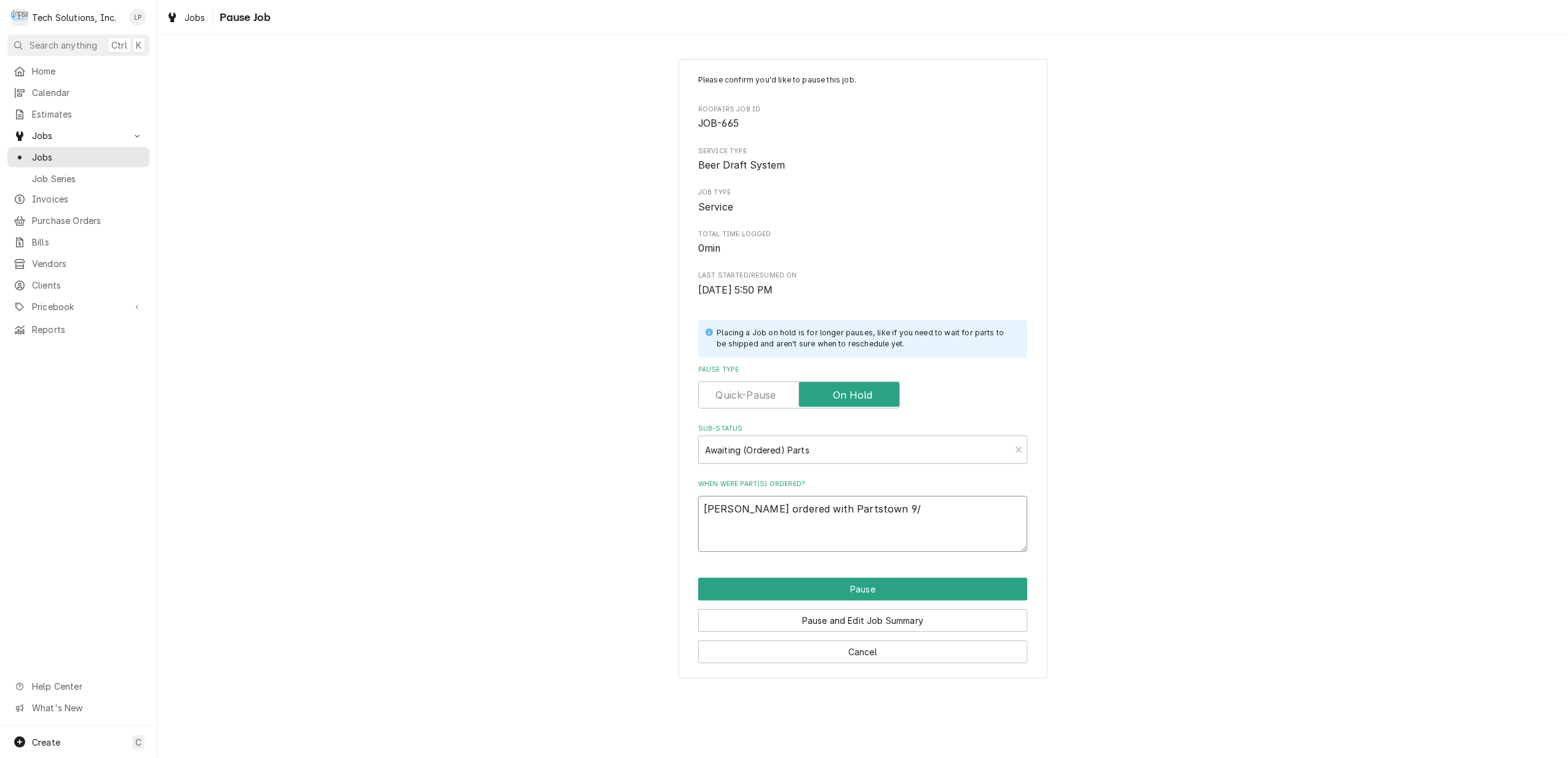
type textarea "x"
type textarea "Joe ordered with Partstown 9/8"
type textarea "x"
type textarea "Joe ordered with Partstown 9/8/"
type textarea "x"
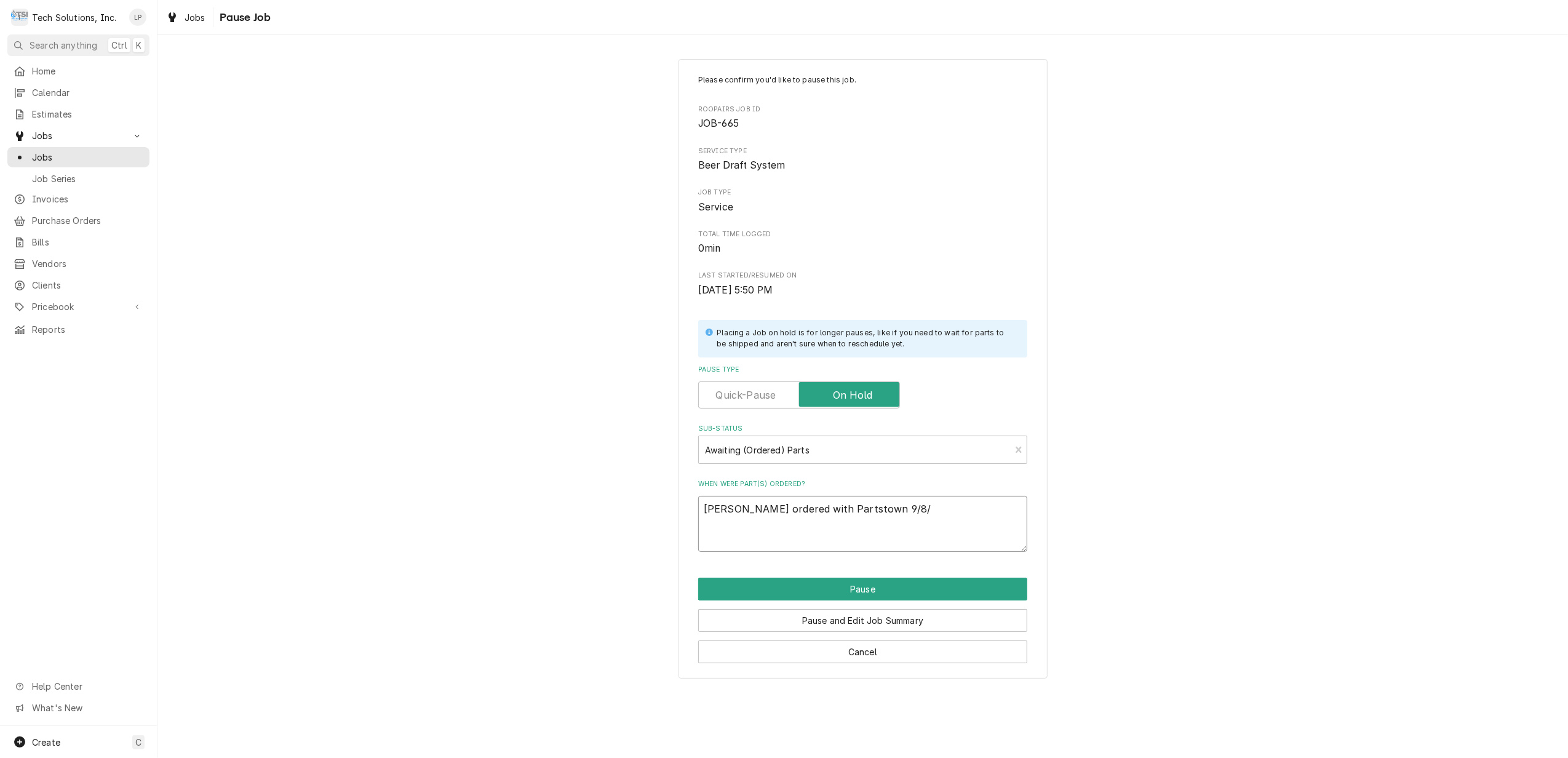
type textarea "Joe ordered with Partstown 9/8/2"
type textarea "x"
type textarea "Joe ordered with Partstown 9/8/25"
type textarea "x"
type textarea "Joe ordered with Partstown 9/8/25"
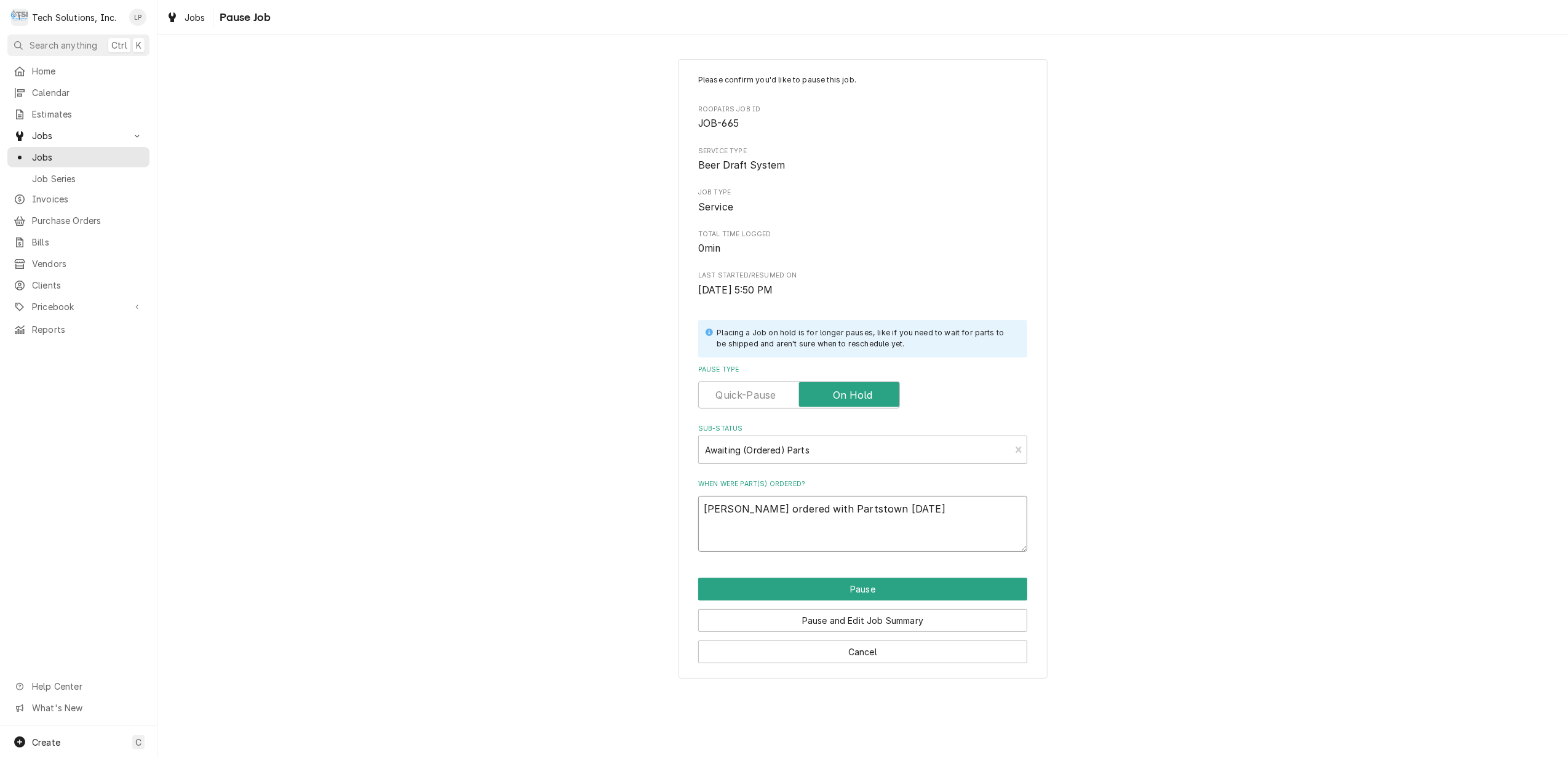
type textarea "x"
type textarea "Joe ordered with Partstown 9/8/25 O"
type textarea "x"
type textarea "Joe ordered with Partstown 9/8/25 Or"
type textarea "x"
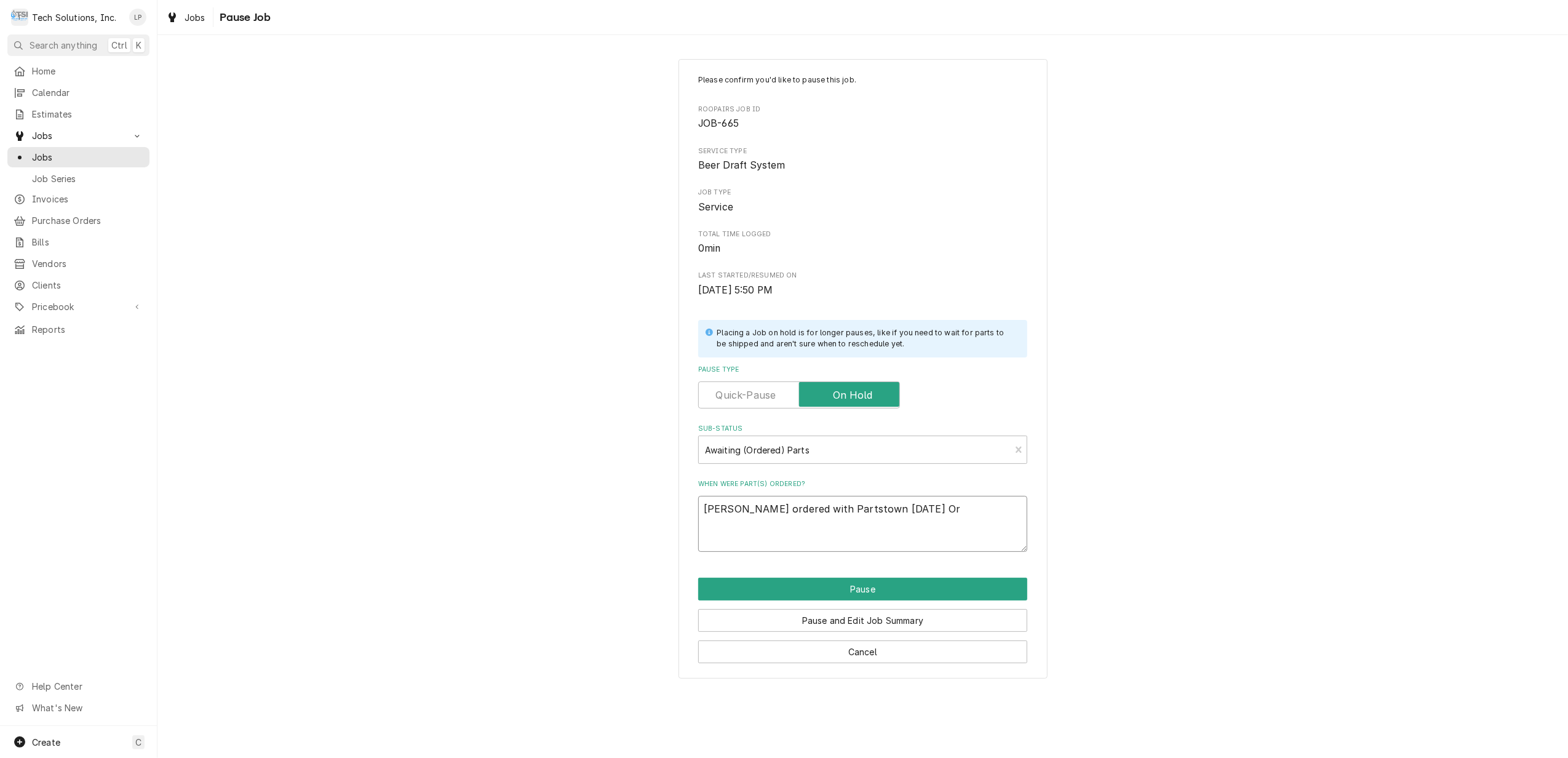
type textarea "Joe ordered with Partstown 9/8/25 Ord"
type textarea "x"
type textarea "Joe ordered with Partstown 9/8/25 Orde"
type textarea "x"
type textarea "Joe ordered with Partstown 9/8/25 Order"
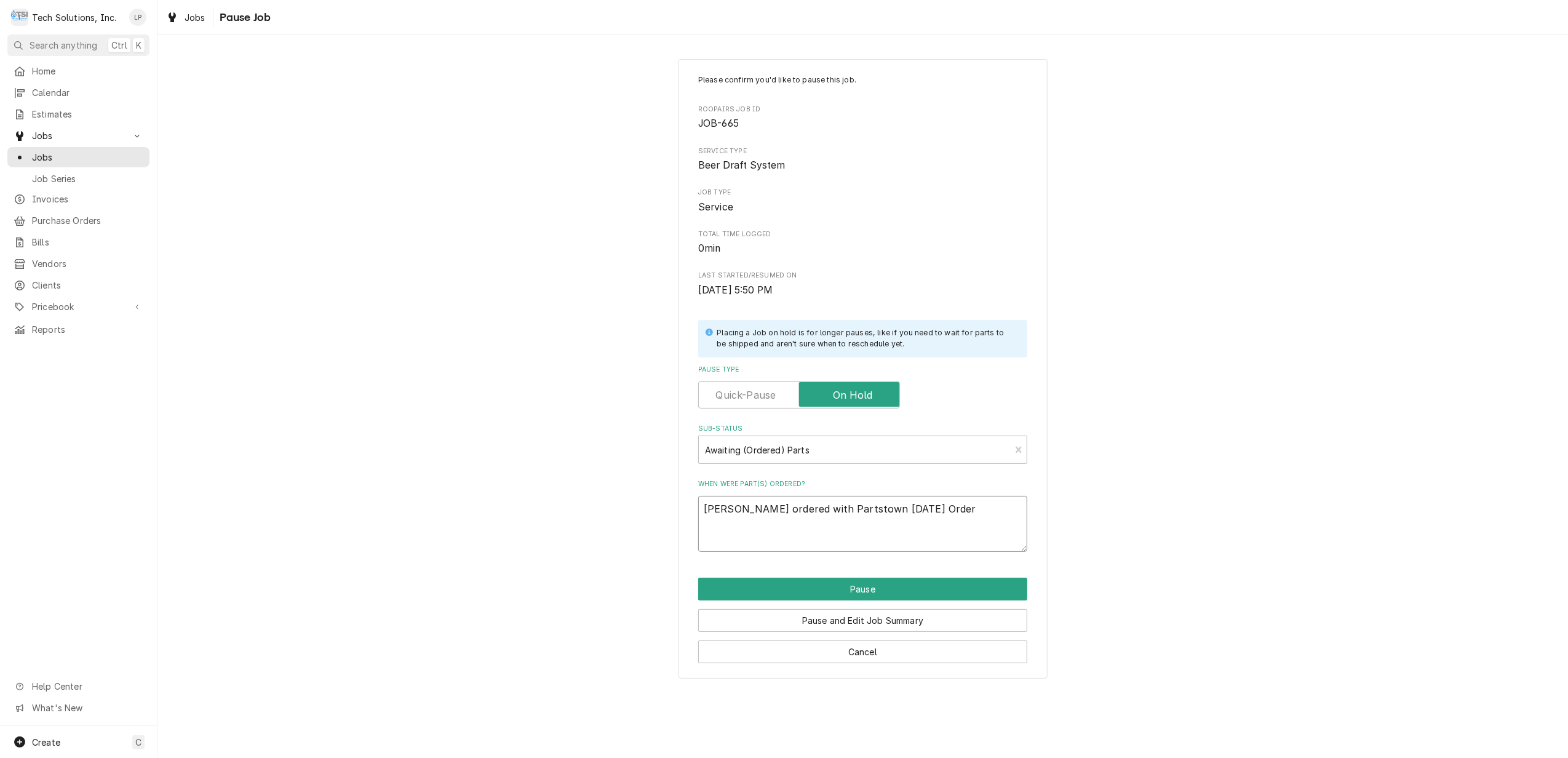
type textarea "x"
type textarea "Joe ordered with Partstown 9/8/25 Order"
type textarea "x"
type textarea "Joe ordered with Partstown 9/8/25 Order #"
type textarea "x"
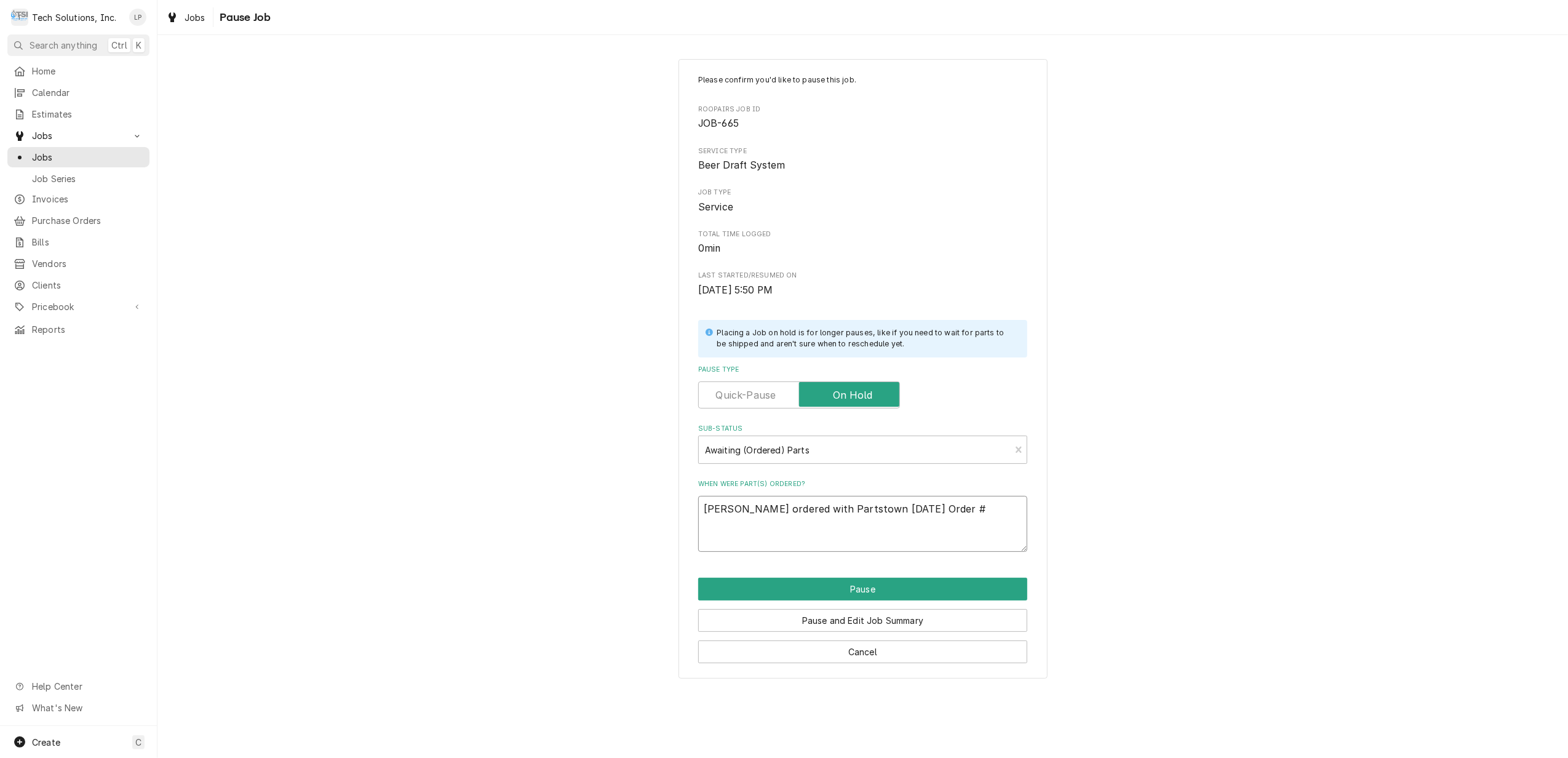
type textarea "Joe ordered with Partstown 9/8/25 Order #"
type textarea "x"
type textarea "Joe ordered with Partstown 9/8/25 Order # 0"
type textarea "x"
type textarea "Joe ordered with Partstown 9/8/25 Order # 08"
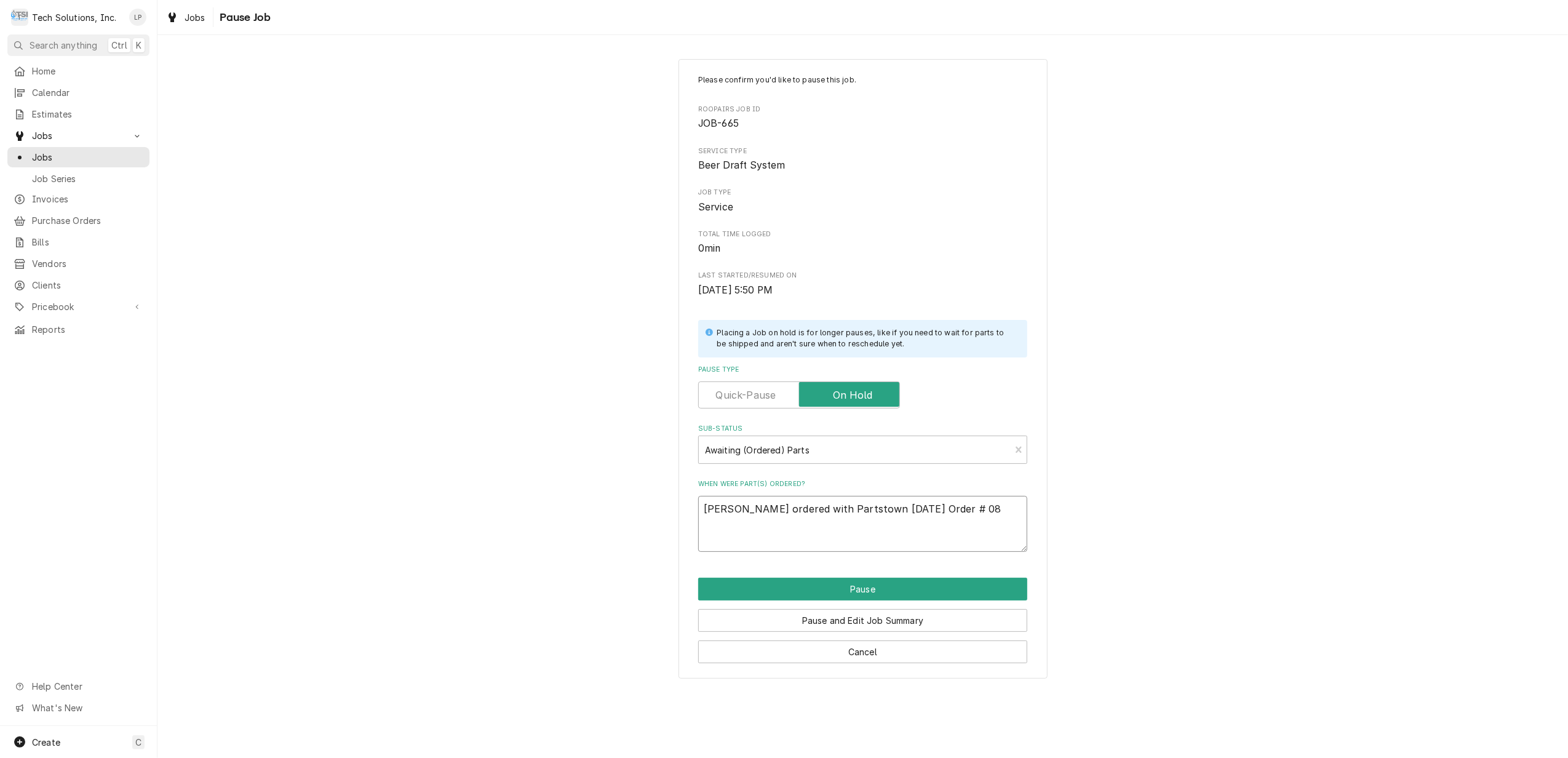
type textarea "x"
type textarea "Joe ordered with Partstown 9/8/25 Order # 089"
type textarea "x"
type textarea "Joe ordered with Partstown 9/8/25 Order # 0895"
type textarea "x"
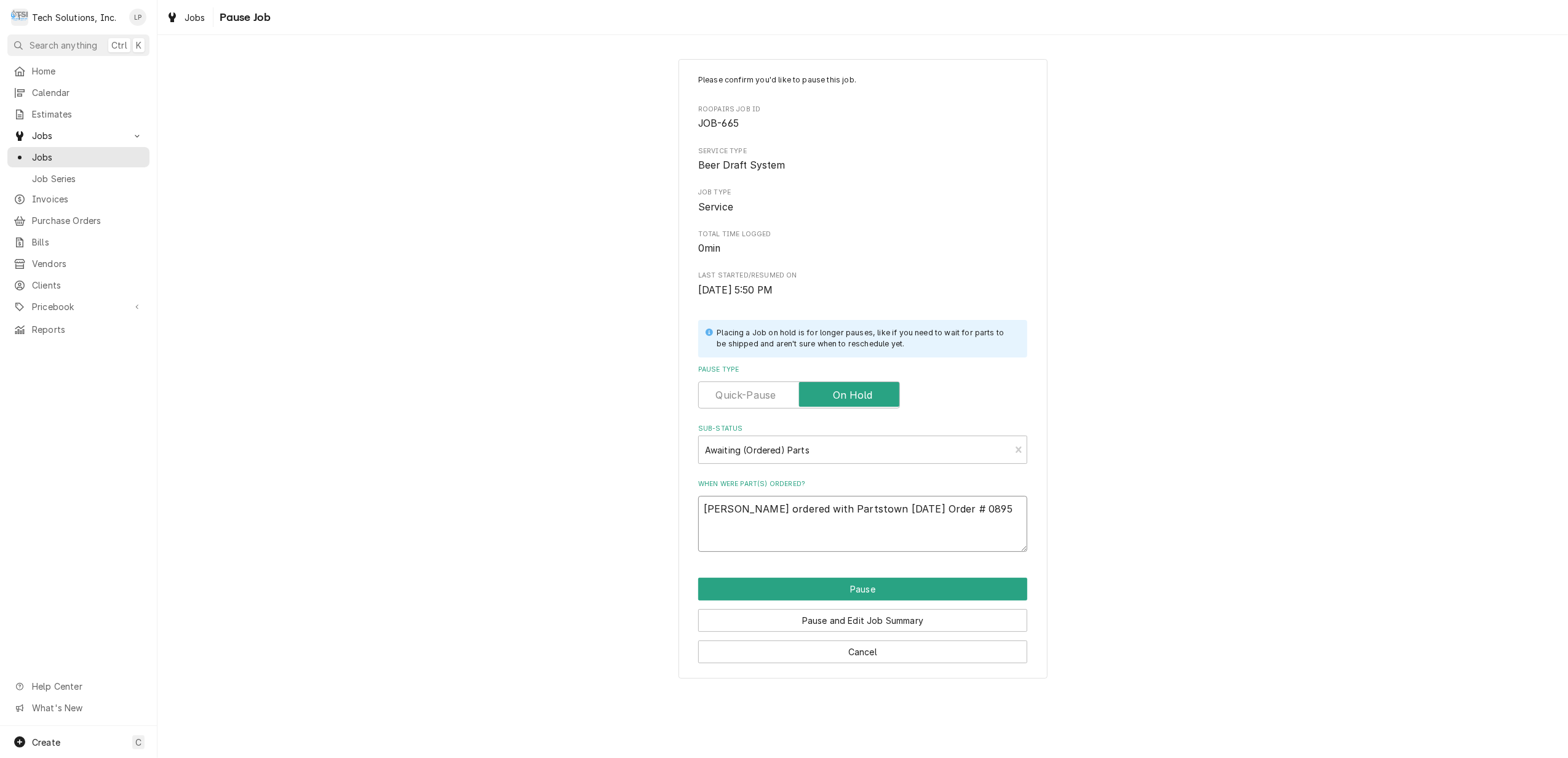
type textarea "Joe ordered with Partstown 9/8/25 Order # 08951"
type textarea "x"
type textarea "Joe ordered with Partstown 9/8/25 Order # 089510"
type textarea "x"
type textarea "Joe ordered with Partstown 9/8/25 Order # 0895100"
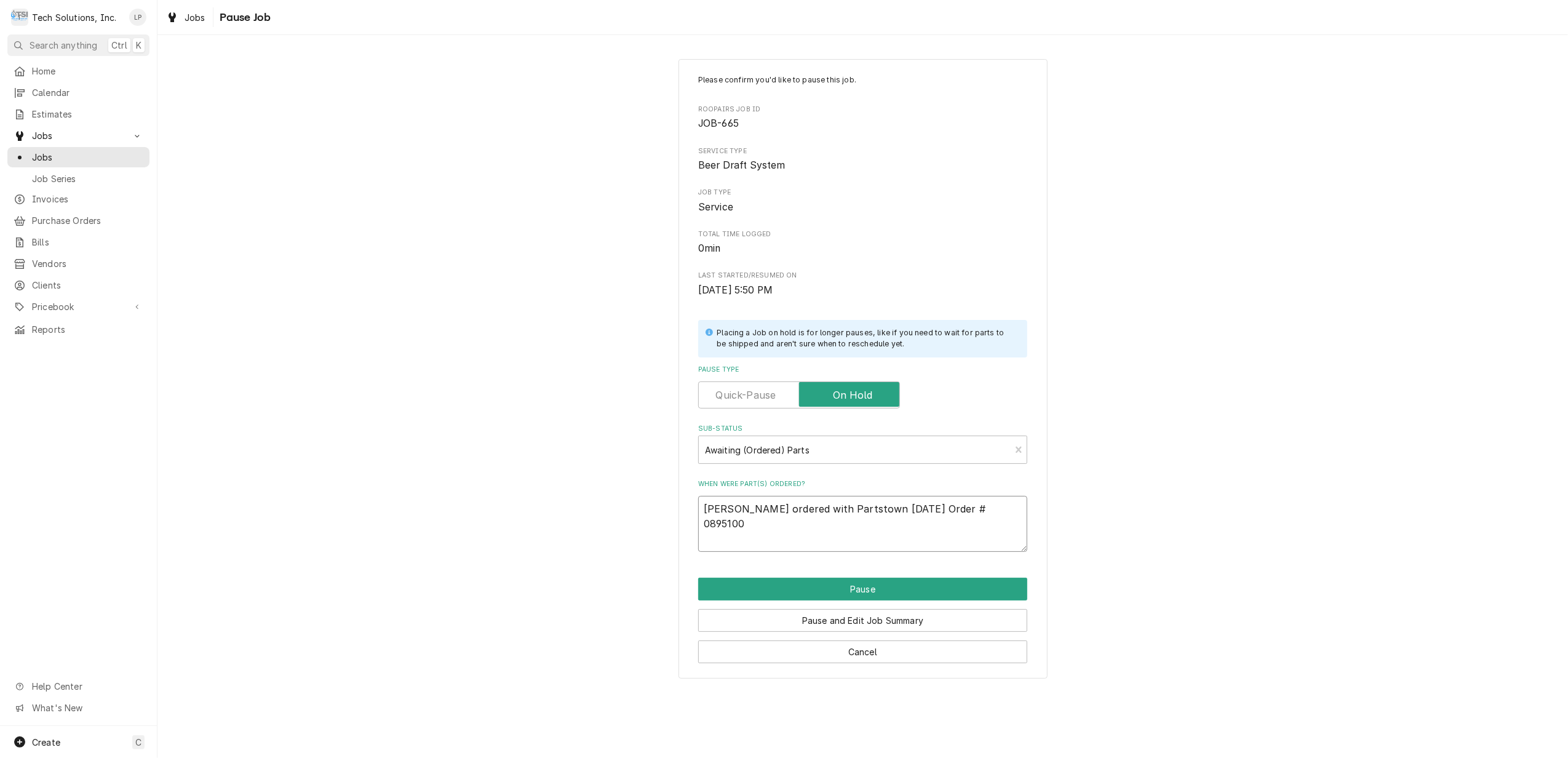
type textarea "x"
type textarea "Joe ordered with Partstown 9/8/25 Order # 08951006"
type textarea "x"
type textarea "Joe ordered with Partstown 9/8/25 Order # 089510061"
type textarea "x"
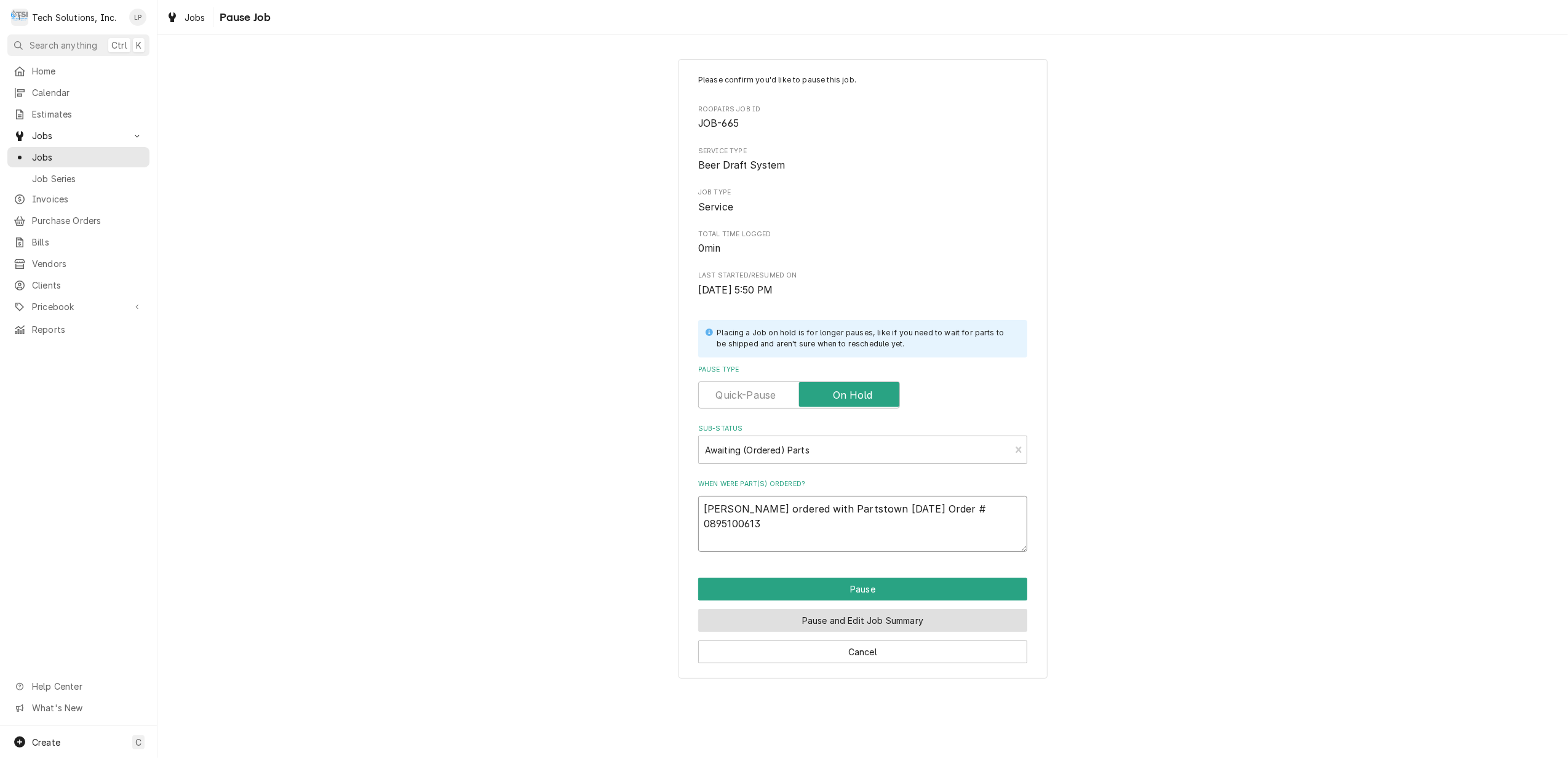
type textarea "Joe ordered with Partstown 9/8/25 Order # 0895100613"
click at [975, 626] on button "Pause and Edit Job Summary" at bounding box center [862, 620] width 329 height 23
type textarea "x"
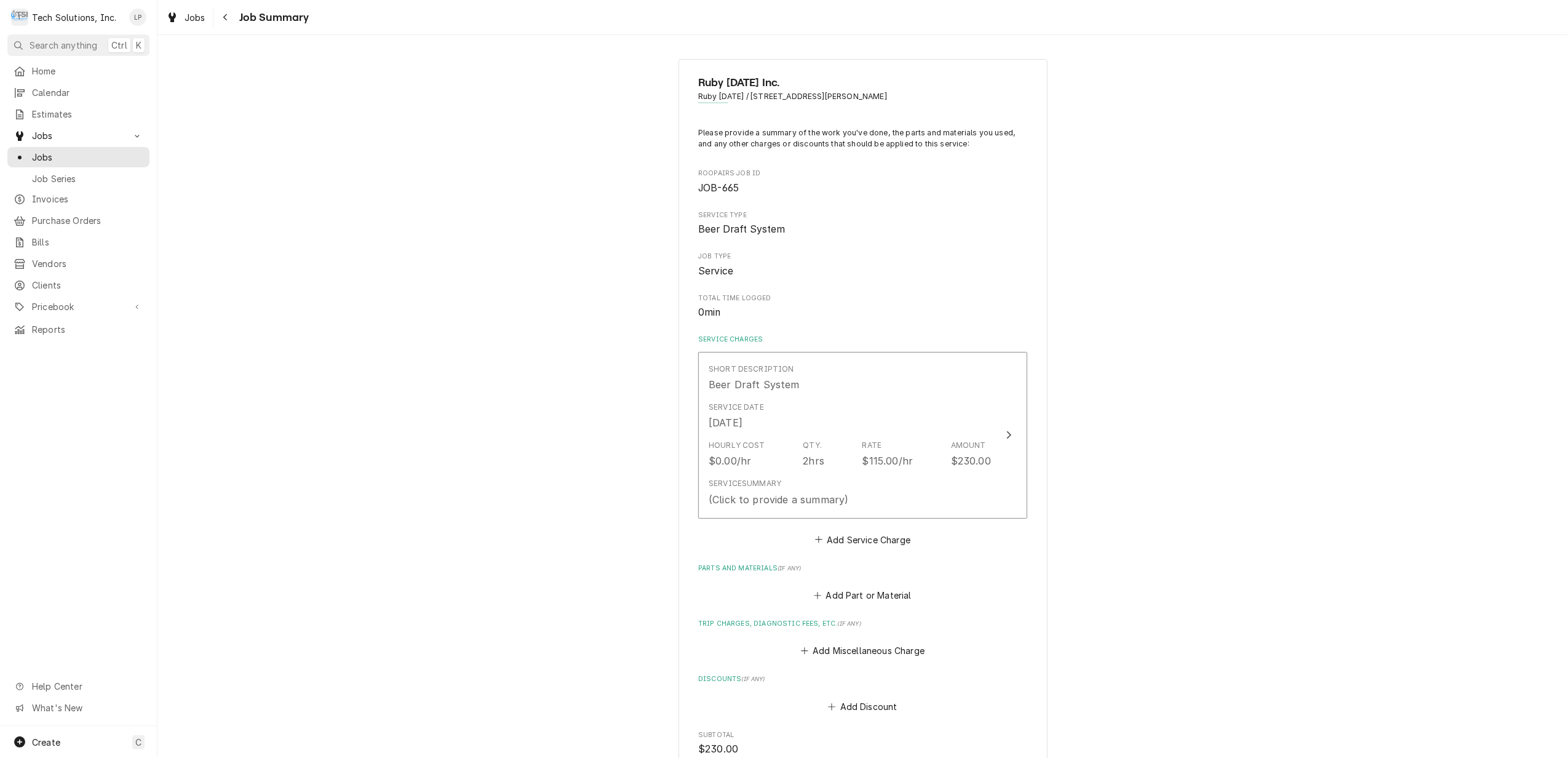
drag, startPoint x: 1376, startPoint y: 70, endPoint x: 1354, endPoint y: 40, distance: 37.2
drag, startPoint x: 1354, startPoint y: 40, endPoint x: 1319, endPoint y: 691, distance: 651.9
click at [1319, 691] on div "Ruby [DATE] Inc. Ruby [DATE] / [STREET_ADDRESS][PERSON_NAME] Please provide a s…" at bounding box center [863, 511] width 1411 height 927
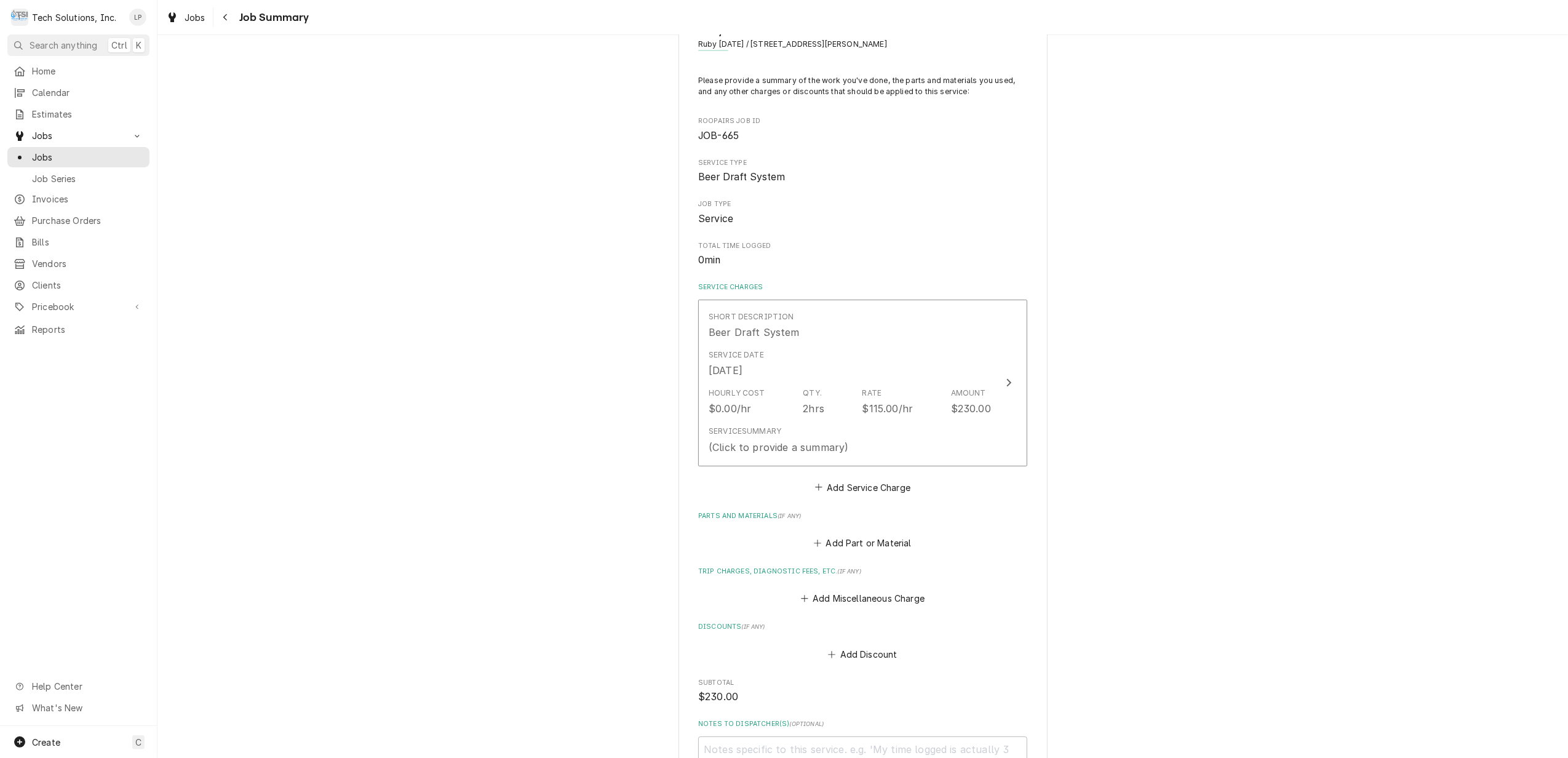
scroll to position [82, 0]
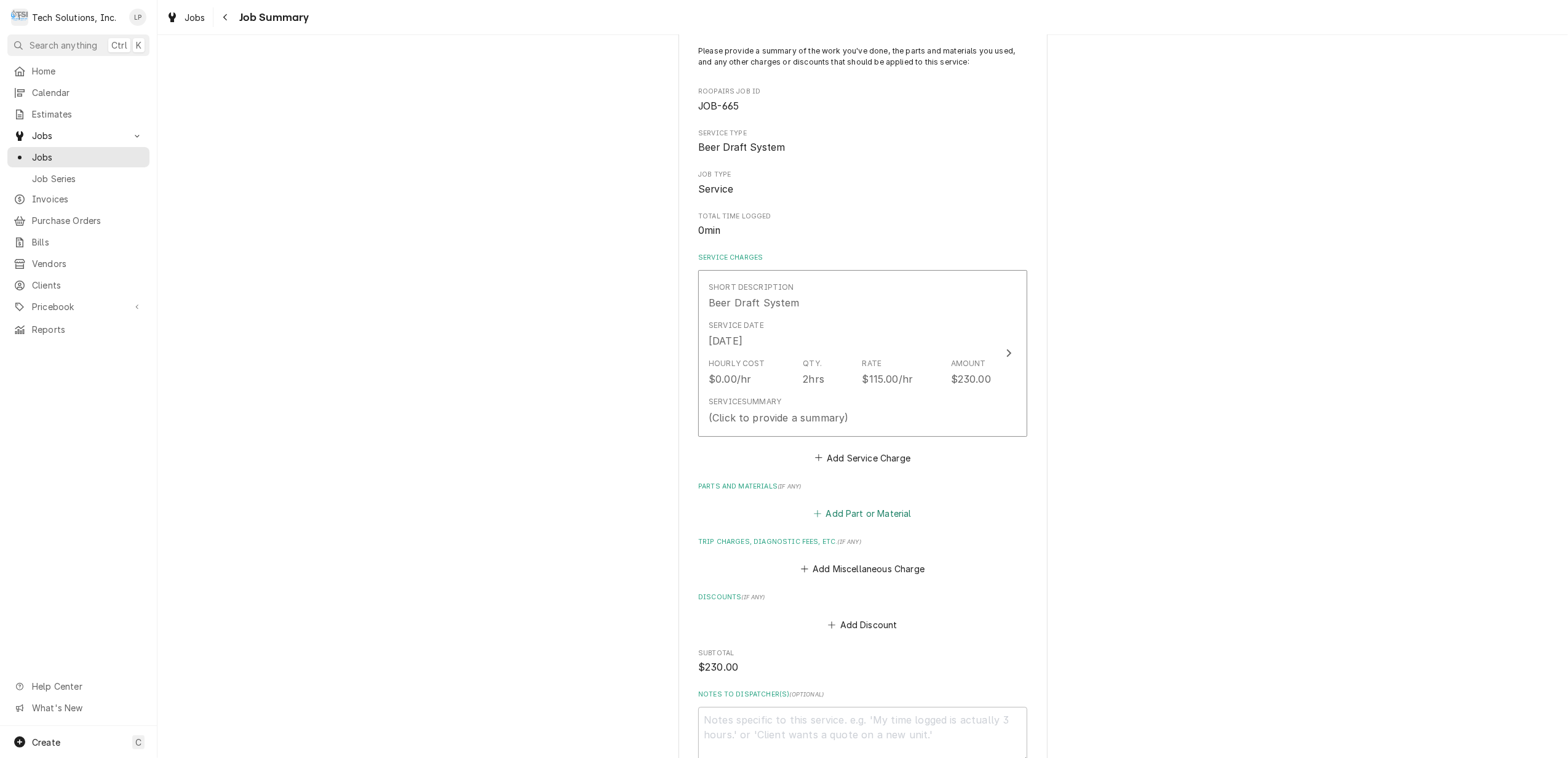
click at [866, 515] on button "Add Part or Material" at bounding box center [863, 514] width 101 height 17
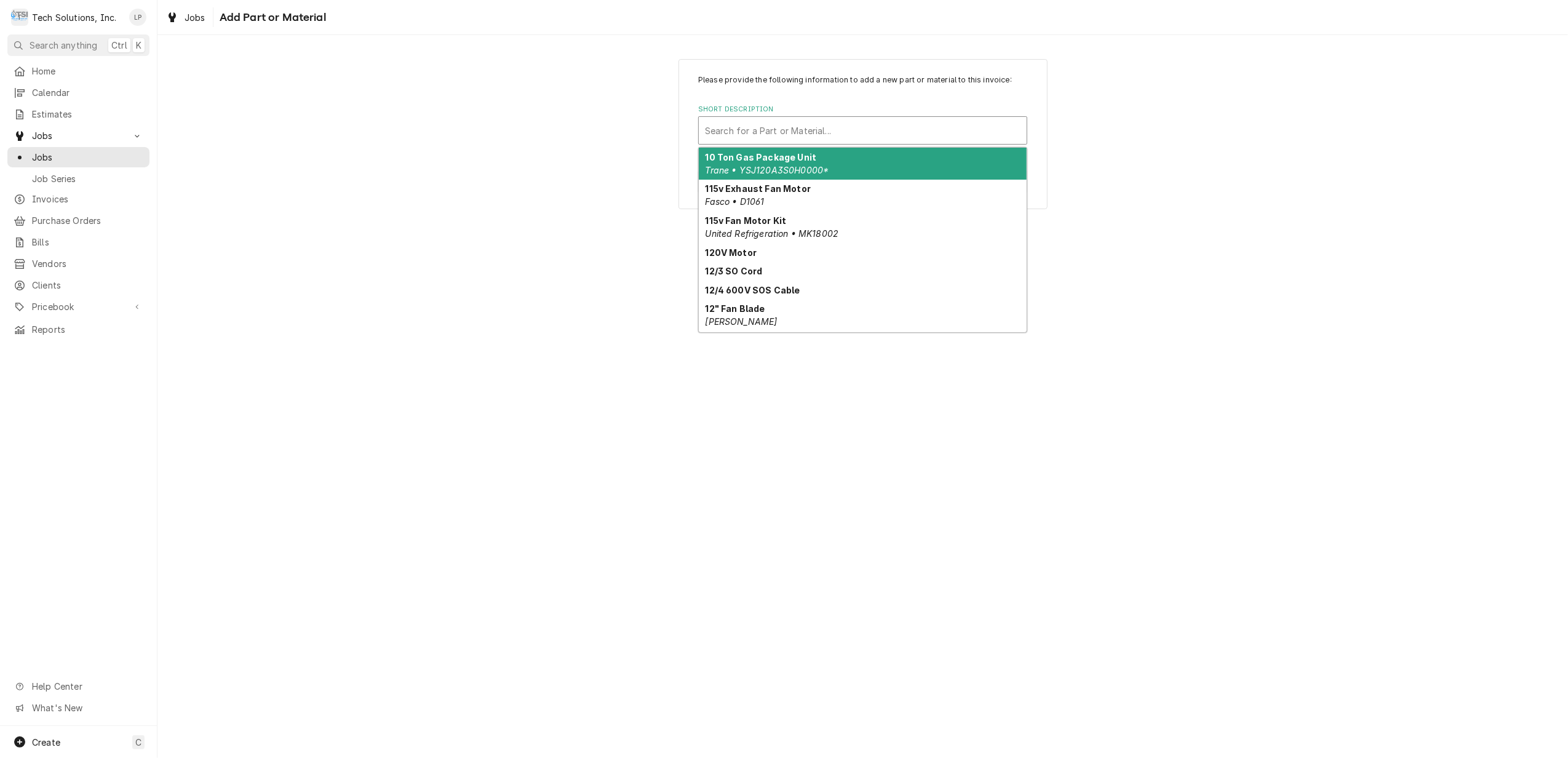
click at [862, 129] on div "Short Description" at bounding box center [862, 130] width 315 height 22
type input "P"
click at [783, 124] on div "Short Description" at bounding box center [862, 130] width 315 height 22
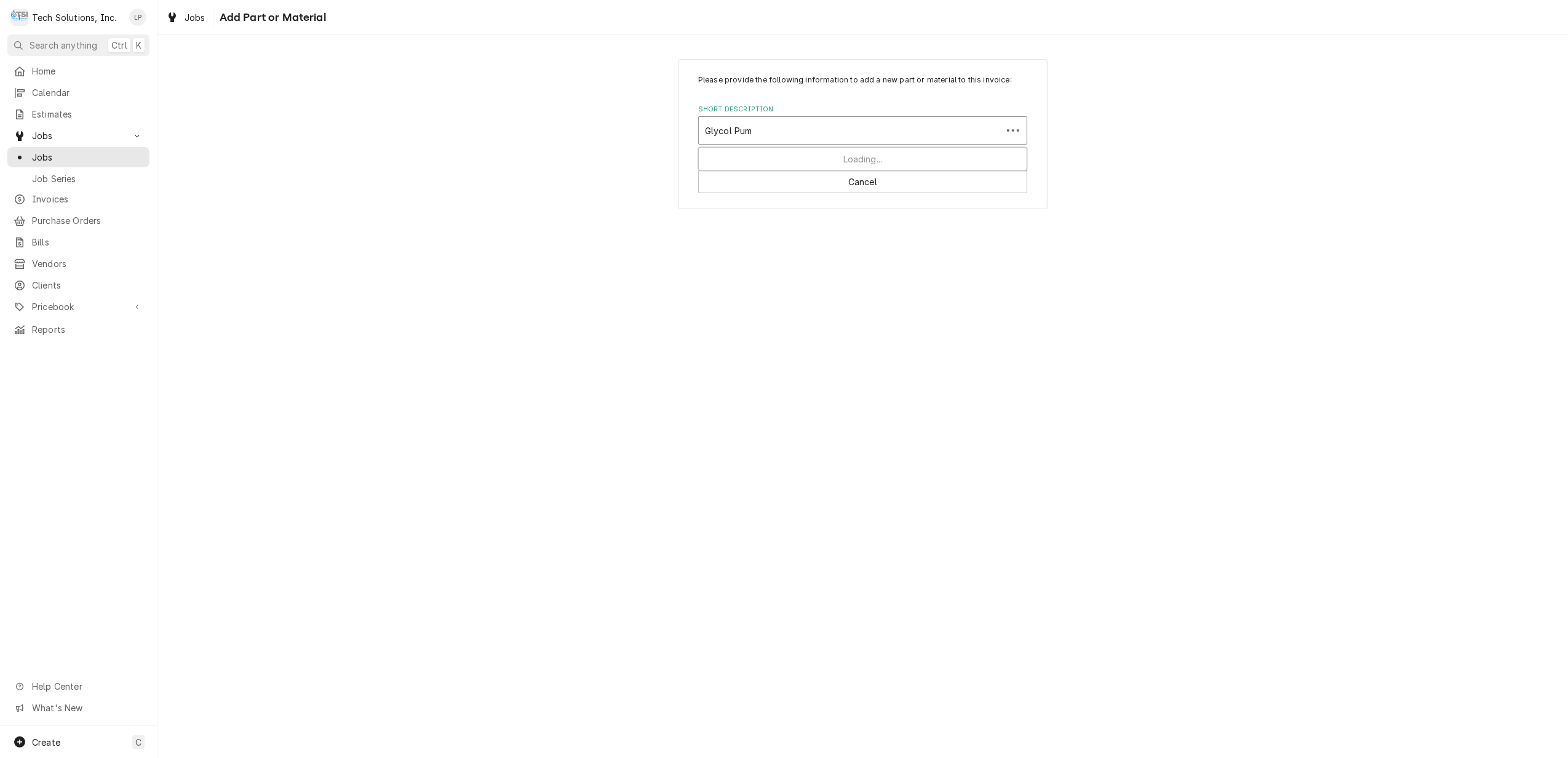
type input "Glycol Pump"
click at [891, 156] on div "Add "Glycol Pump" to PriceBook" at bounding box center [863, 157] width 328 height 19
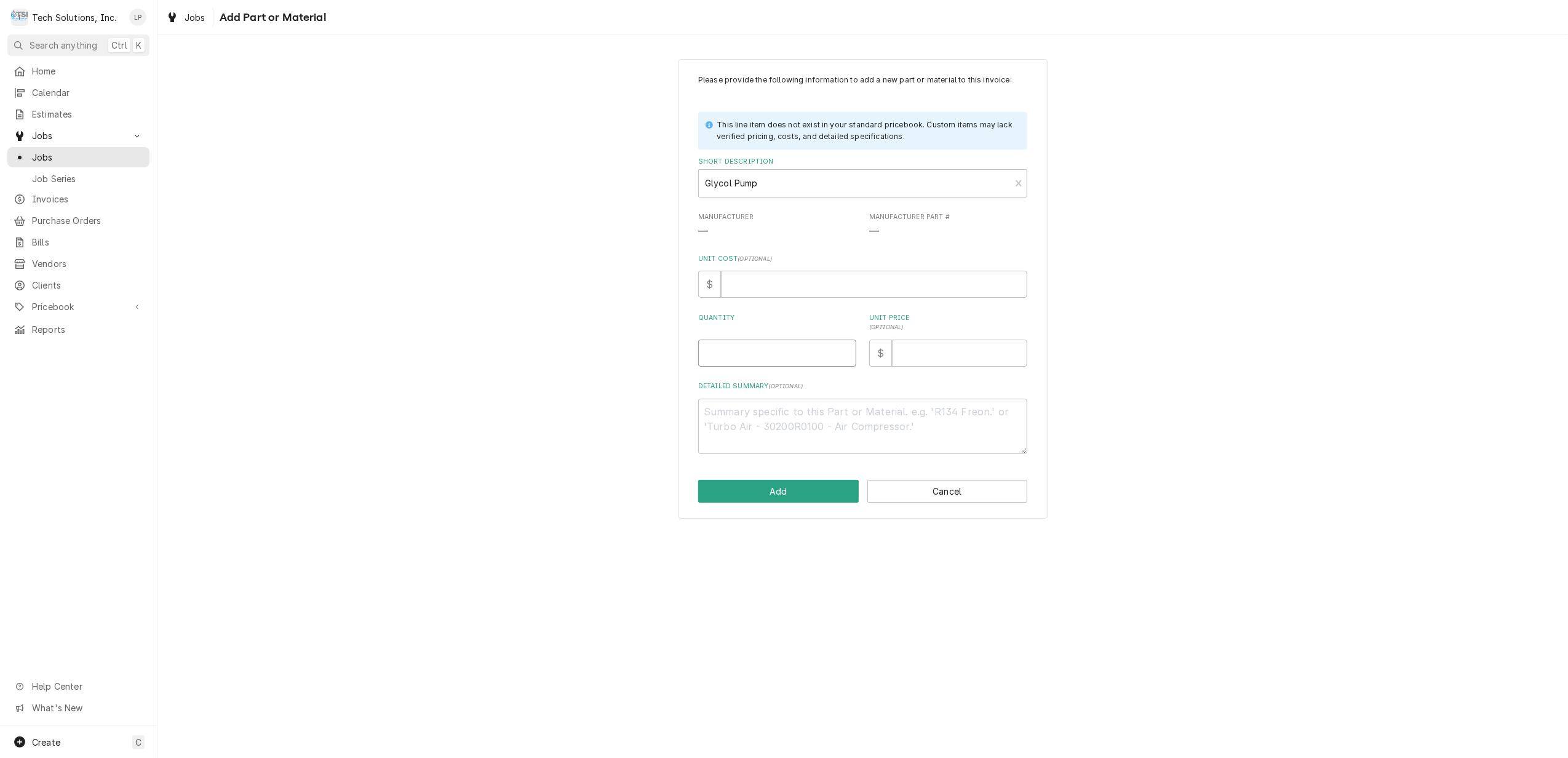
click at [786, 356] on input "Quantity" at bounding box center [776, 353] width 158 height 27
type textarea "x"
type input "1"
type textarea "x"
type input "7"
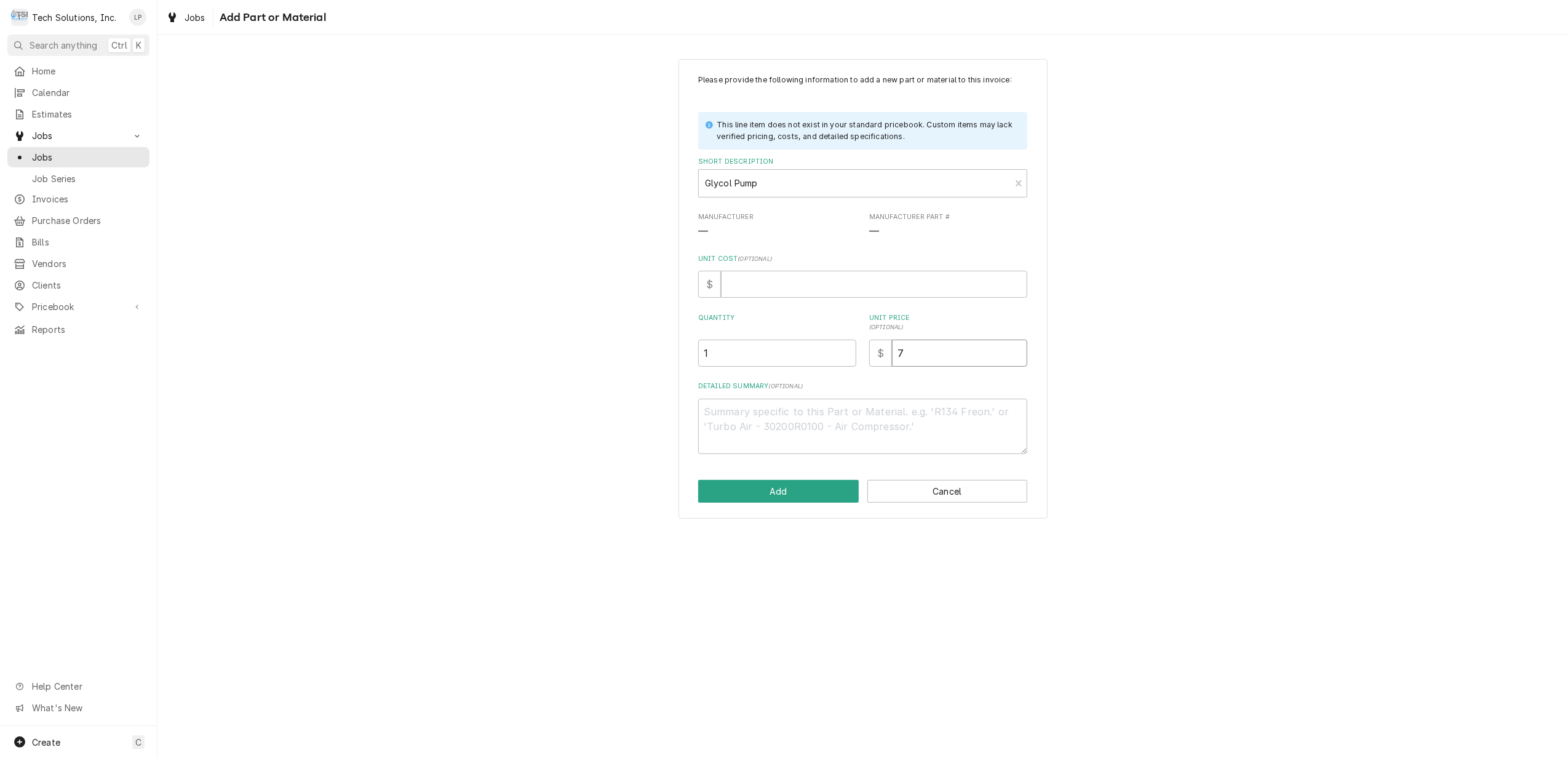
type textarea "x"
type input "74"
type textarea "x"
type input "748"
type textarea "x"
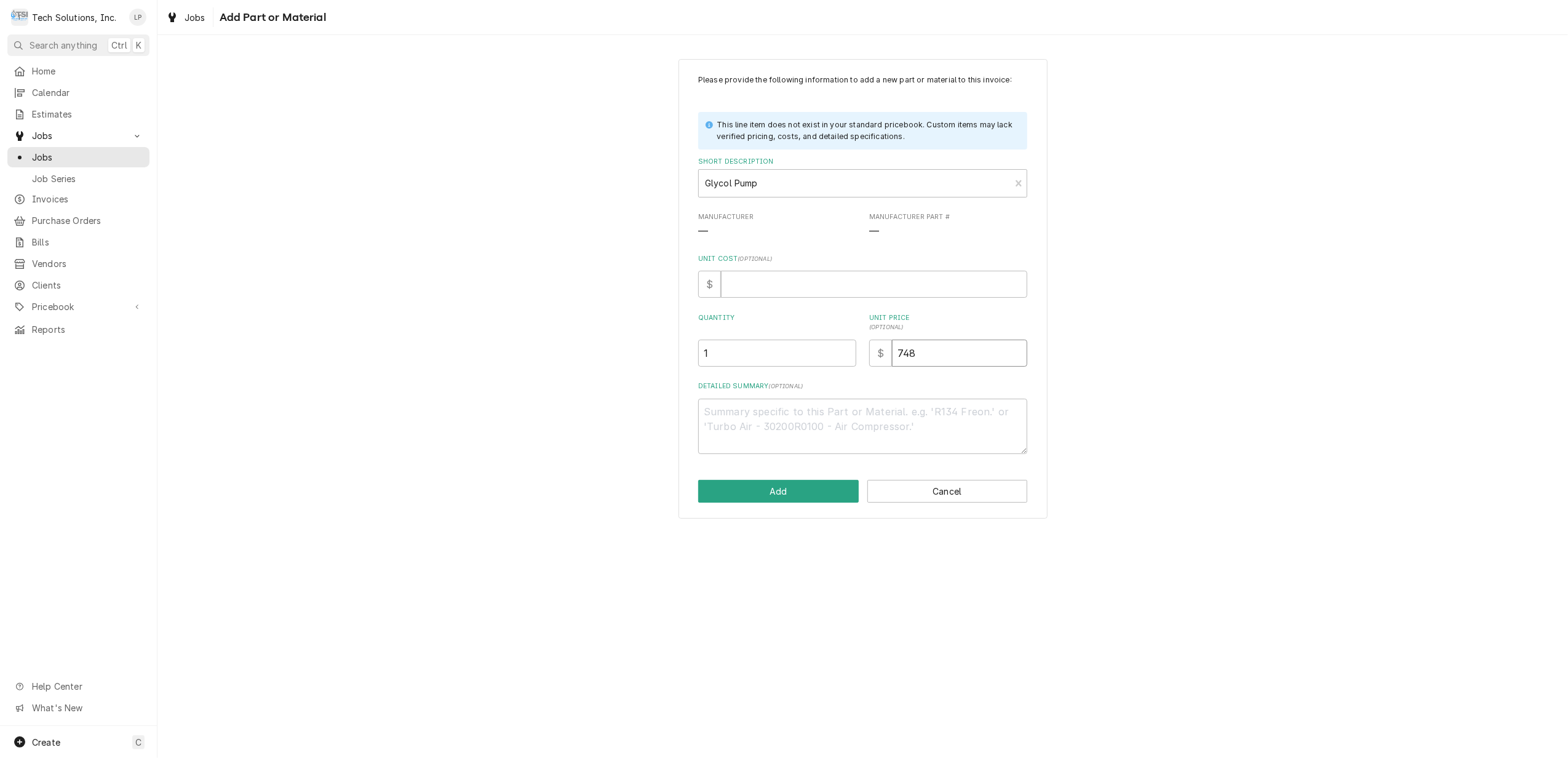
type input "748.5"
type textarea "x"
type input "748.59"
click at [924, 385] on label "Detailed Summary ( optional )" at bounding box center [862, 386] width 329 height 10
click at [924, 399] on textarea "Detailed Summary ( optional )" at bounding box center [862, 427] width 329 height 56
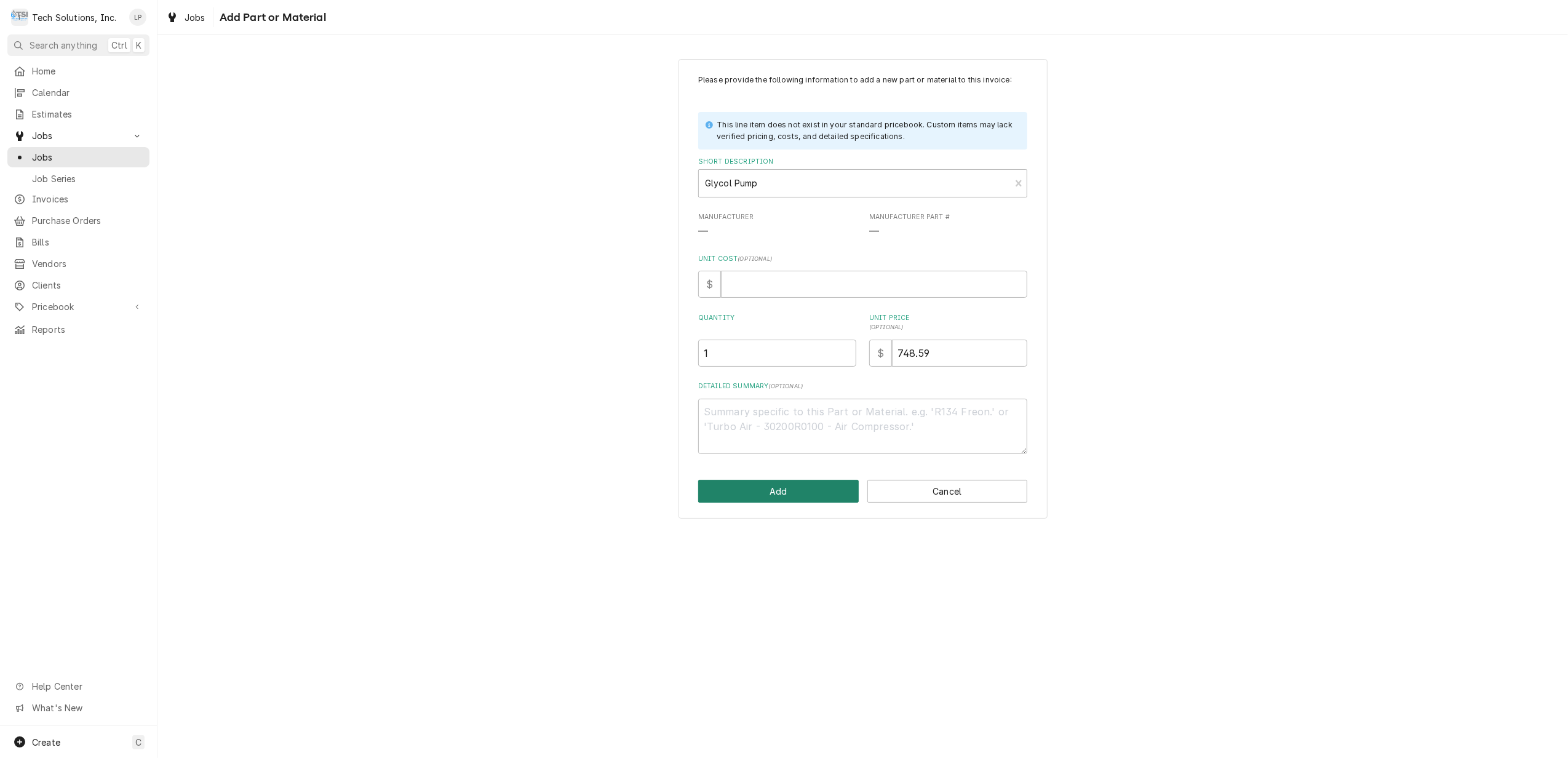
click at [820, 491] on button "Add" at bounding box center [778, 492] width 160 height 23
type textarea "x"
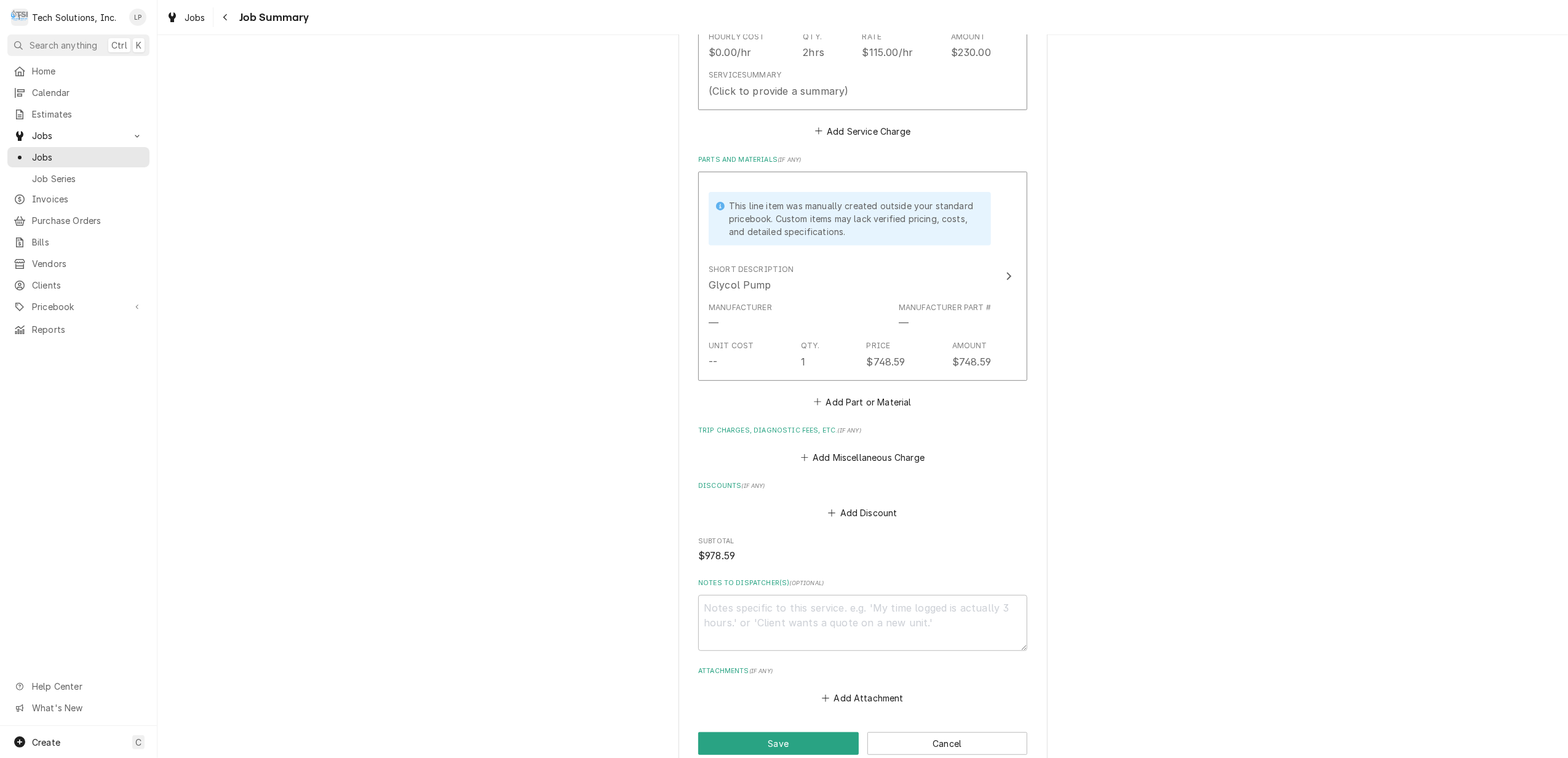
scroll to position [410, 0]
click at [844, 455] on button "Add Miscellaneous Charge" at bounding box center [862, 456] width 128 height 17
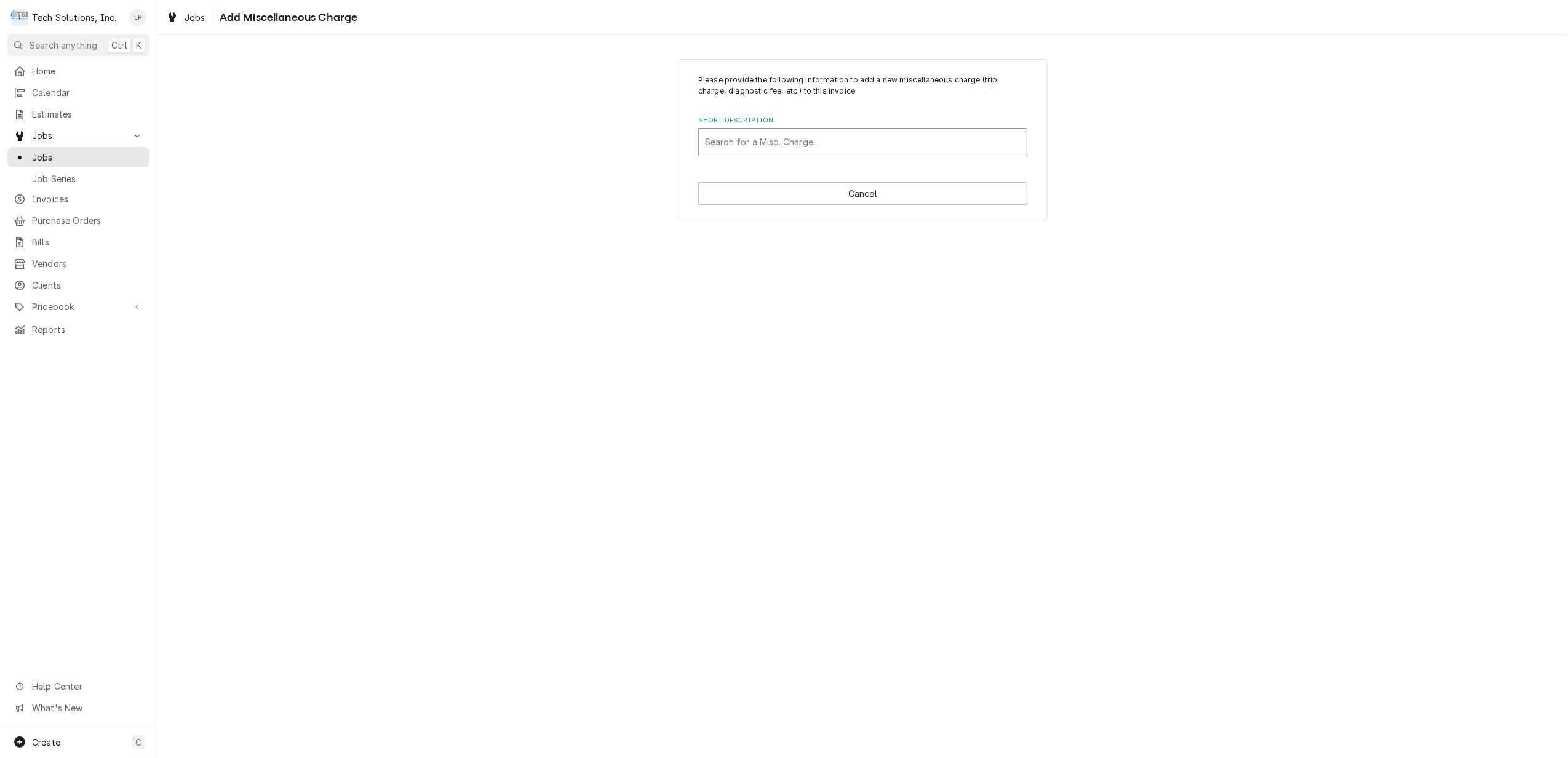
click at [748, 149] on div "Short Description" at bounding box center [862, 141] width 315 height 22
type input "shi"
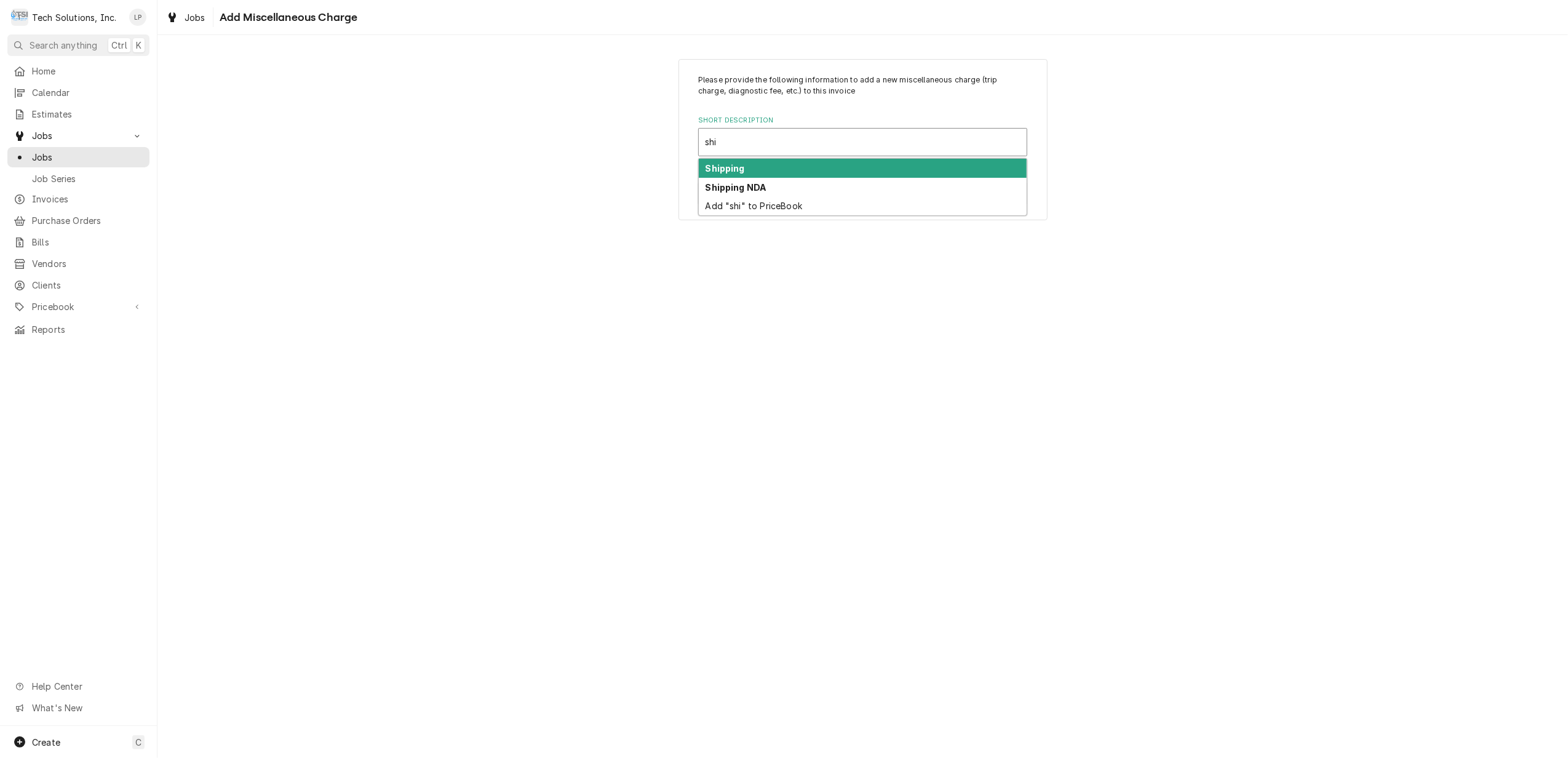
click at [748, 169] on div "Shipping" at bounding box center [863, 168] width 328 height 19
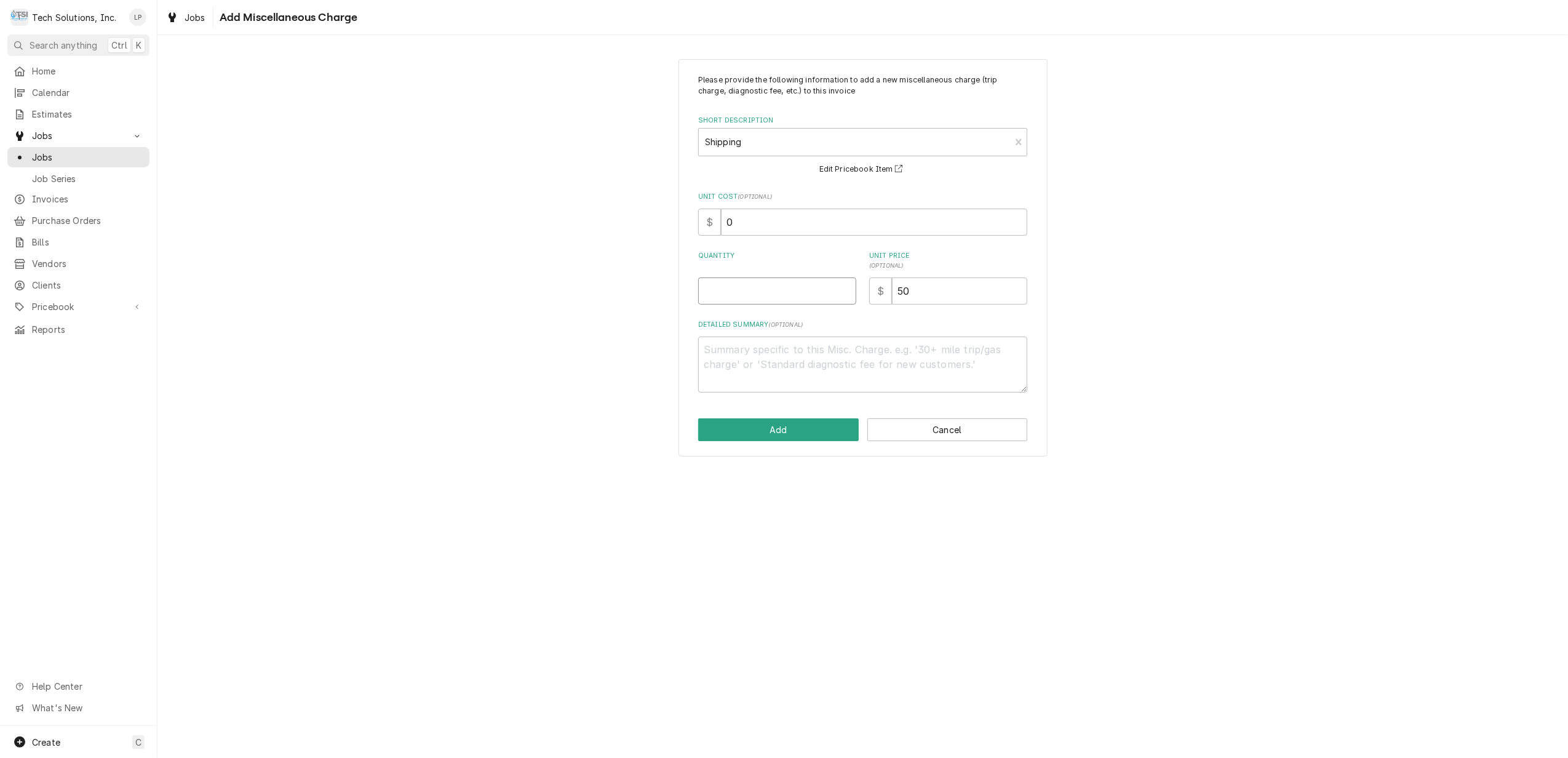
click at [745, 289] on input "Quantity" at bounding box center [776, 291] width 158 height 27
type textarea "x"
type input "1"
type textarea "x"
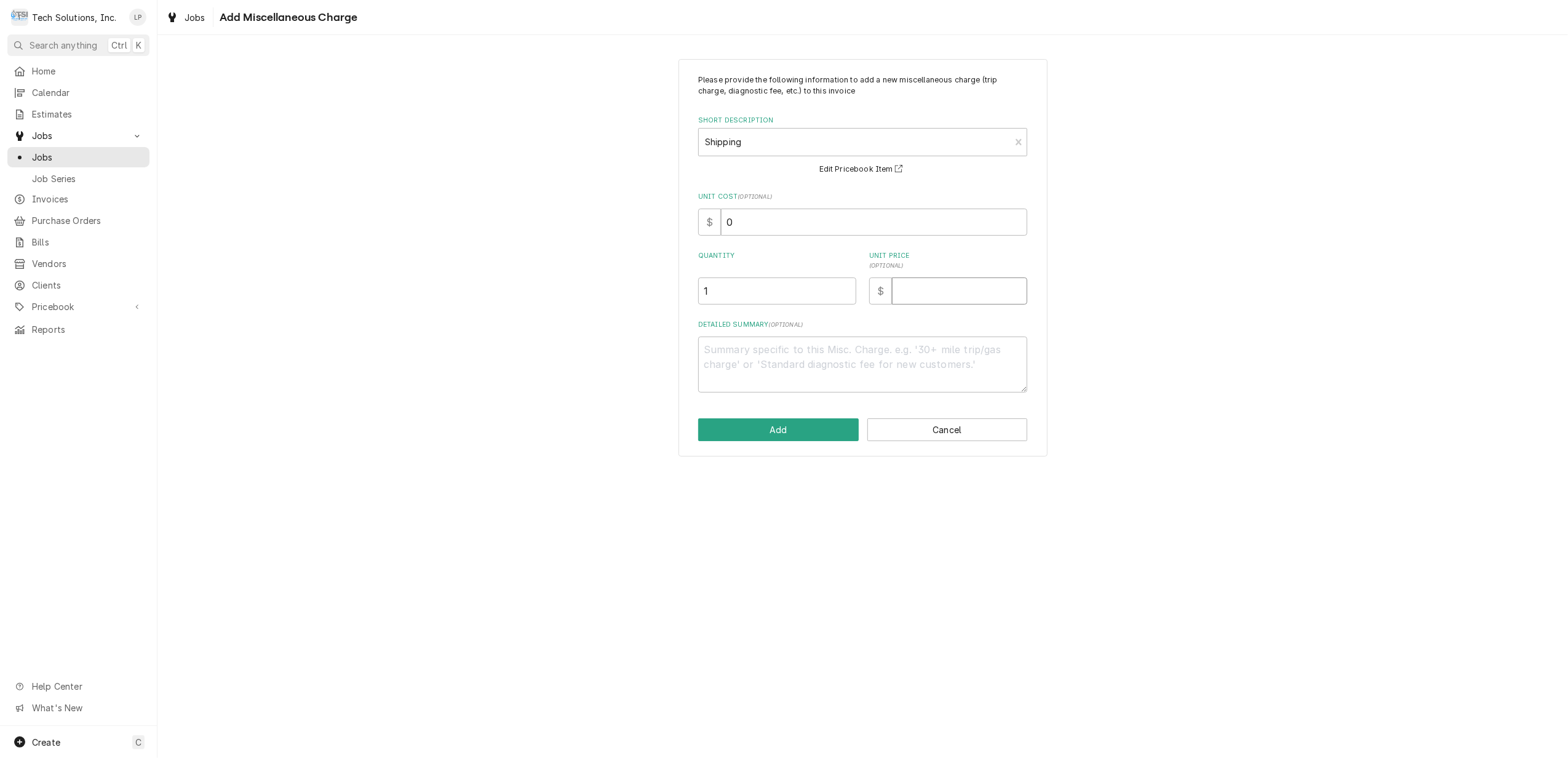
type input "7"
type textarea "x"
type input "73"
type textarea "x"
type input "73.7"
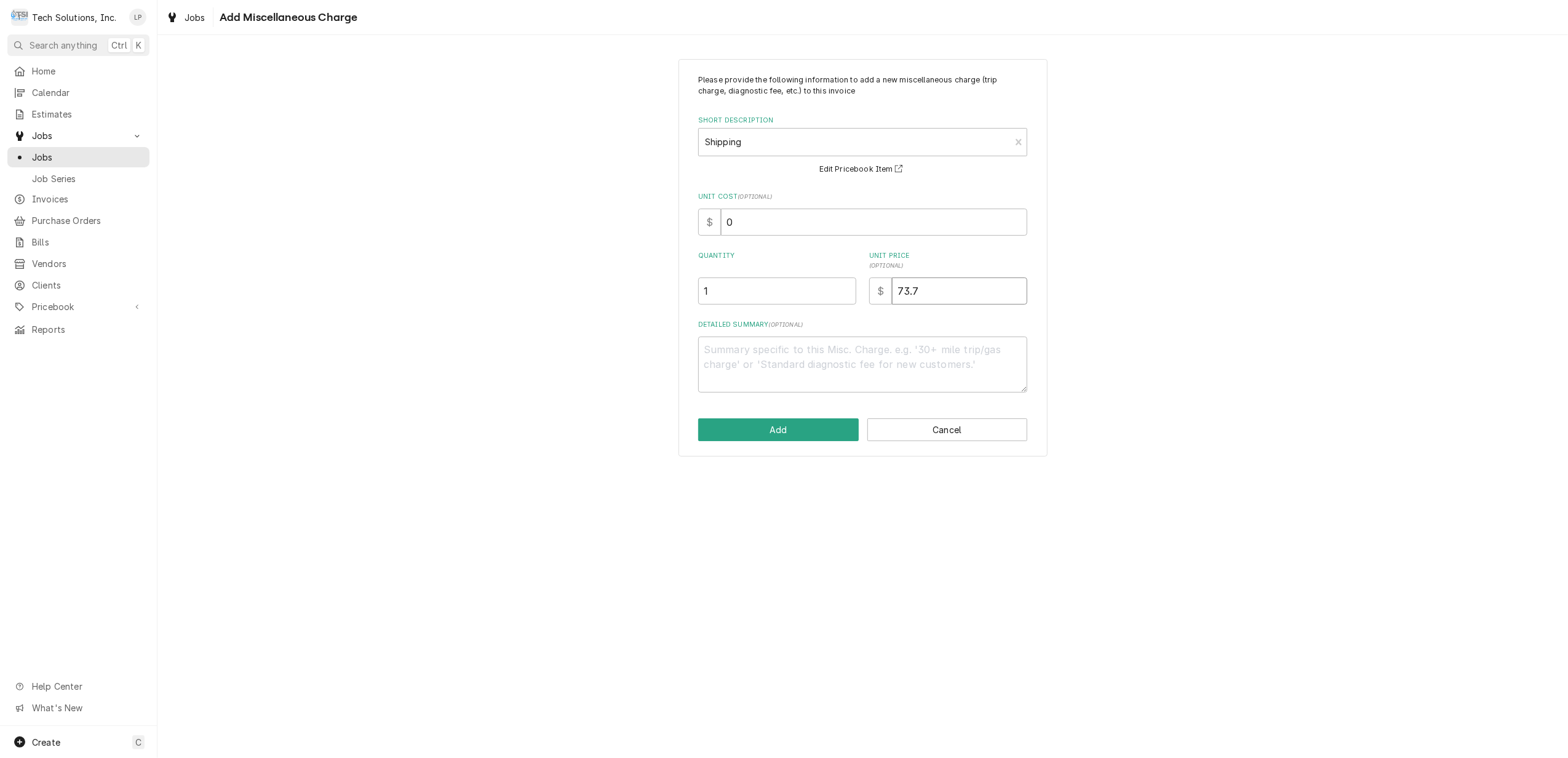
type textarea "x"
type input "73.78"
click at [790, 432] on button "Add" at bounding box center [778, 430] width 160 height 23
type textarea "x"
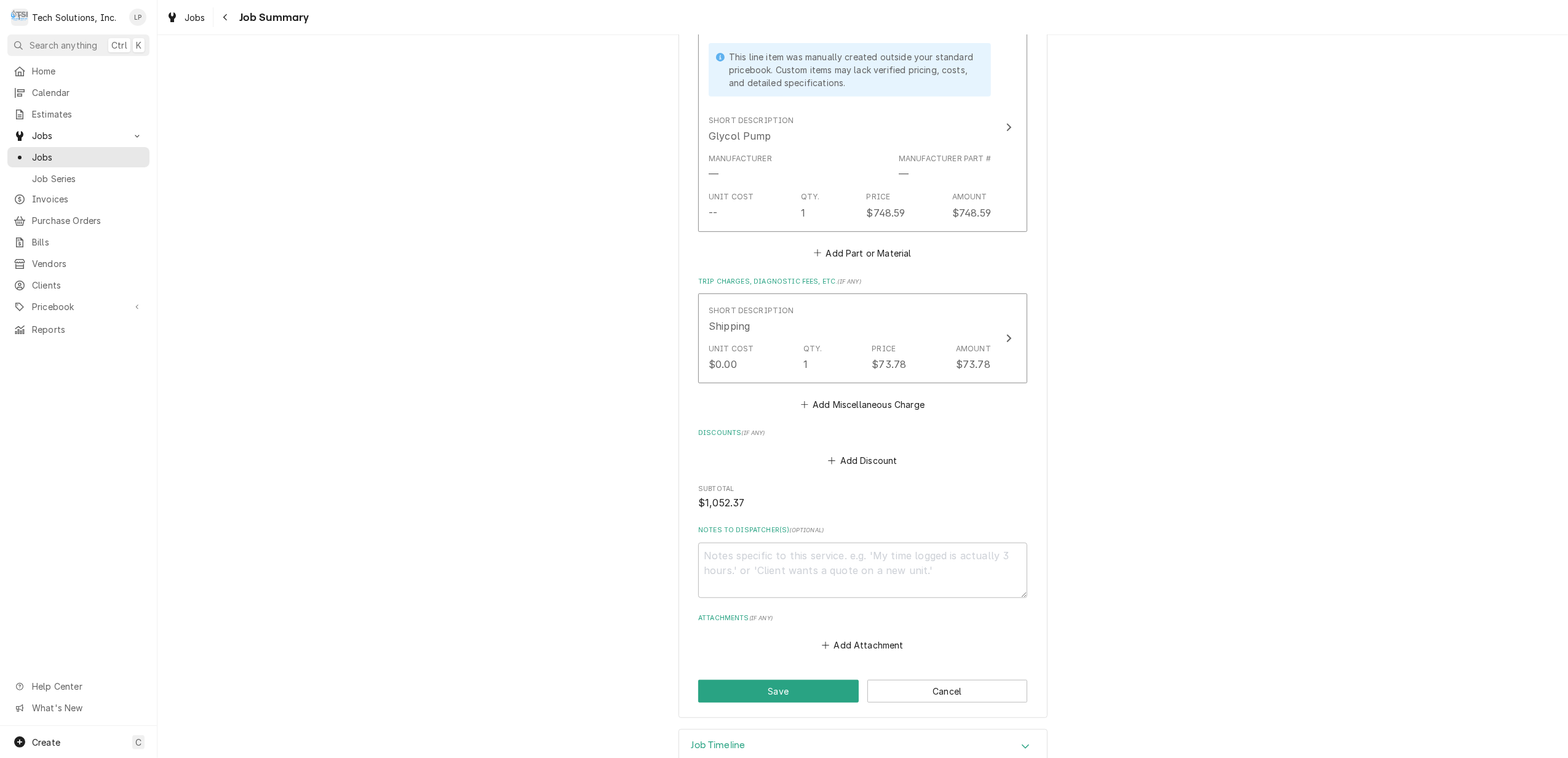
scroll to position [574, 0]
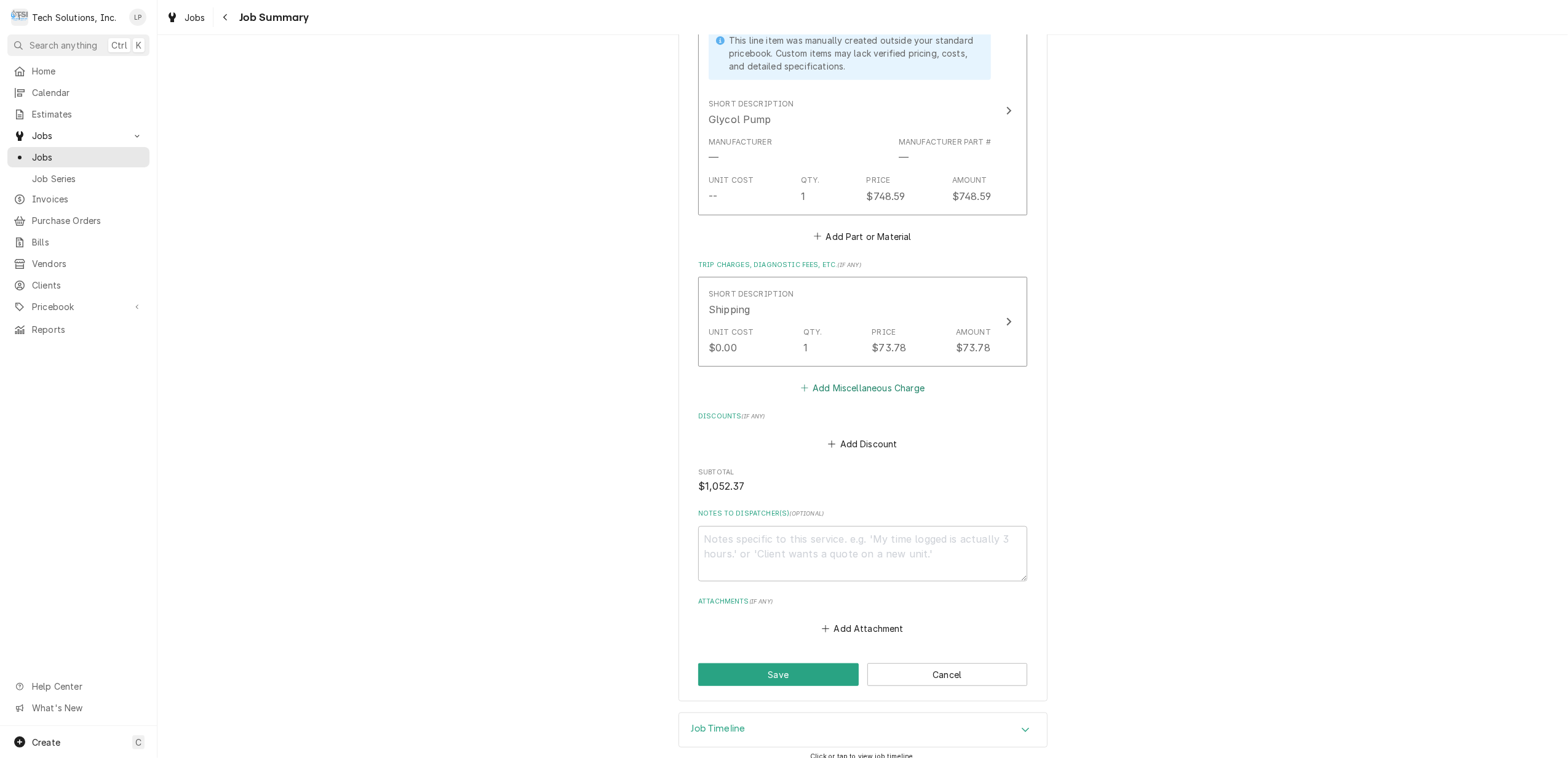
click at [824, 387] on button "Add Miscellaneous Charge" at bounding box center [862, 388] width 128 height 17
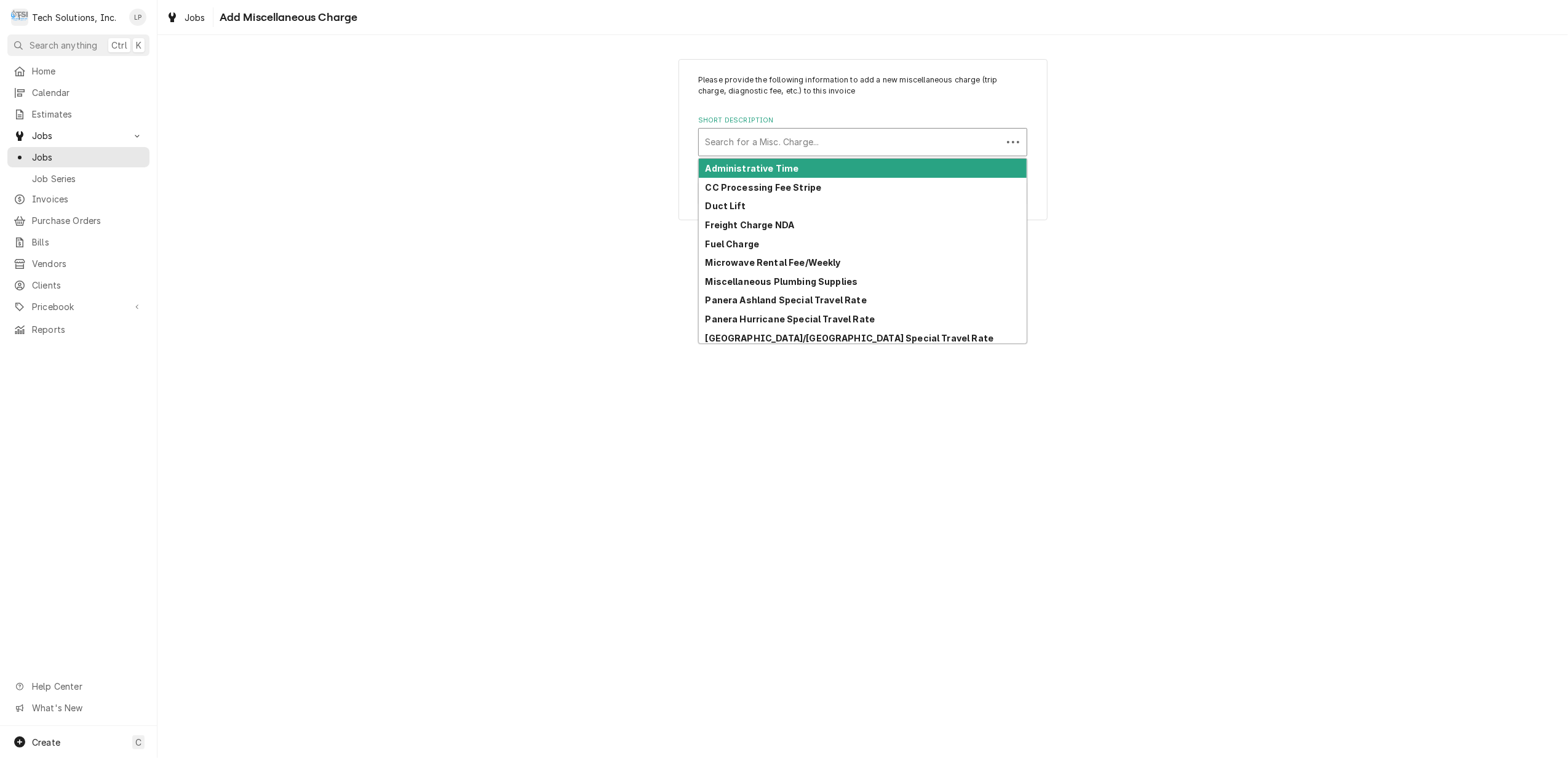
click at [793, 138] on div "Short Description" at bounding box center [850, 141] width 291 height 22
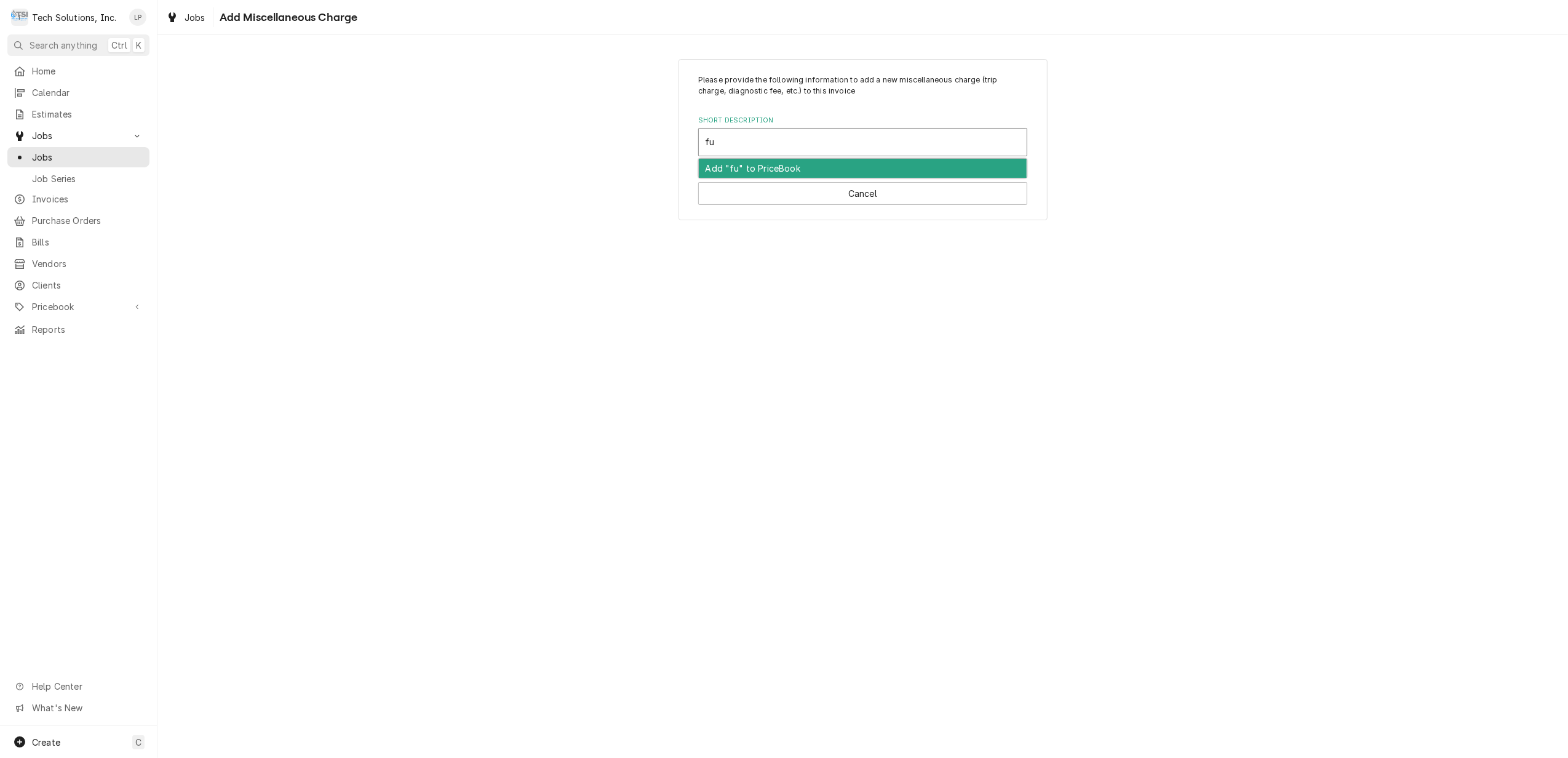
type input "fue"
click at [794, 170] on div "Fuel Charge" at bounding box center [863, 168] width 328 height 19
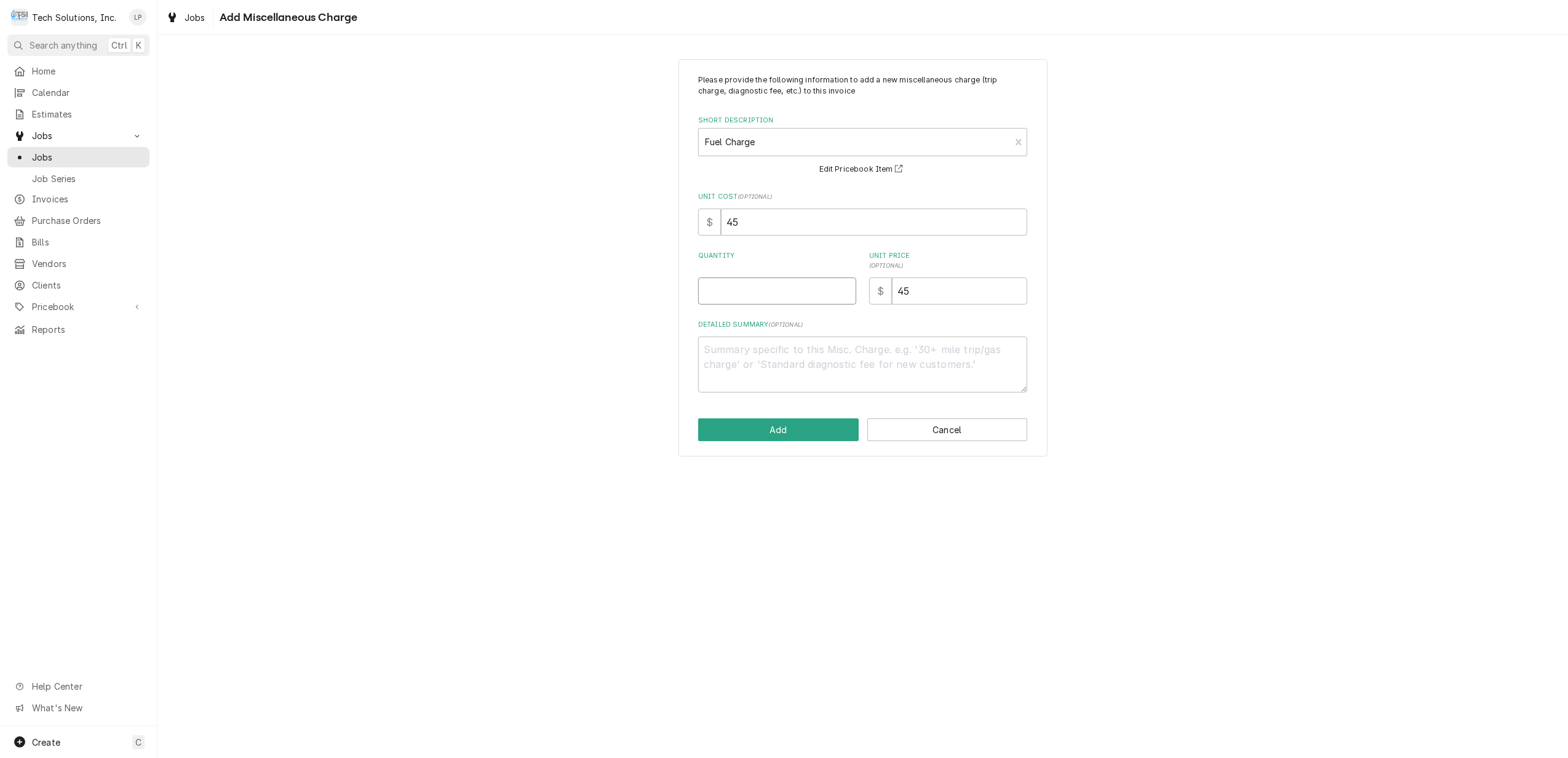
click at [792, 289] on input "Quantity" at bounding box center [776, 291] width 158 height 27
type textarea "x"
type input "1"
click at [798, 431] on button "Add" at bounding box center [778, 430] width 160 height 23
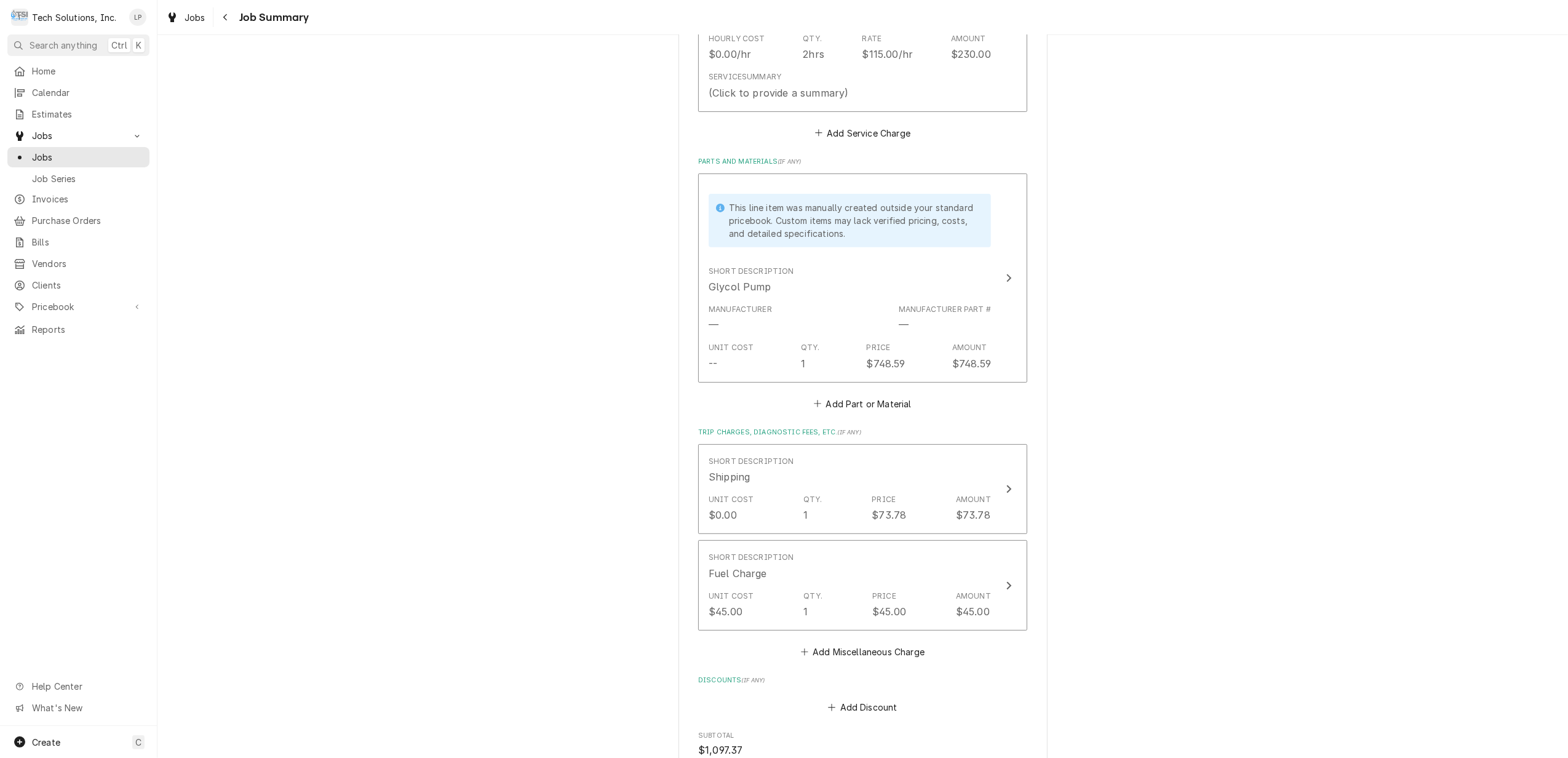
scroll to position [410, 0]
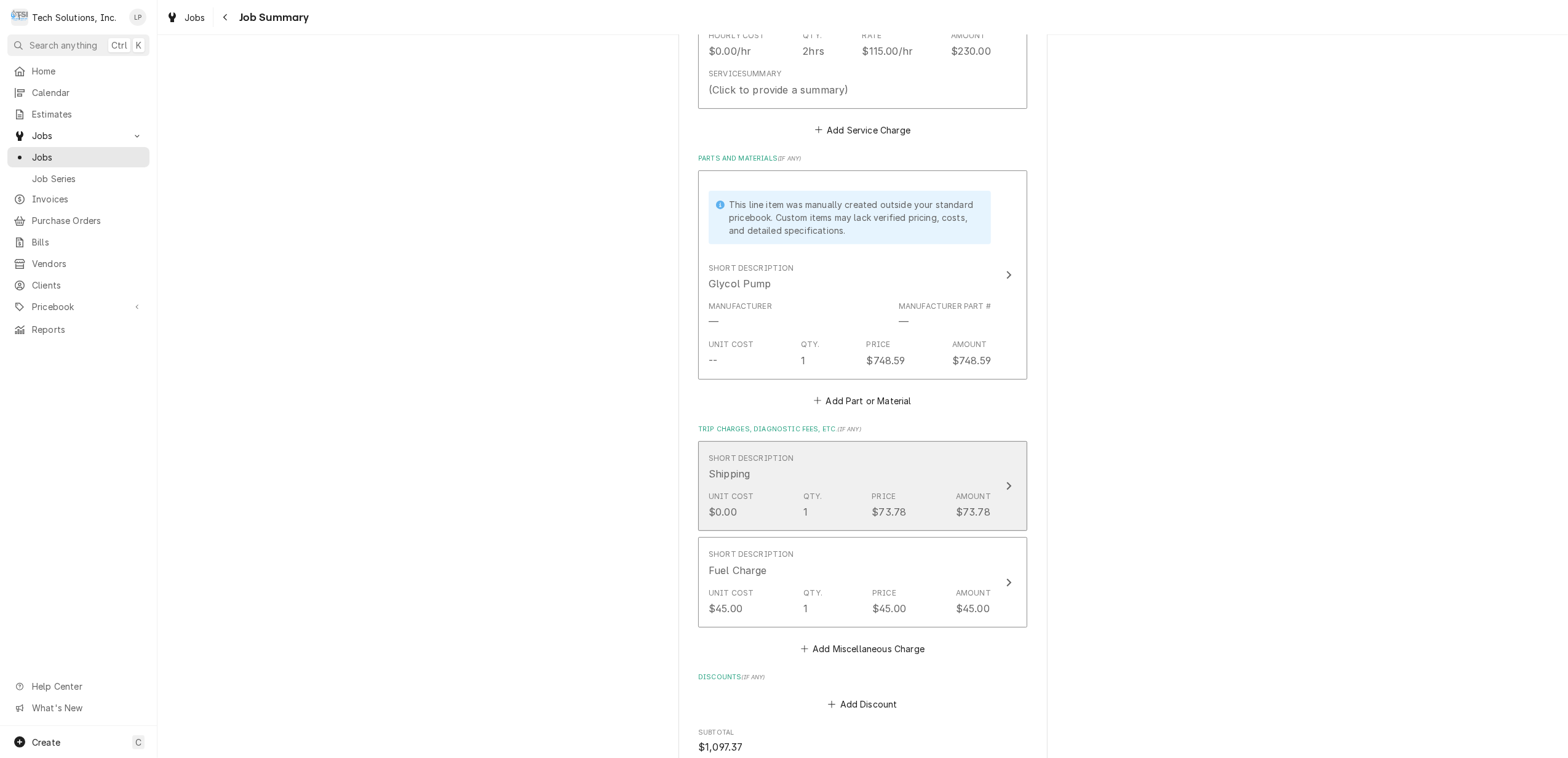
click at [1006, 488] on icon "Update Line Item" at bounding box center [1009, 486] width 6 height 10
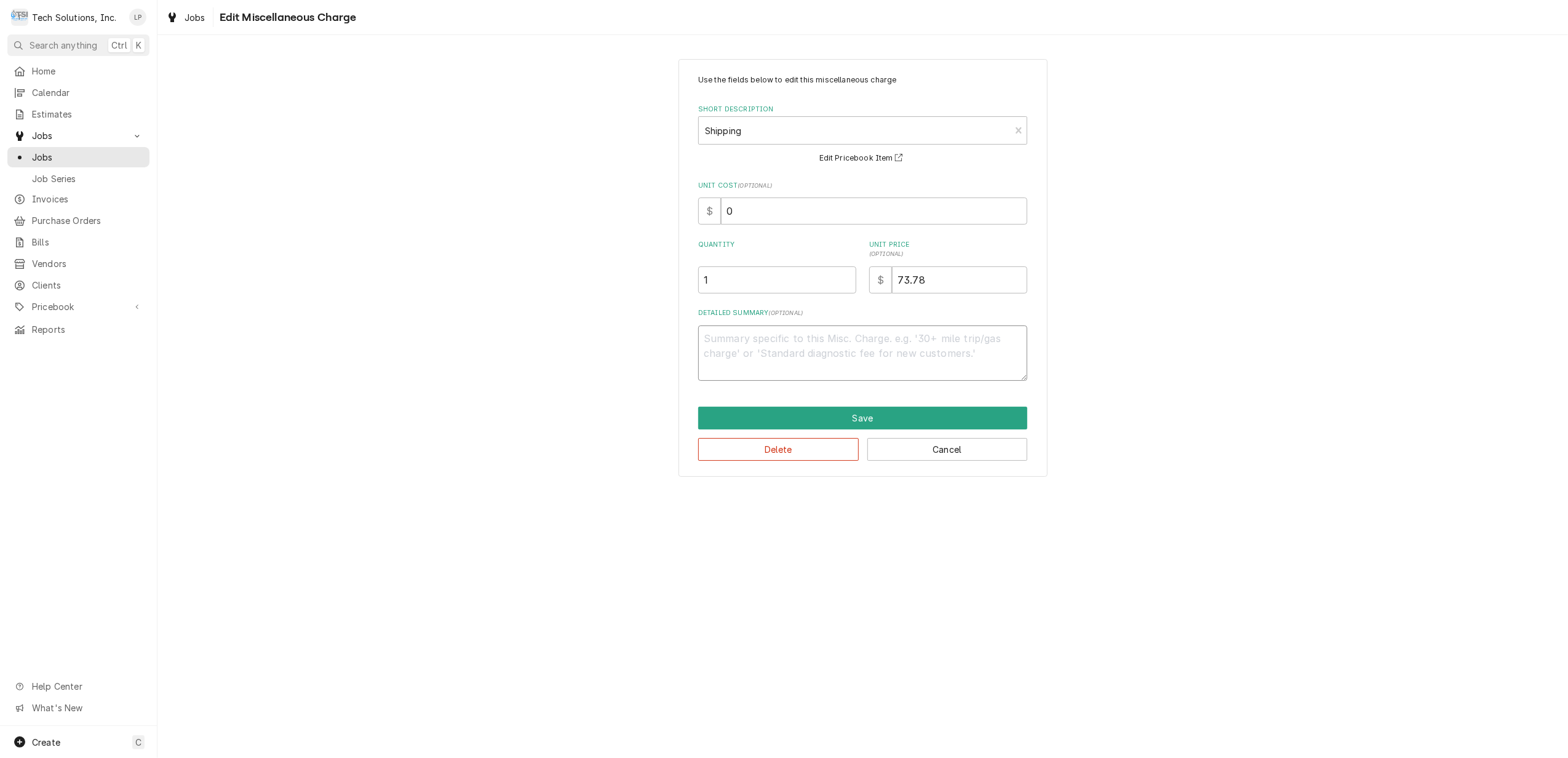
click at [730, 338] on textarea "Detailed Summary ( optional )" at bounding box center [862, 353] width 329 height 56
type textarea "x"
type textarea "2"
type textarea "x"
type textarea "2n"
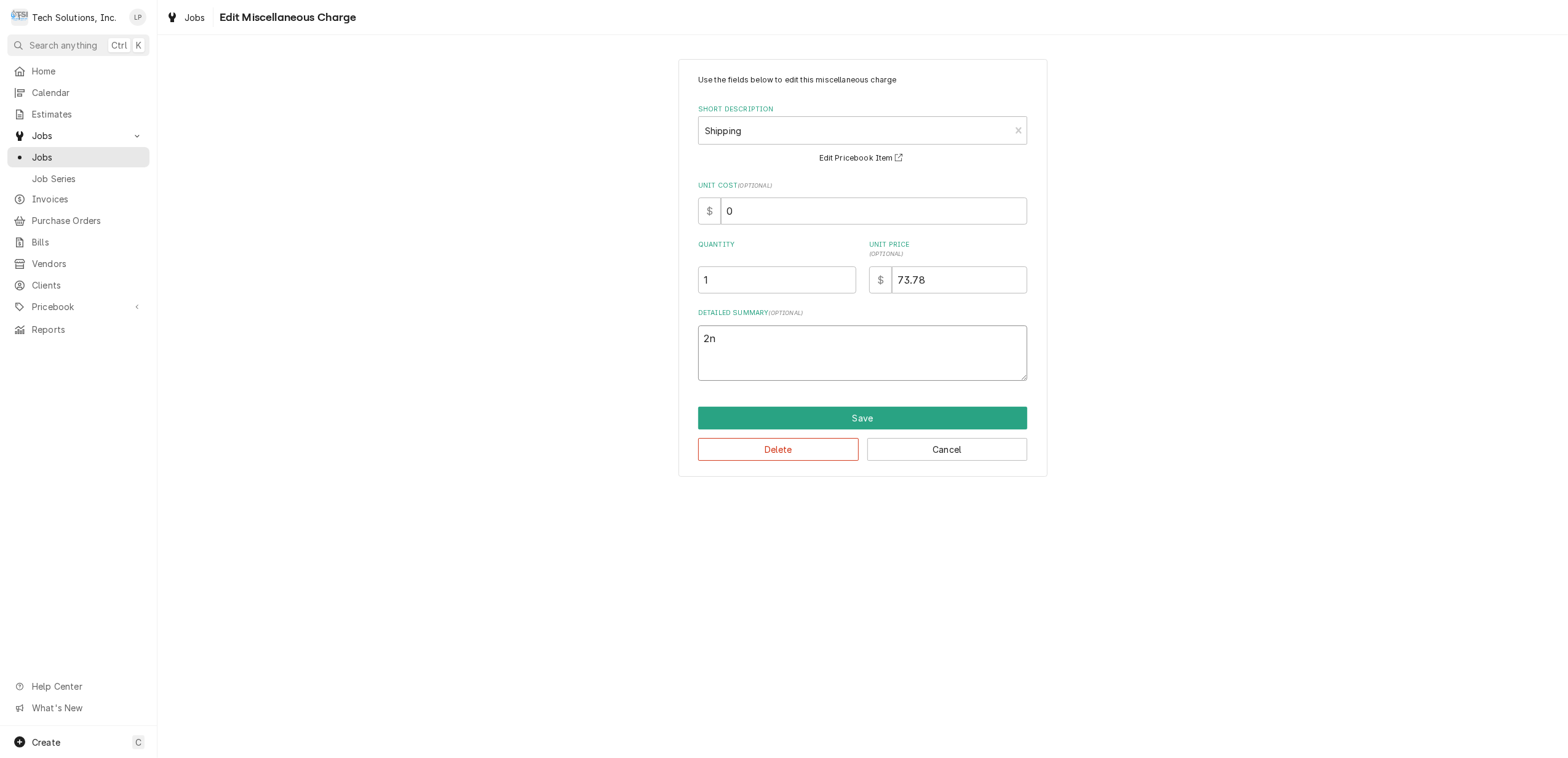
type textarea "x"
type textarea "2nd"
type textarea "x"
type textarea "2nd"
type textarea "x"
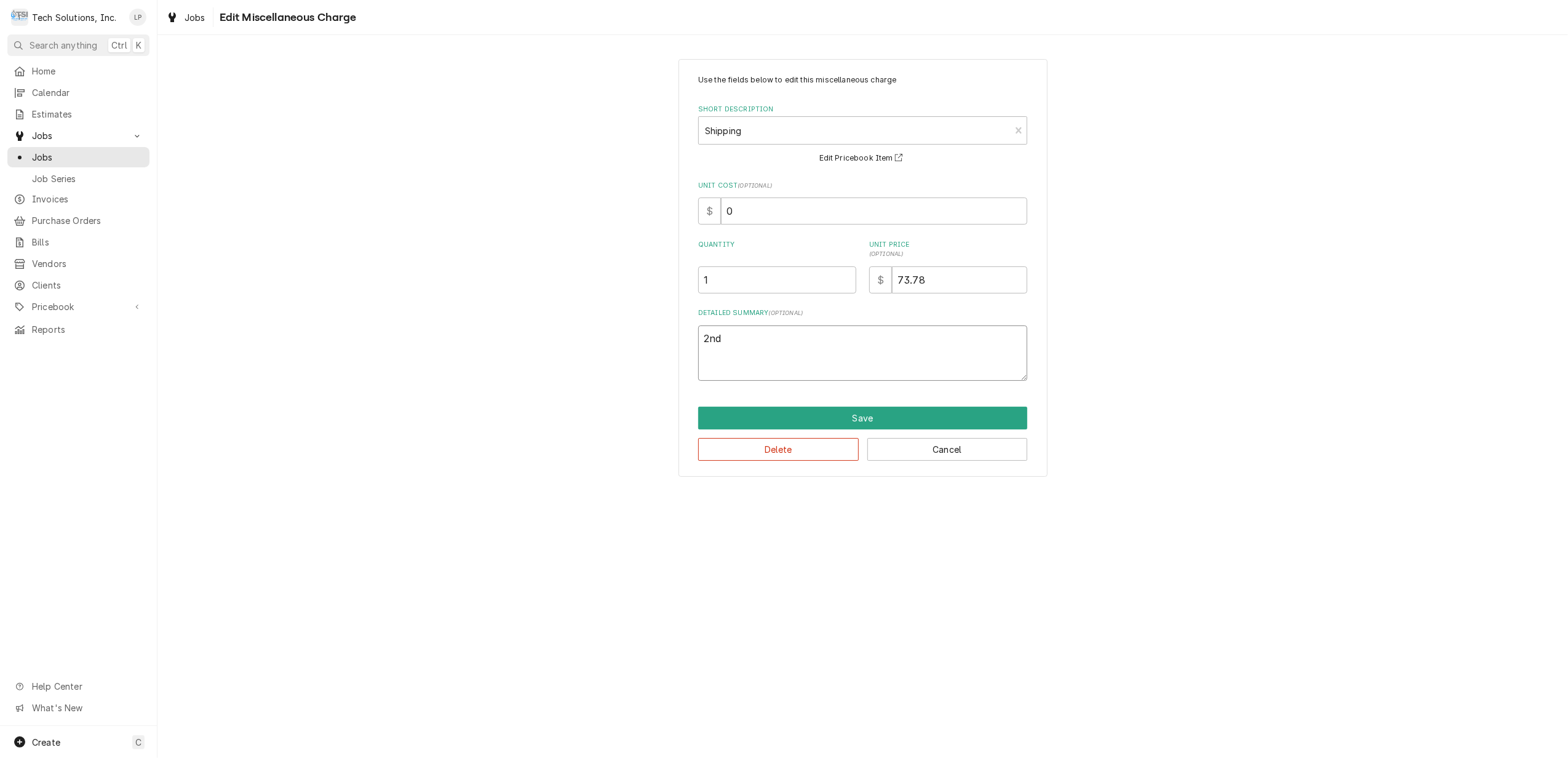
type textarea "2nd D"
type textarea "x"
type textarea "2nd Da"
type textarea "x"
type textarea "2nd Day"
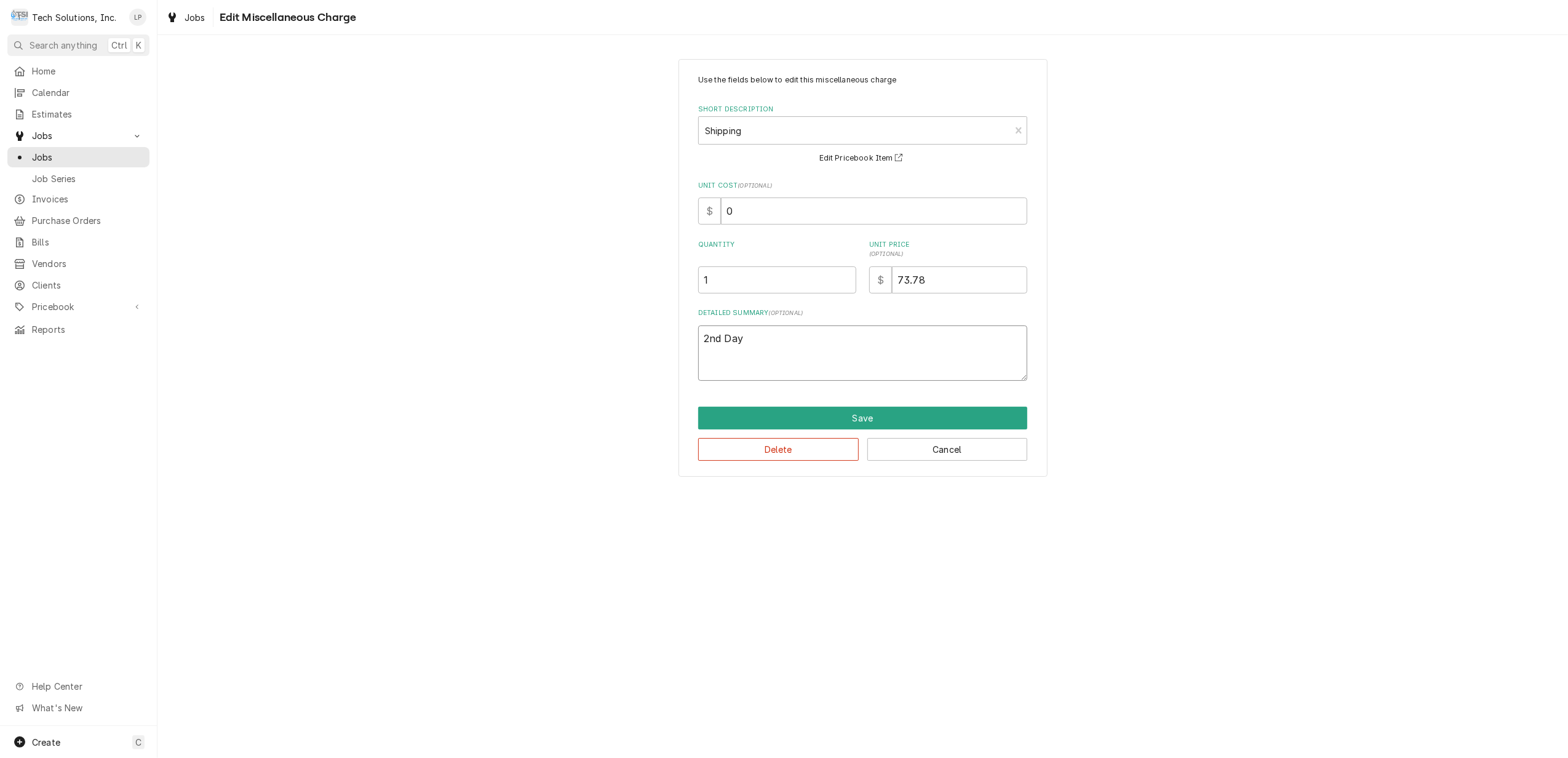
type textarea "x"
type textarea "2nd Da"
type textarea "x"
type textarea "2nd D"
type textarea "x"
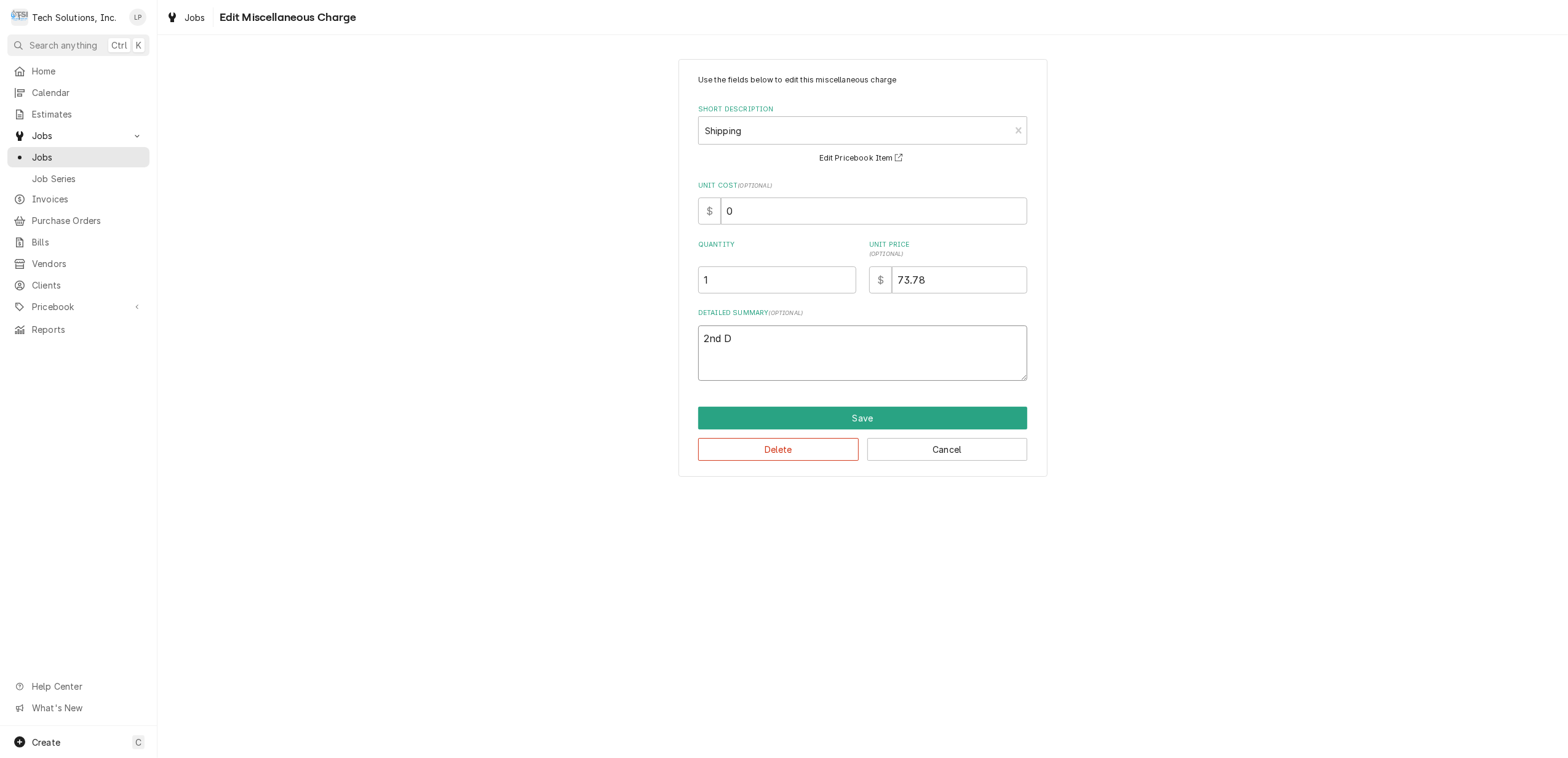
type textarea "2nd"
type textarea "x"
type textarea "2nd"
type textarea "x"
type textarea "2n"
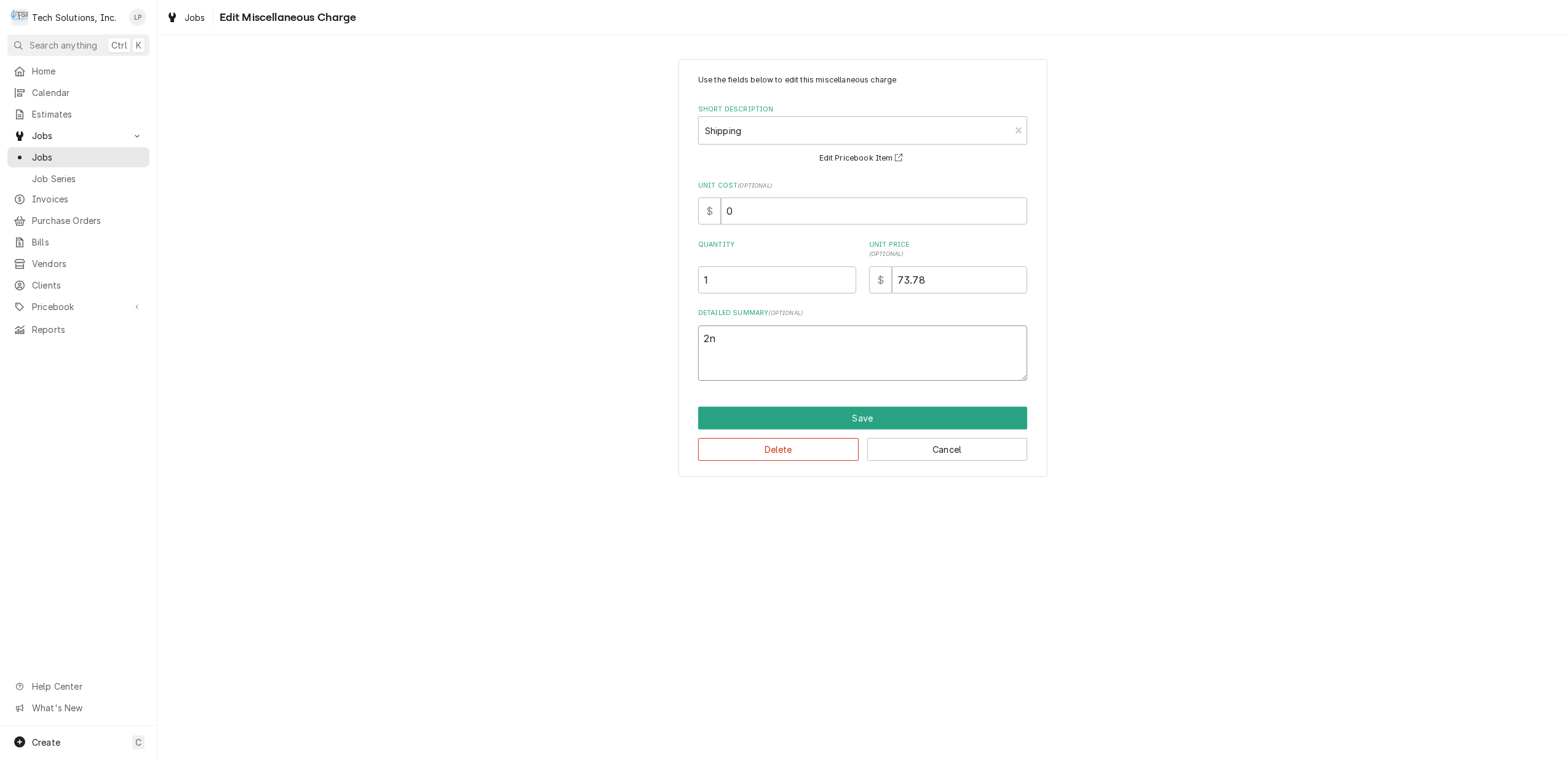
type textarea "x"
type textarea "2"
type textarea "x"
click at [837, 419] on button "Save" at bounding box center [862, 418] width 329 height 23
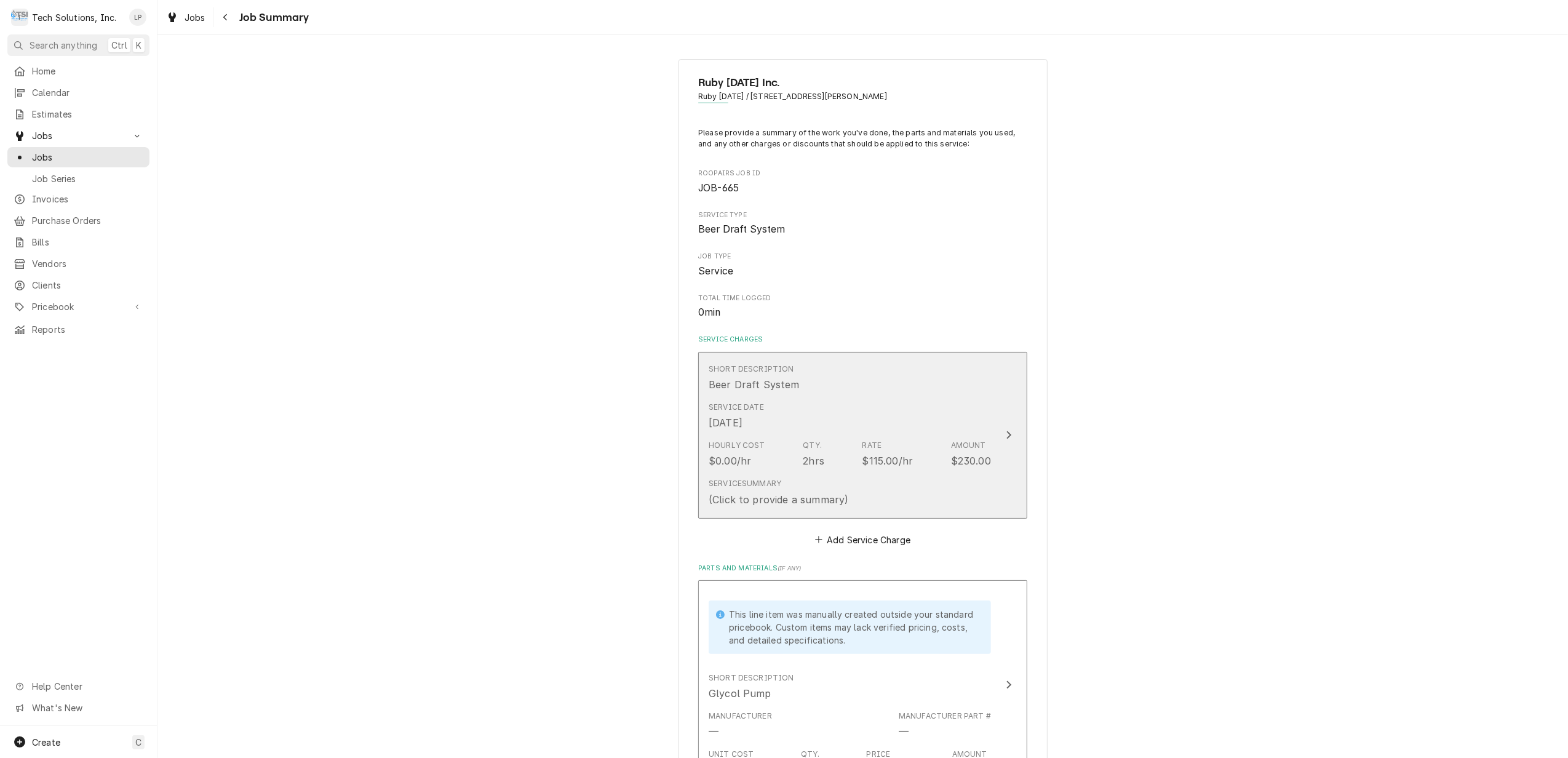
click at [1006, 436] on icon "Update Line Item" at bounding box center [1009, 435] width 6 height 10
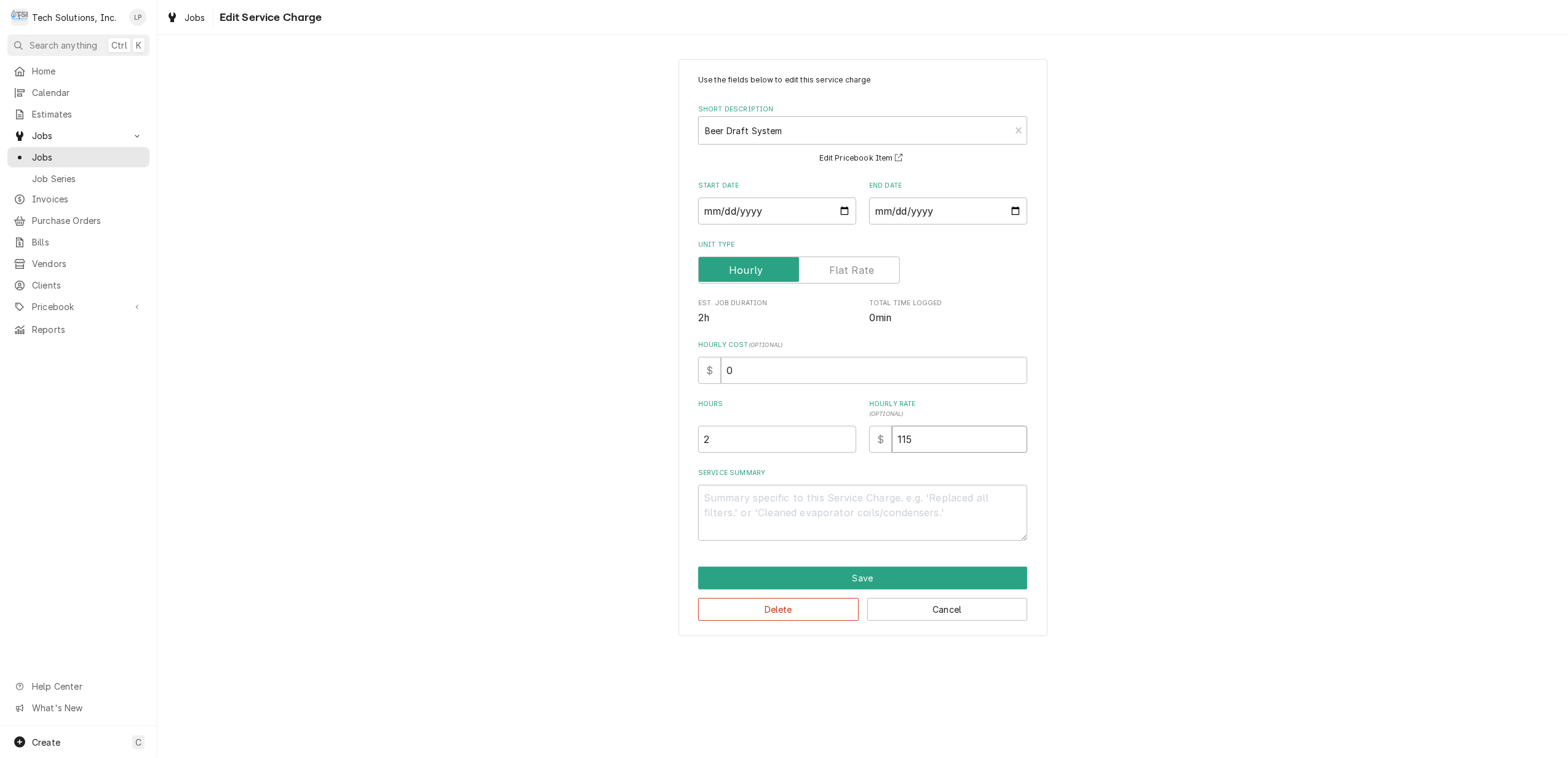
click at [941, 444] on input "115" at bounding box center [959, 440] width 135 height 27
type textarea "x"
type input "11"
type textarea "x"
type input "1"
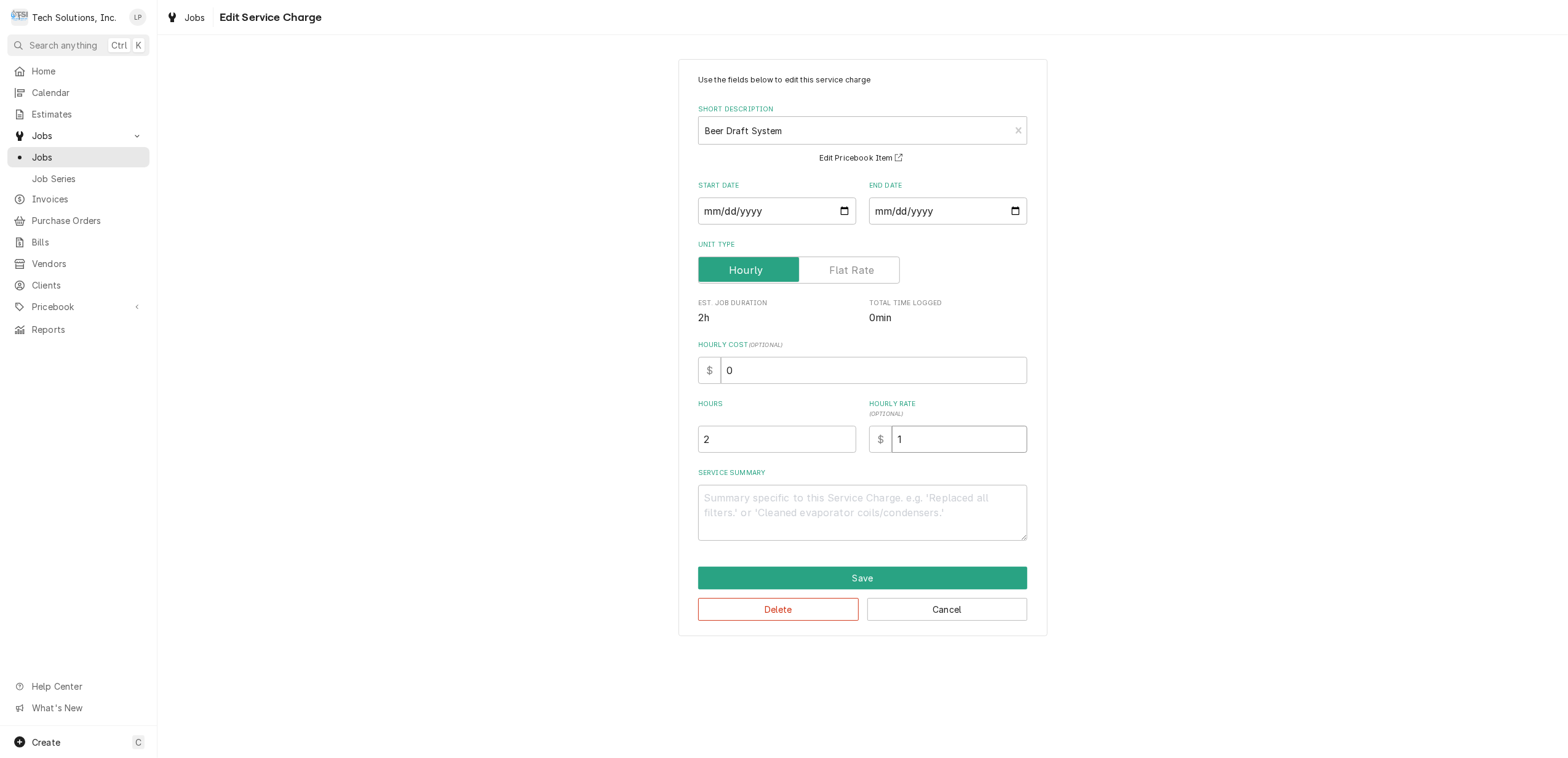
type textarea "x"
type input "10"
type textarea "x"
type input "100"
type textarea "x"
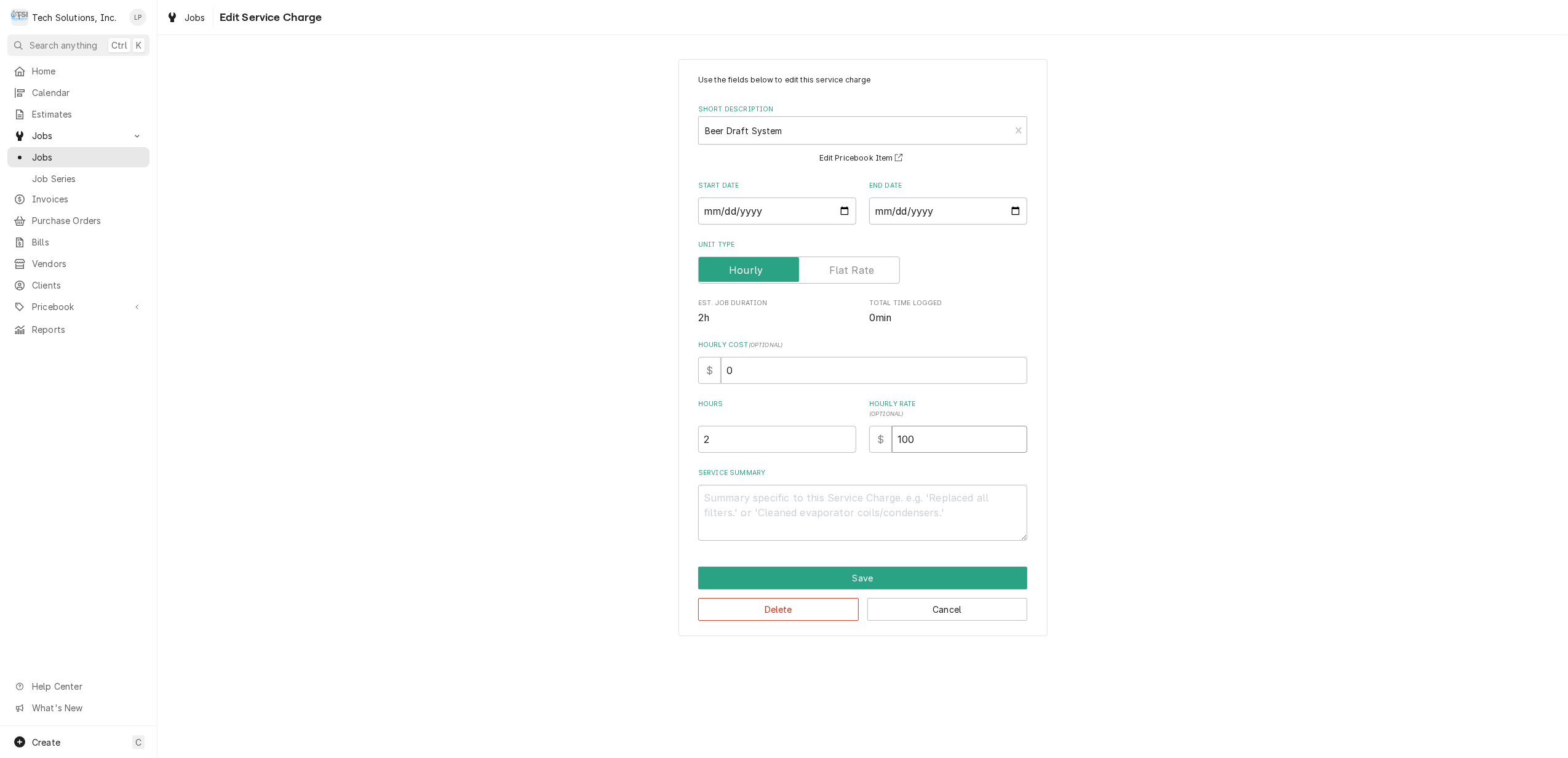
type input "100.0"
type textarea "x"
type input "100.00"
click at [935, 473] on label "Service Summary" at bounding box center [862, 473] width 329 height 10
click at [935, 485] on textarea "Service Summary" at bounding box center [862, 513] width 329 height 56
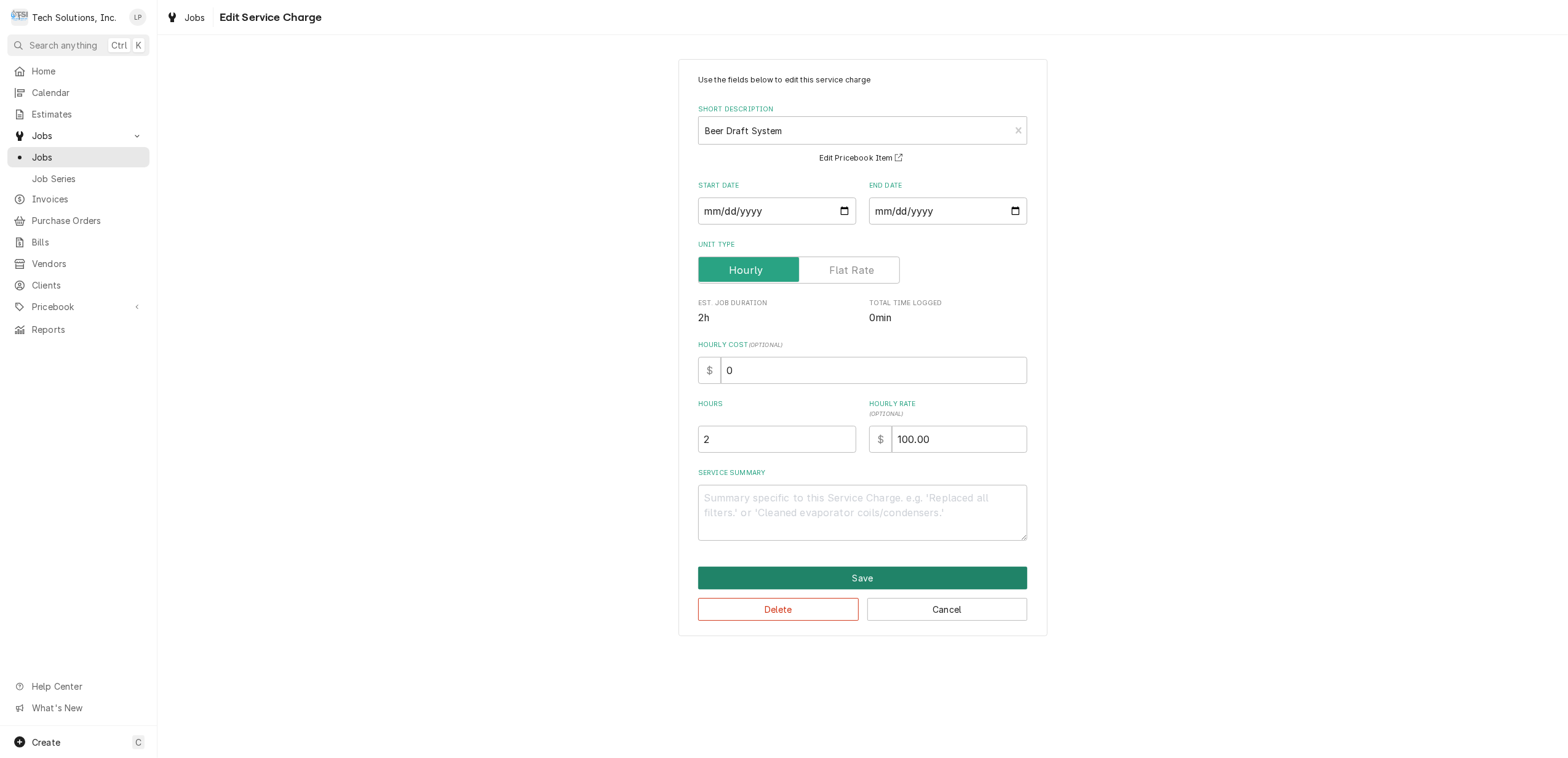
click at [876, 579] on button "Save" at bounding box center [862, 578] width 329 height 23
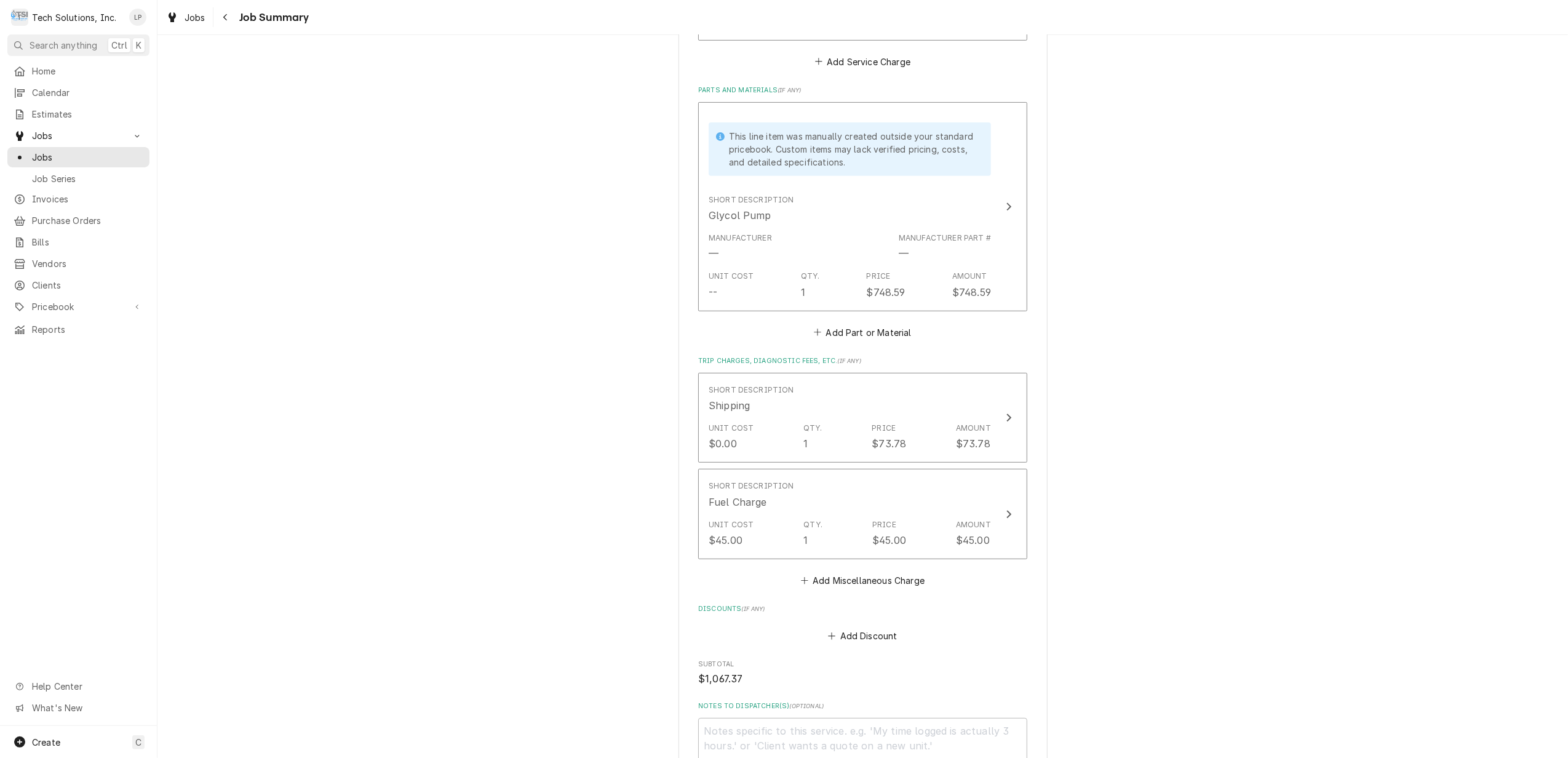
scroll to position [685, 0]
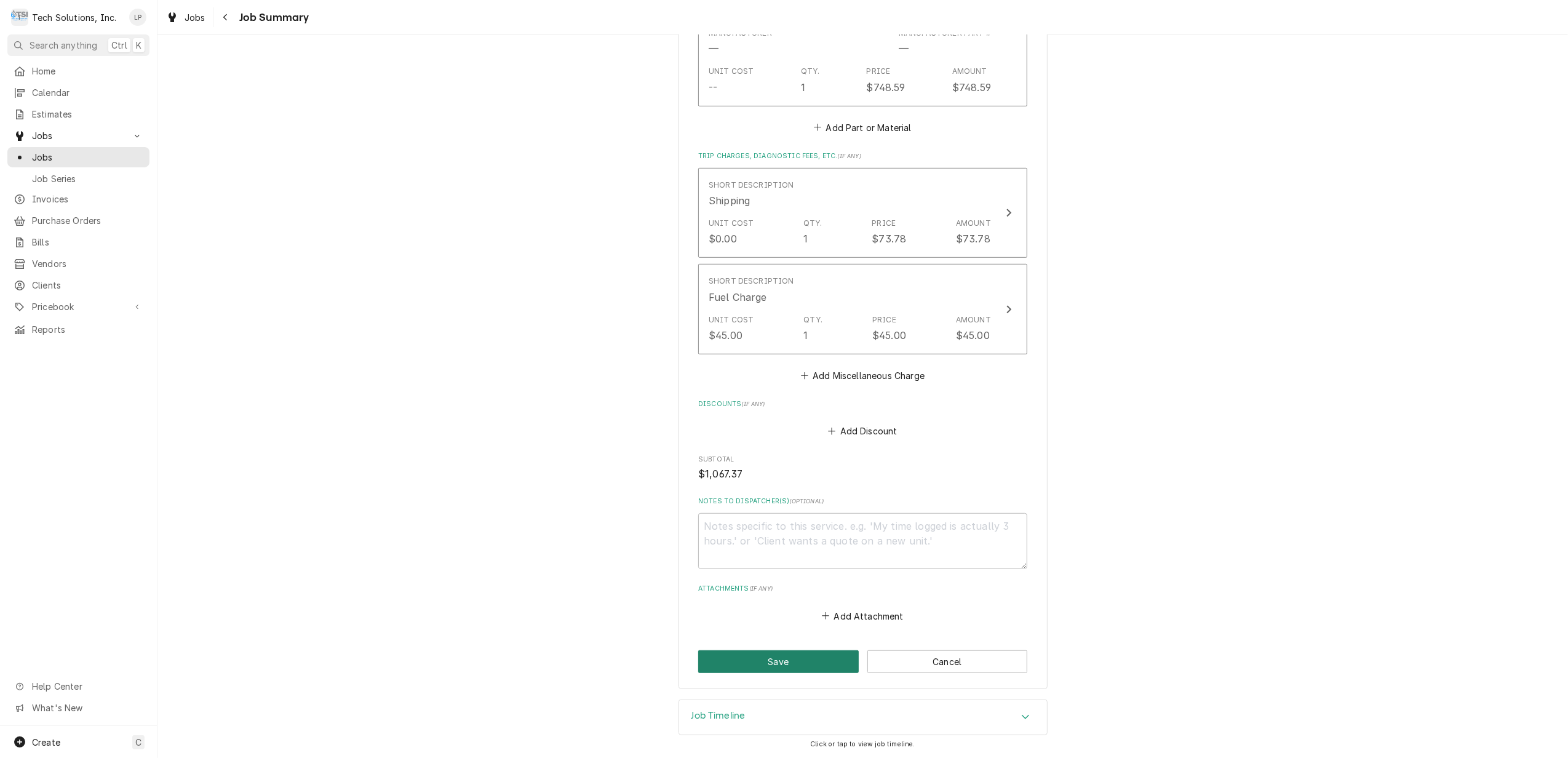
click at [763, 657] on button "Save" at bounding box center [778, 662] width 160 height 23
type textarea "x"
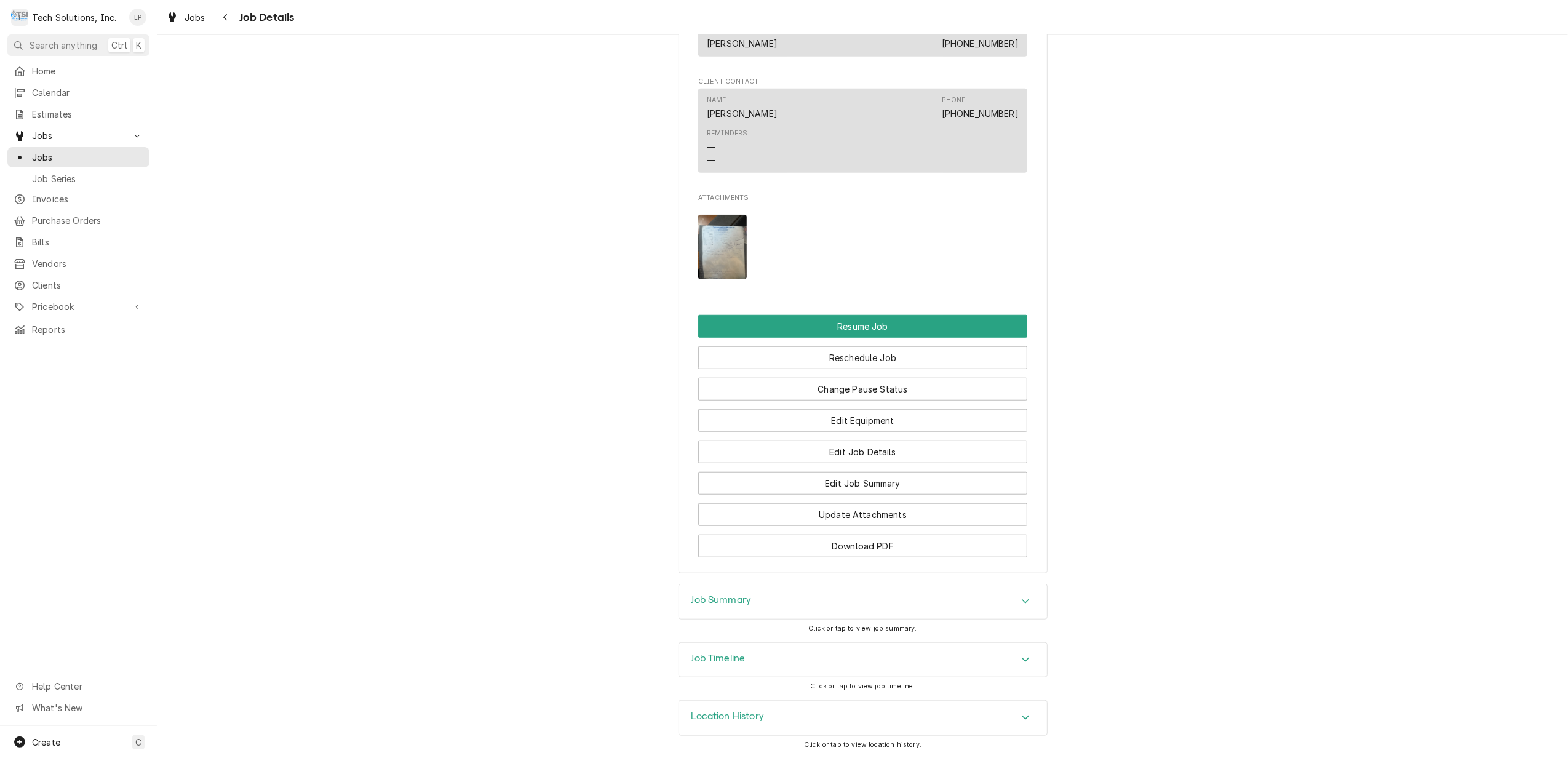
scroll to position [902, 0]
click at [1024, 715] on div "Accordion Header" at bounding box center [1025, 719] width 18 height 15
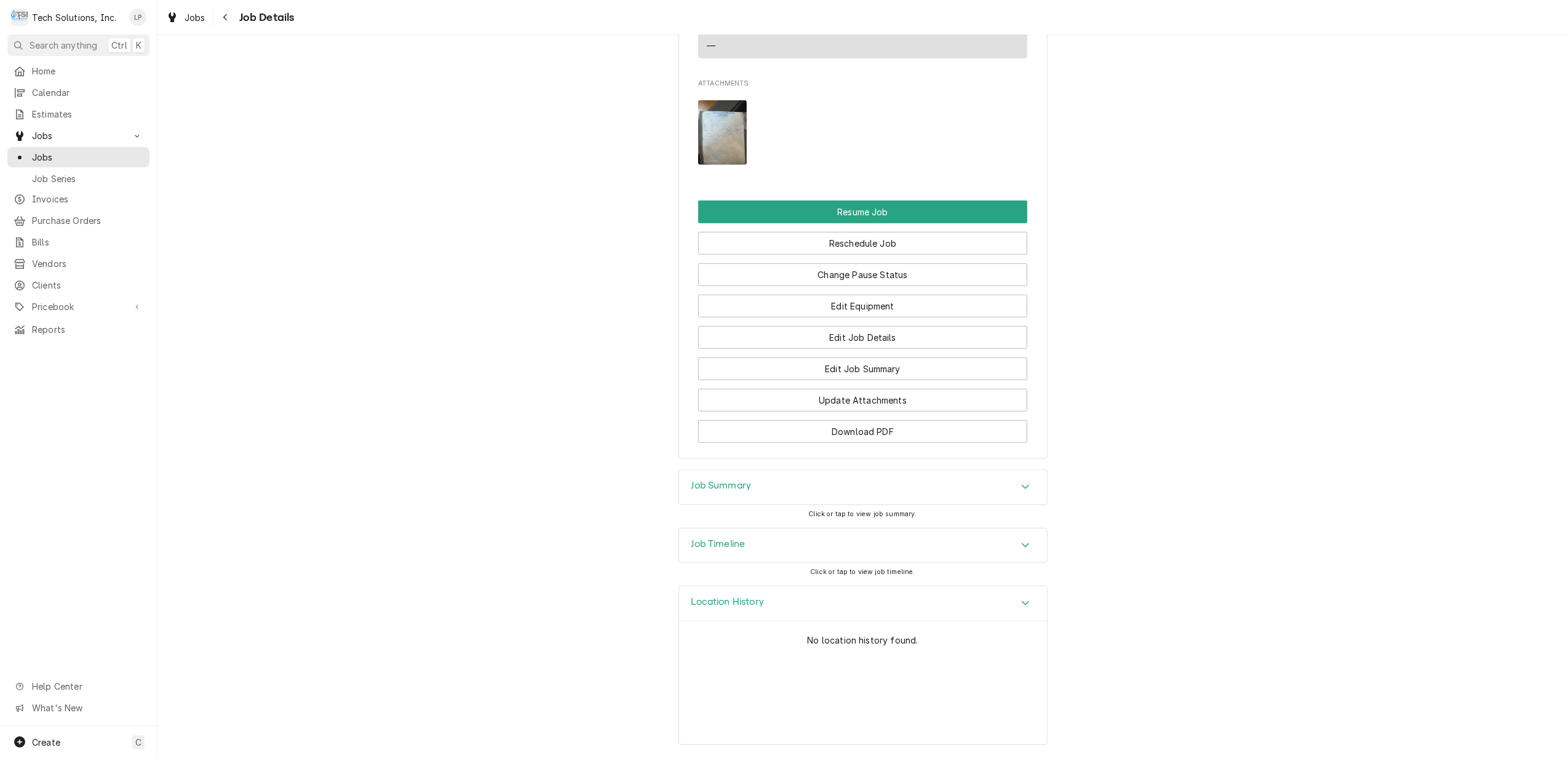
scroll to position [1017, 0]
click at [1021, 548] on icon "Accordion Header" at bounding box center [1025, 545] width 8 height 10
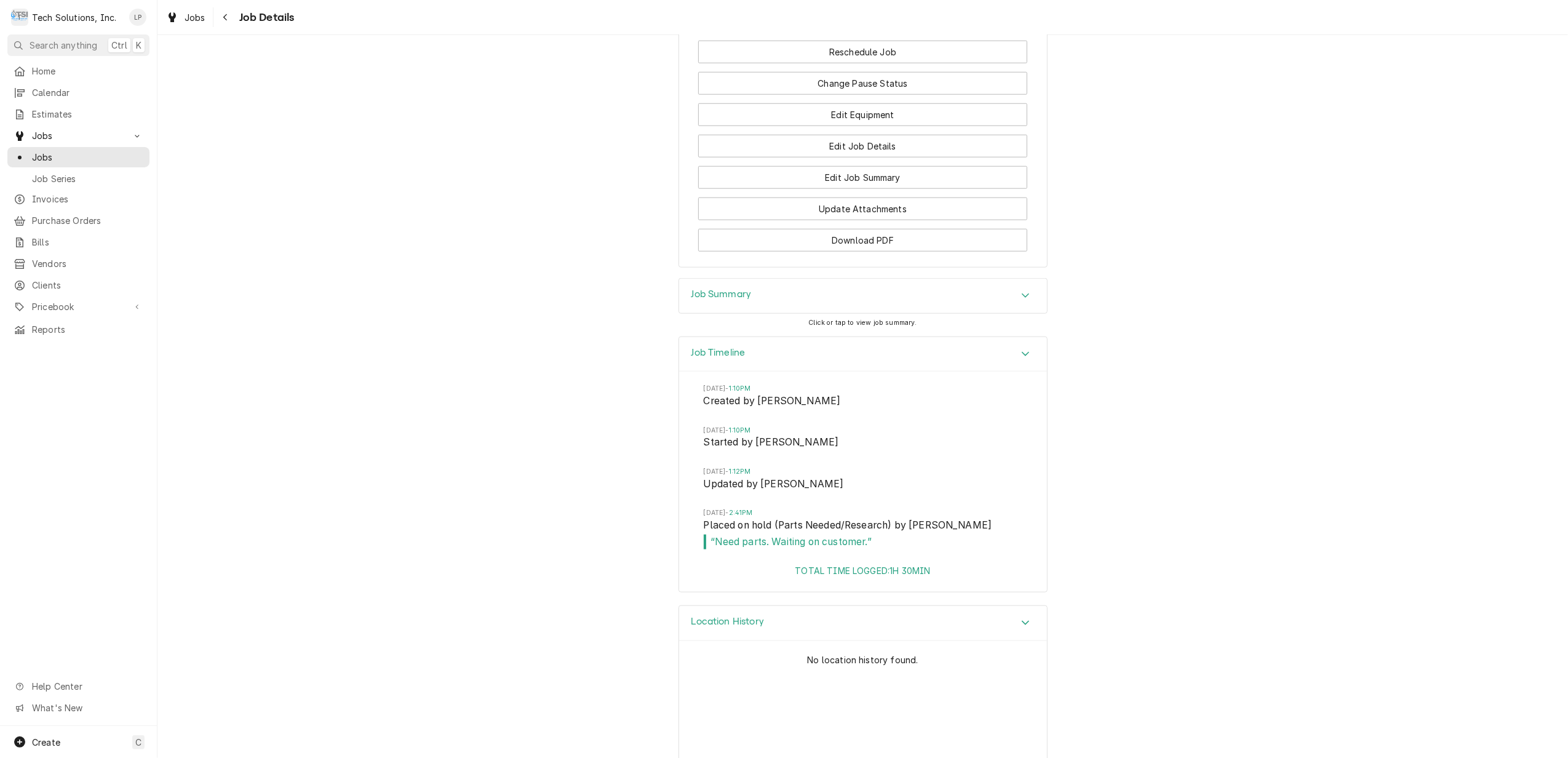
scroll to position [1227, 0]
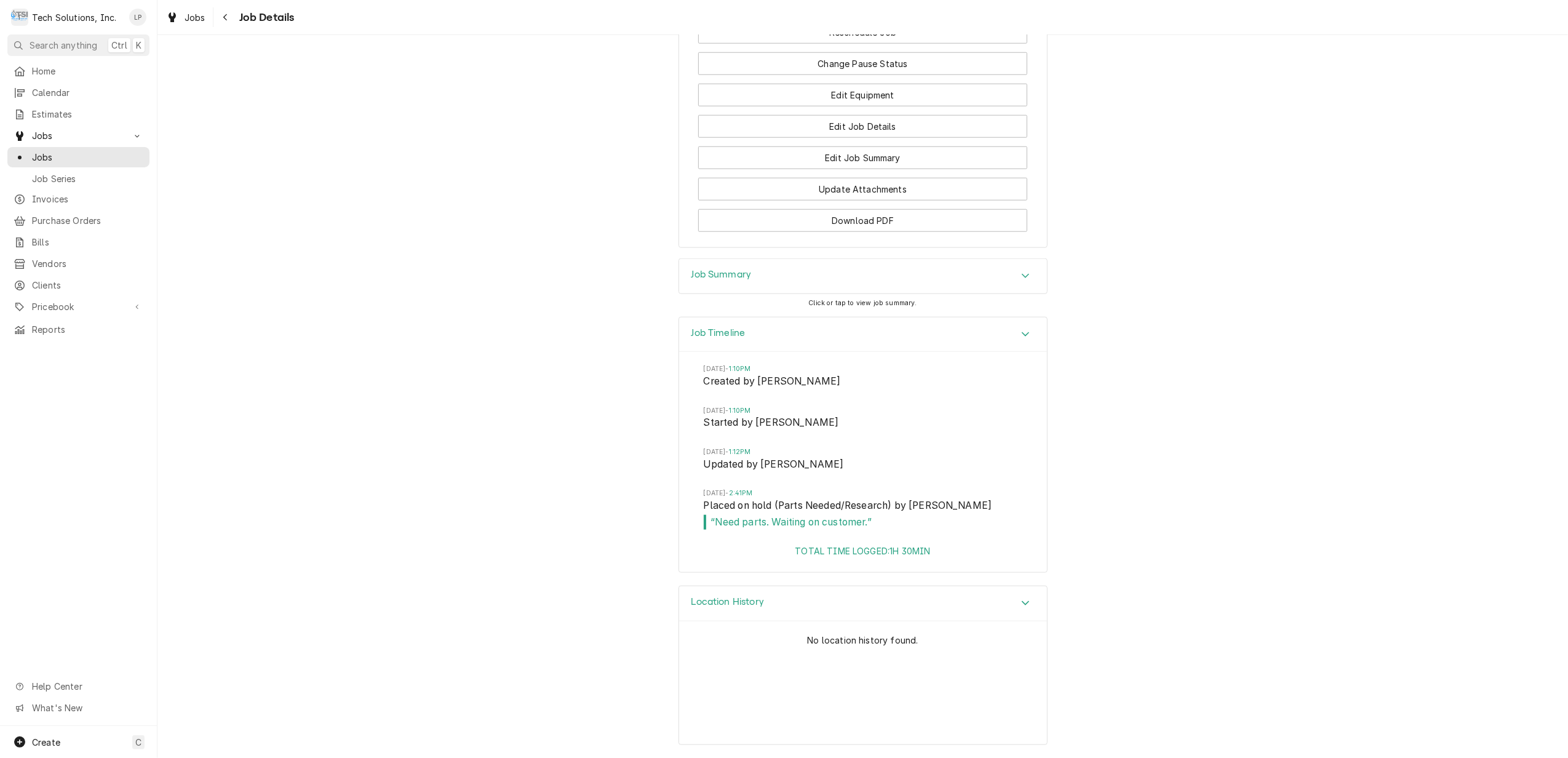
click at [1021, 275] on icon "Accordion Header" at bounding box center [1025, 275] width 8 height 10
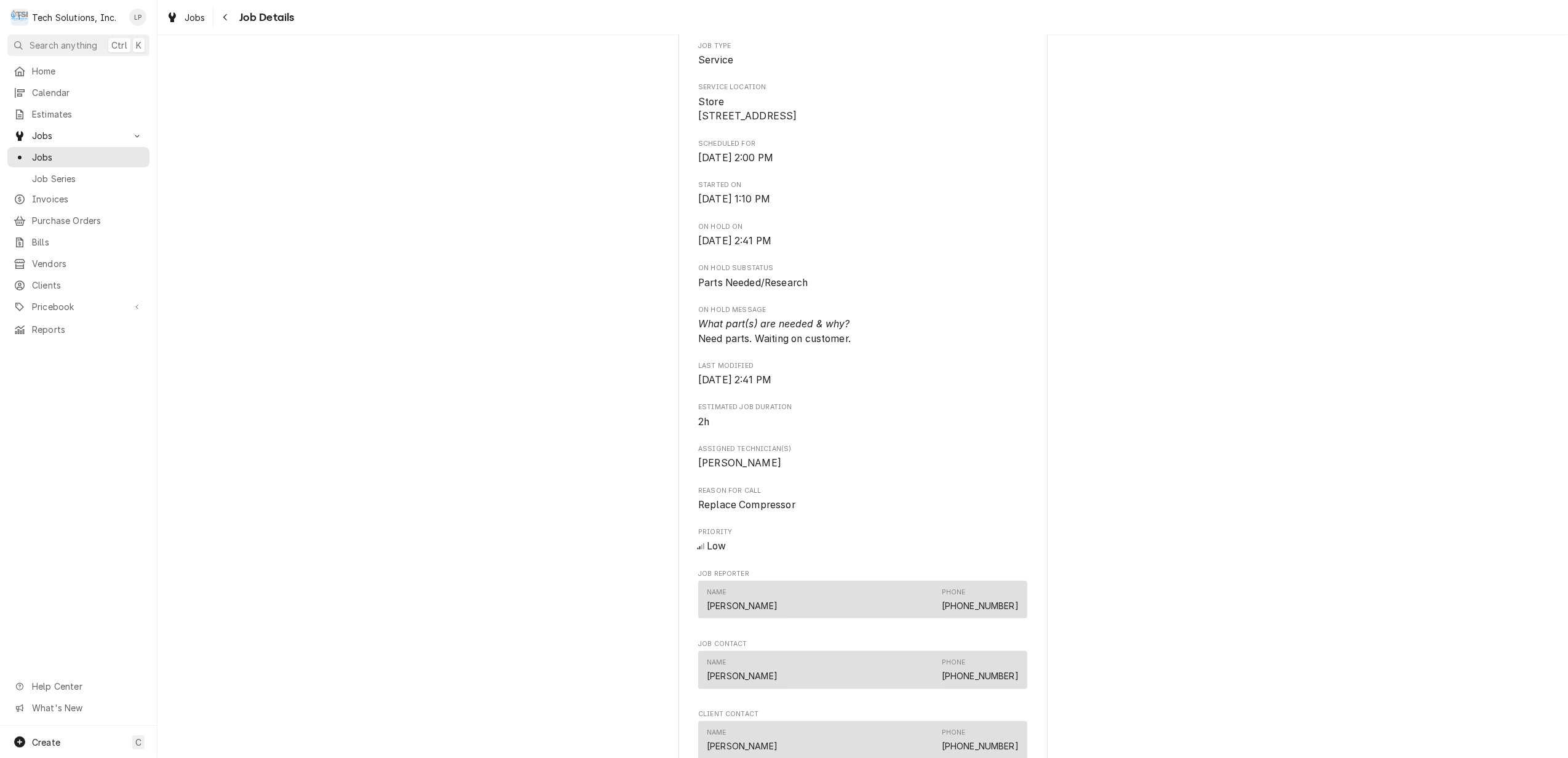
scroll to position [0, 0]
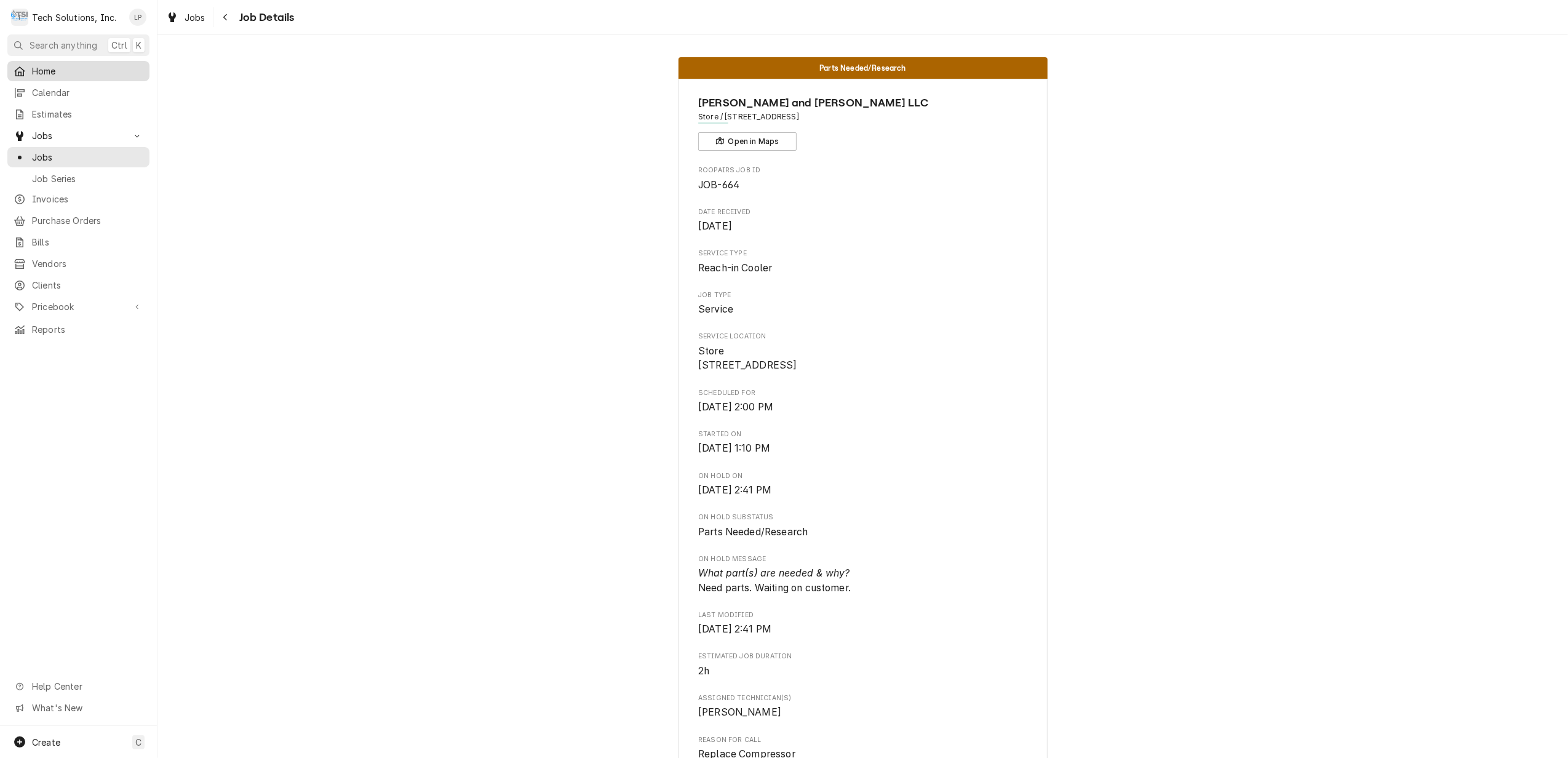
click at [35, 64] on span "Home" at bounding box center [87, 70] width 111 height 13
